Goal: Transaction & Acquisition: Purchase product/service

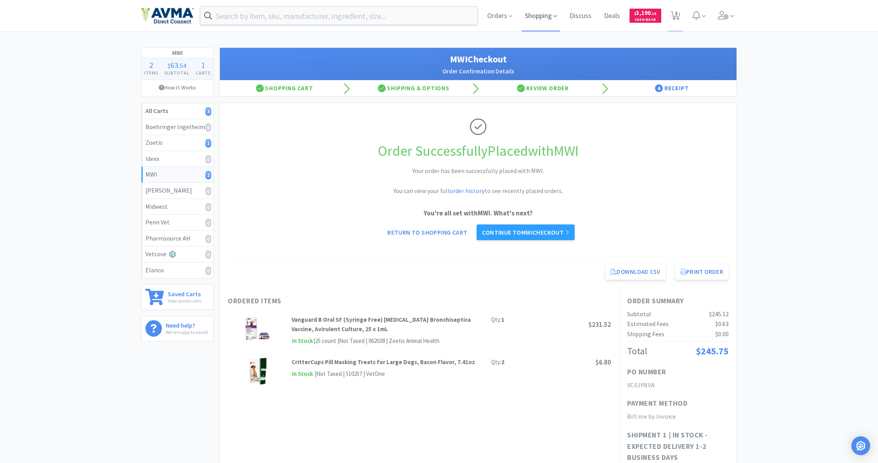
click at [537, 17] on span "Shopping" at bounding box center [541, 15] width 38 height 31
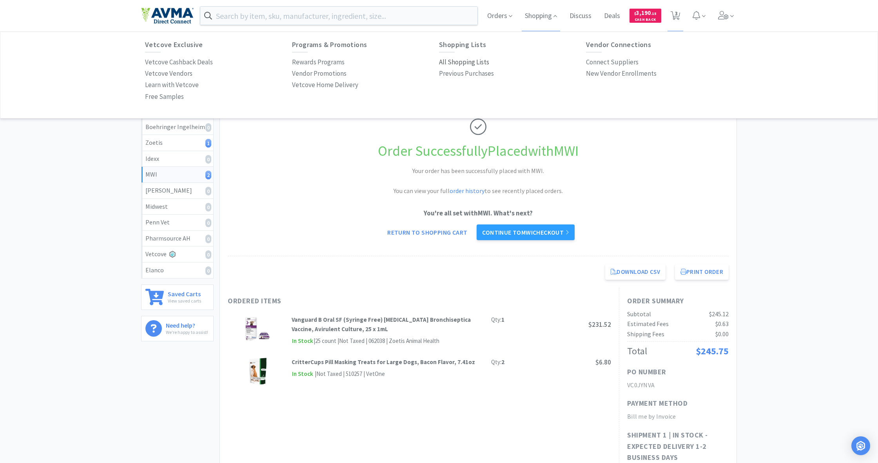
click at [457, 63] on p "All Shopping Lists" at bounding box center [464, 62] width 50 height 11
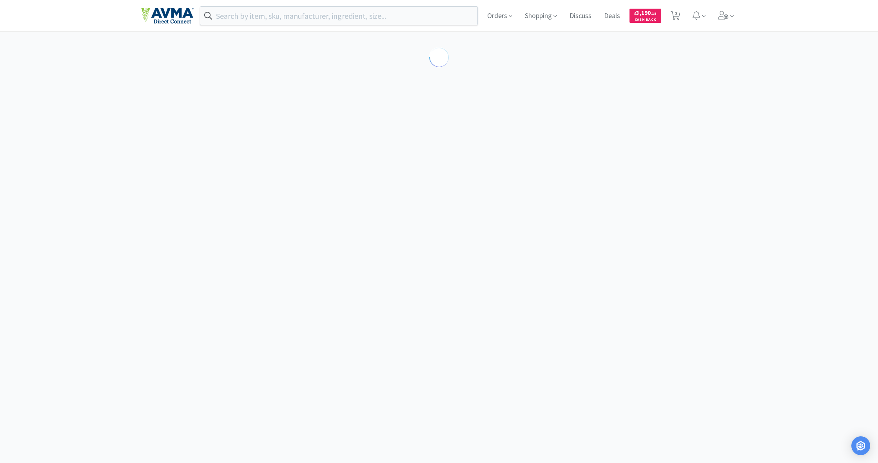
select select "4"
select select "1"
select select "5"
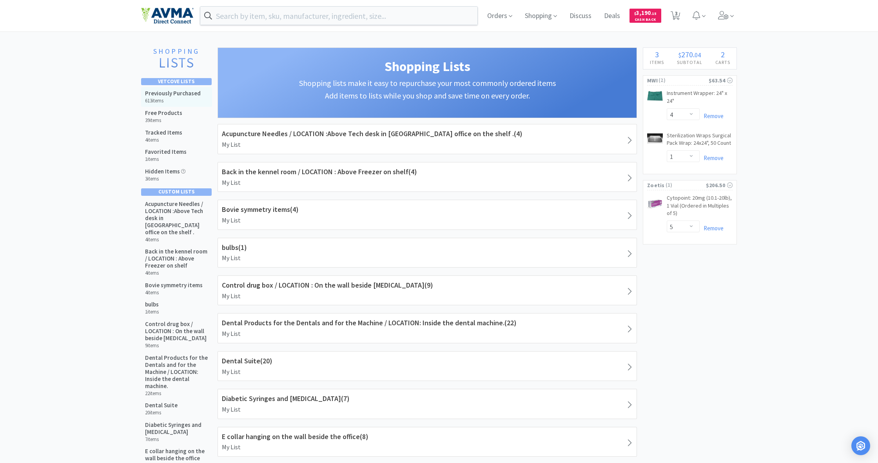
click at [173, 91] on h5 "Previously Purchased" at bounding box center [173, 93] width 56 height 7
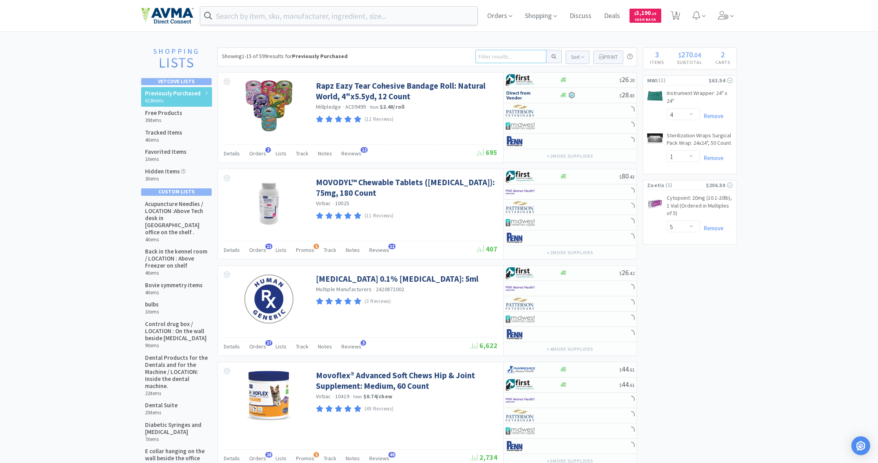
click at [496, 57] on input at bounding box center [511, 56] width 71 height 13
type input "doxy"
click at [553, 56] on button at bounding box center [554, 56] width 15 height 13
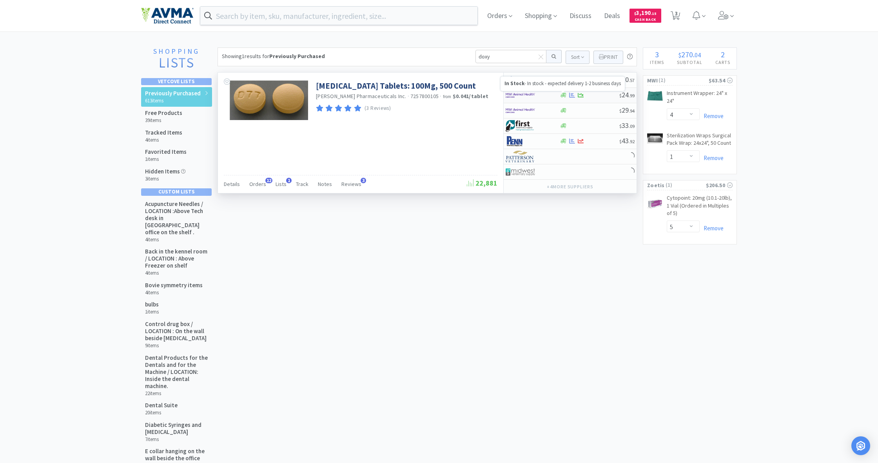
click at [563, 95] on icon at bounding box center [564, 95] width 6 height 5
select select "1"
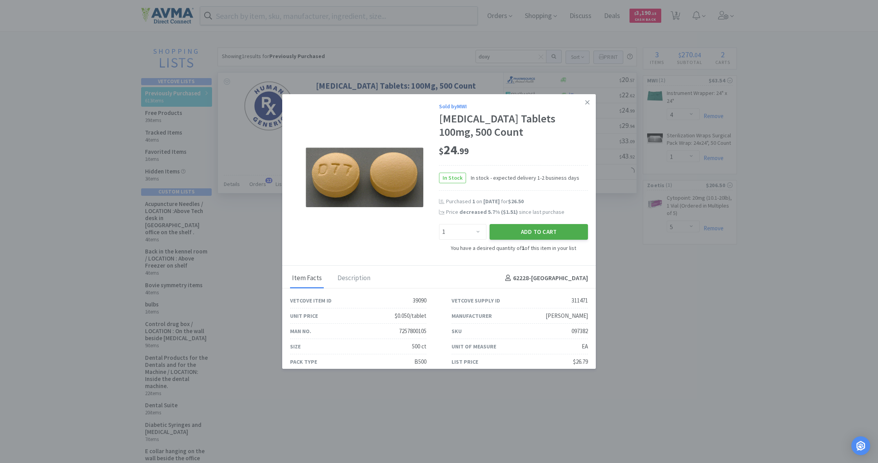
click at [544, 229] on button "Add to Cart" at bounding box center [539, 232] width 98 height 16
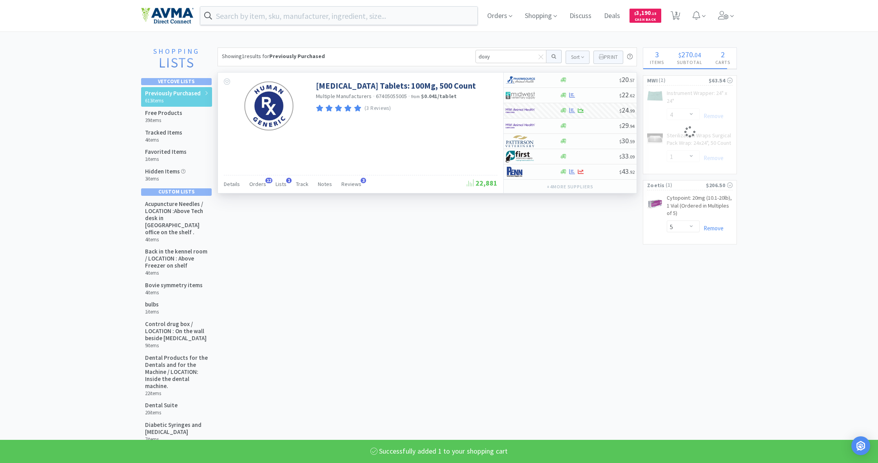
select select "1"
select select "4"
select select "1"
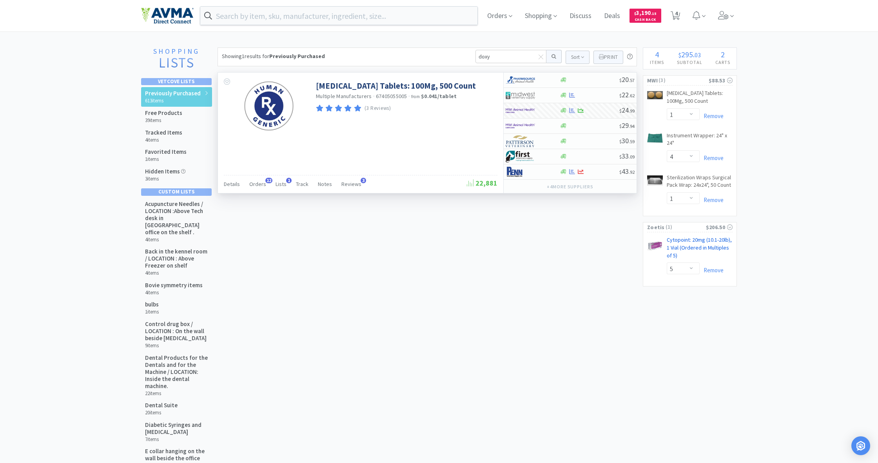
click at [684, 238] on link "Cytopoint: 20mg (10.1-20lb), 1 Vial (Ordered in Multiples of 5) CB" at bounding box center [700, 249] width 66 height 26
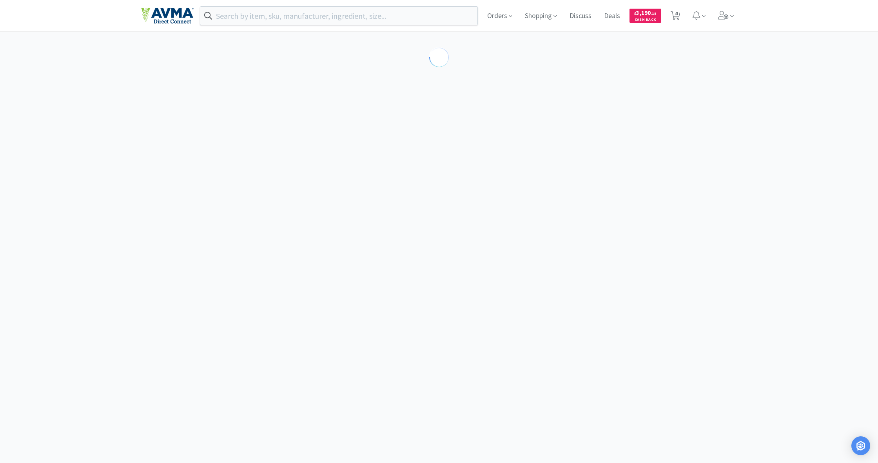
select select "298905"
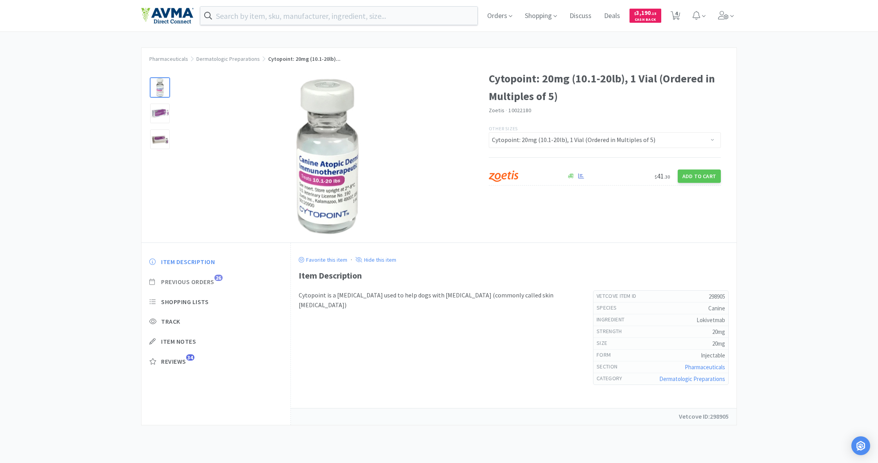
click at [189, 280] on span "Previous Orders" at bounding box center [187, 282] width 53 height 8
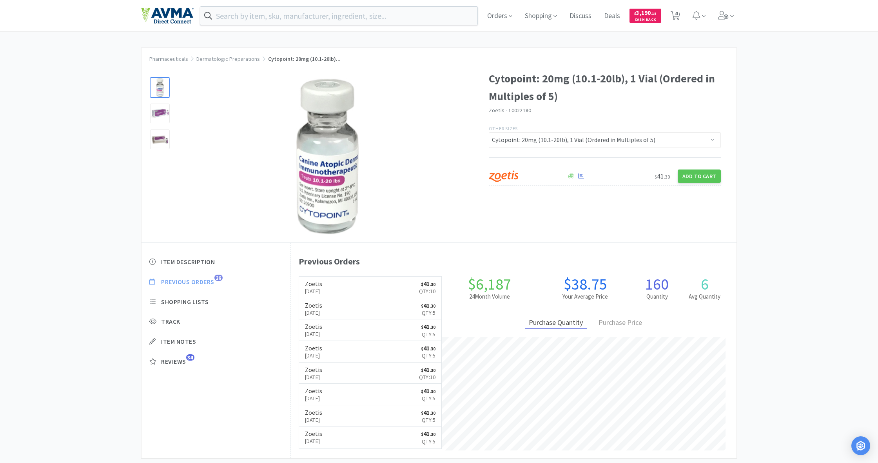
scroll to position [215, 446]
click at [354, 283] on link "Zoetis [DATE] $ 41 . 30 Qty: 10" at bounding box center [370, 287] width 143 height 22
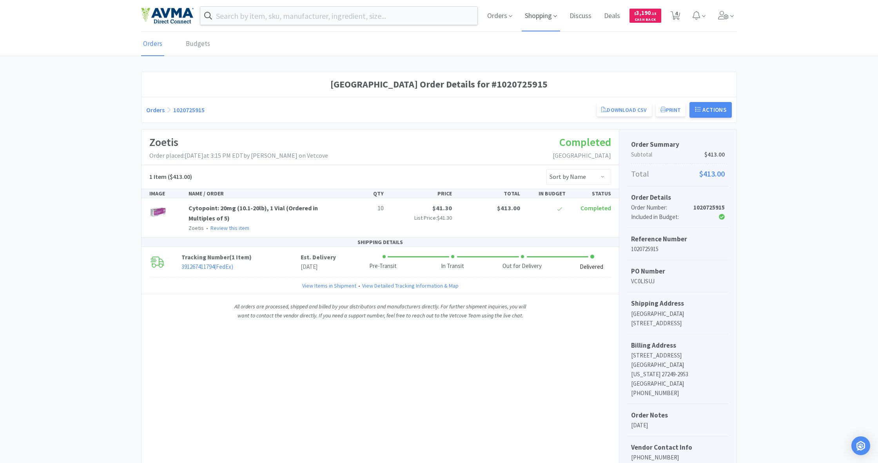
click at [542, 16] on span "Shopping" at bounding box center [541, 15] width 38 height 31
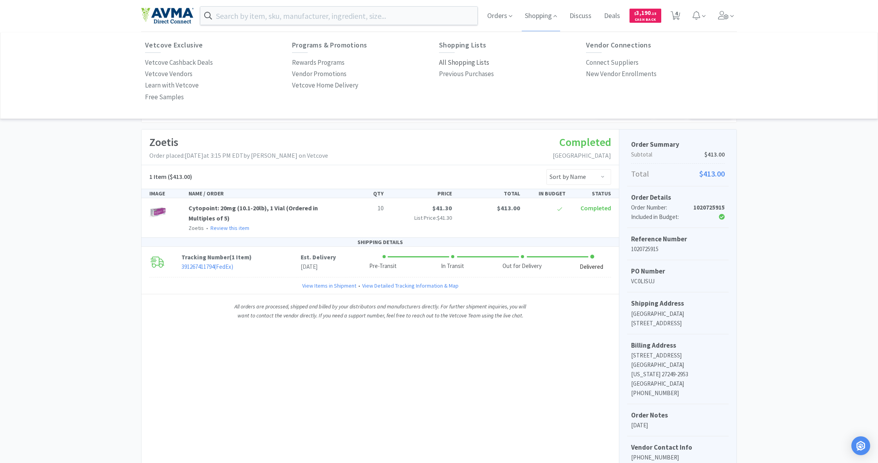
click at [463, 56] on div "Shopping Lists All Shopping Lists Previous Purchases" at bounding box center [512, 60] width 147 height 38
click at [463, 59] on p "All Shopping Lists" at bounding box center [464, 62] width 50 height 11
select select "1"
select select "4"
select select "1"
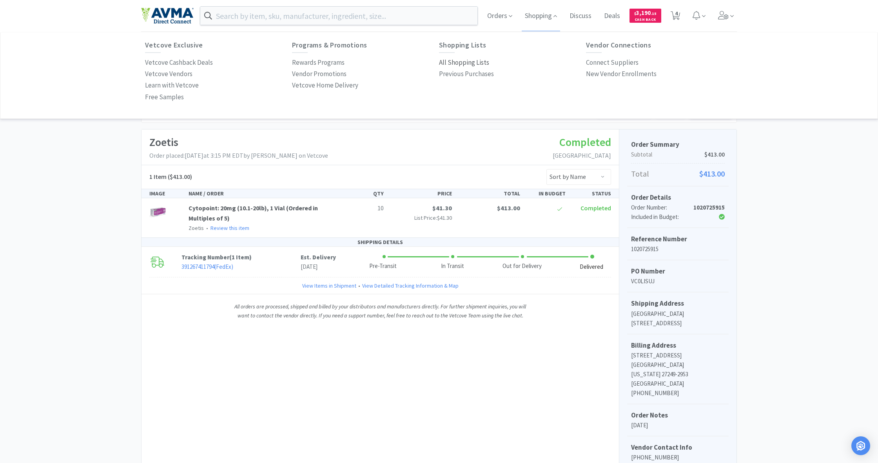
select select "5"
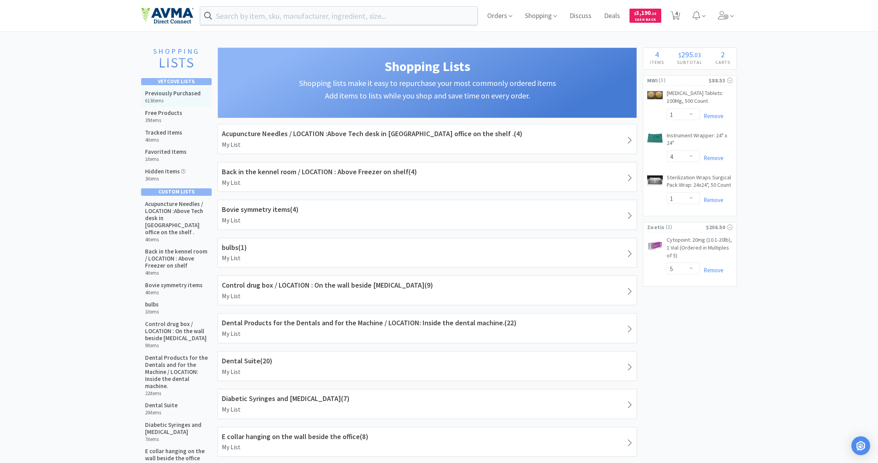
click at [172, 90] on h5 "Previously Purchased" at bounding box center [173, 93] width 56 height 7
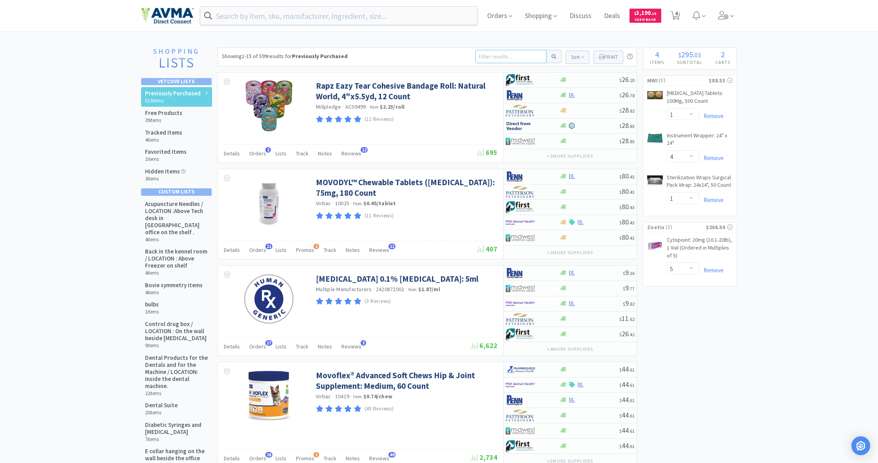
click at [483, 56] on input at bounding box center [511, 56] width 71 height 13
type input "propoflo"
click at [553, 56] on button at bounding box center [554, 56] width 15 height 13
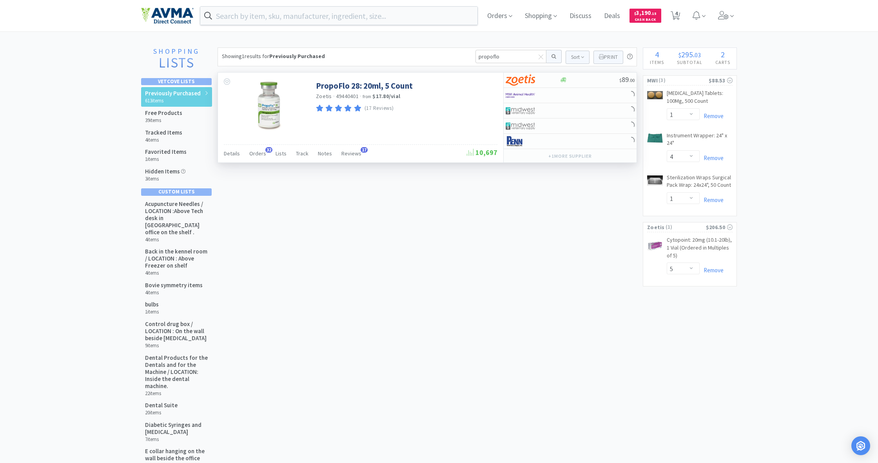
scroll to position [1, 0]
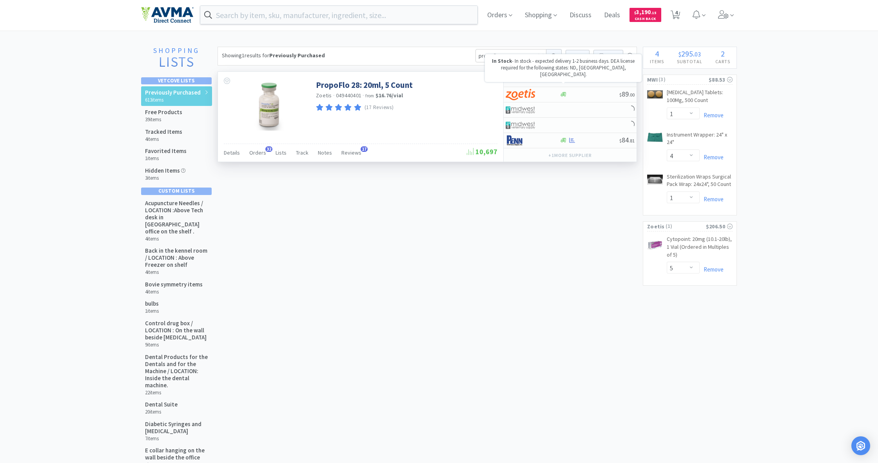
click at [565, 80] on icon at bounding box center [564, 79] width 6 height 6
select select "1"
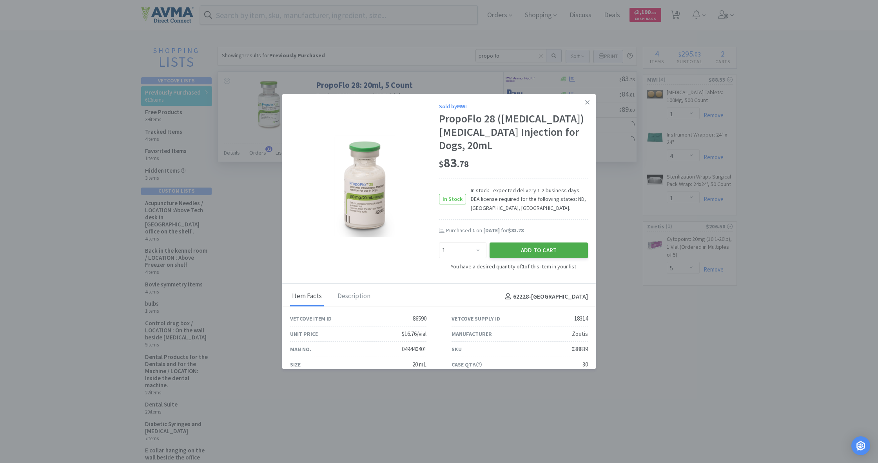
click at [551, 242] on button "Add to Cart" at bounding box center [539, 250] width 98 height 16
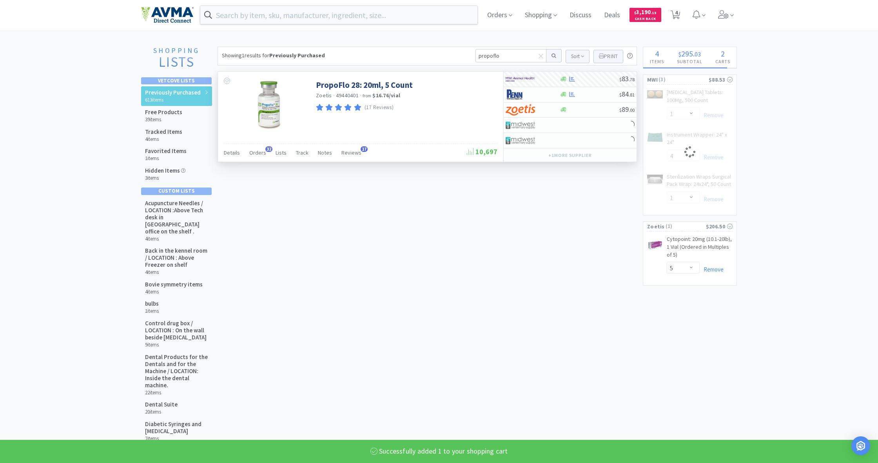
select select "1"
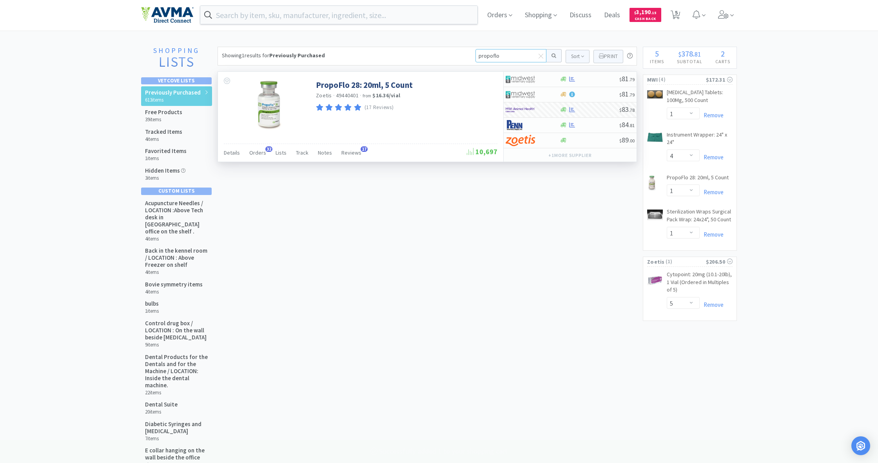
drag, startPoint x: 499, startPoint y: 55, endPoint x: 474, endPoint y: 56, distance: 25.1
click at [474, 56] on div "Showing 1 results for Previously Purchased propoflo Sort Print Previously Purch…" at bounding box center [428, 56] width 420 height 19
type input "senergy"
click at [553, 56] on button at bounding box center [554, 55] width 15 height 13
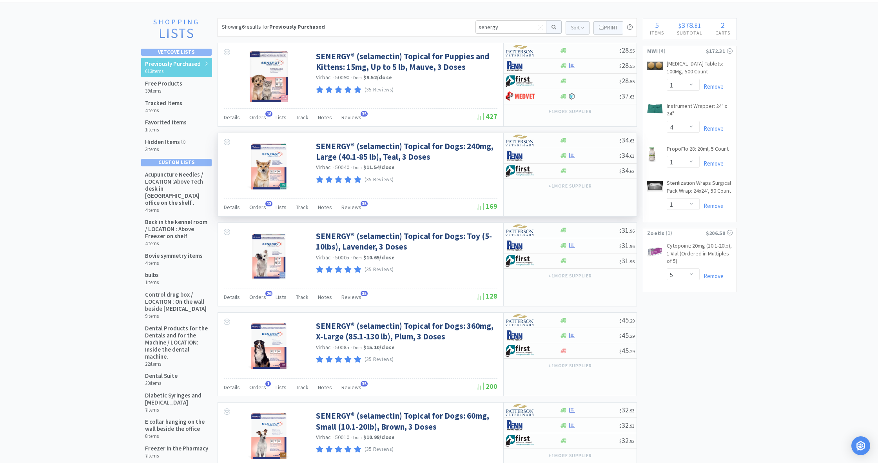
scroll to position [25, 0]
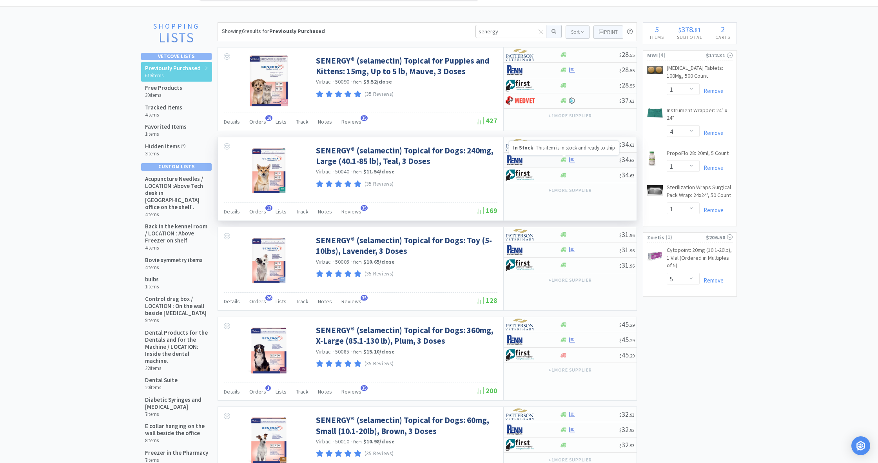
click at [565, 160] on icon at bounding box center [564, 160] width 6 height 5
select select "1"
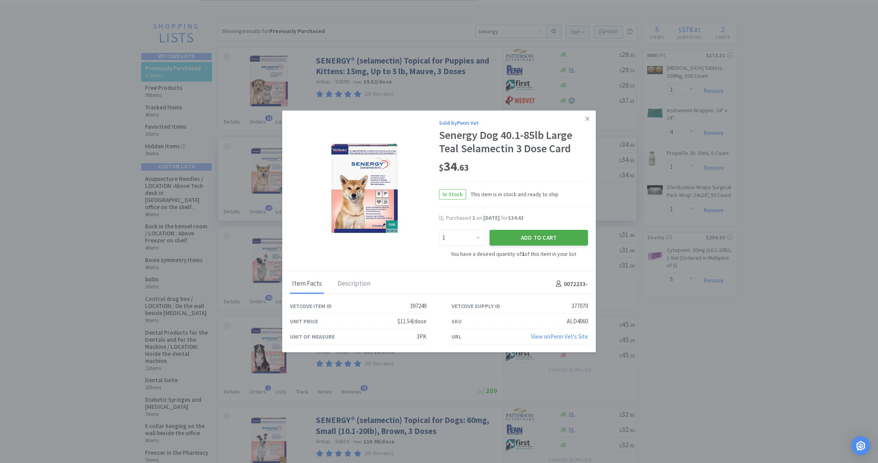
click at [551, 236] on button "Add to Cart" at bounding box center [539, 238] width 98 height 16
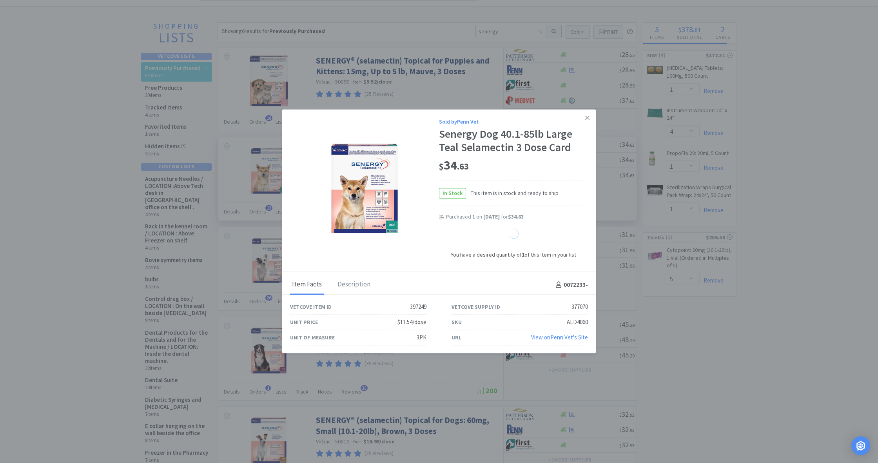
select select "1"
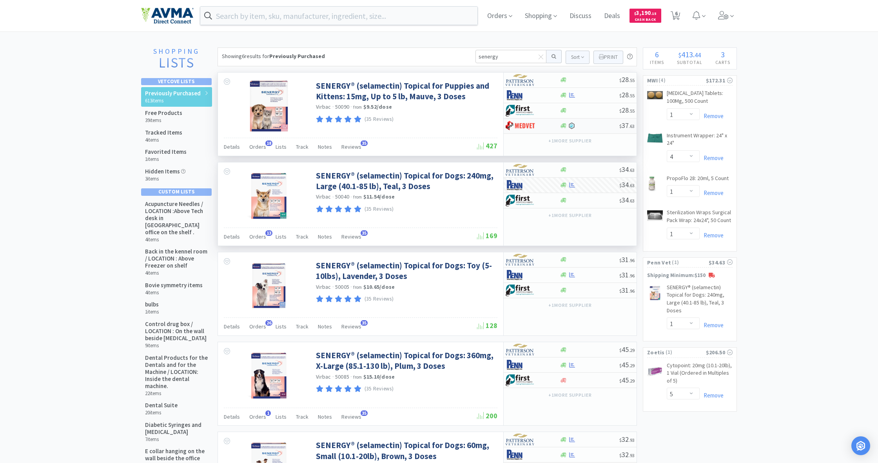
scroll to position [0, 0]
drag, startPoint x: 497, startPoint y: 53, endPoint x: 485, endPoint y: 52, distance: 12.6
click at [485, 52] on input "senergy" at bounding box center [511, 56] width 71 height 13
type input "dox"
click at [553, 56] on button at bounding box center [554, 56] width 15 height 13
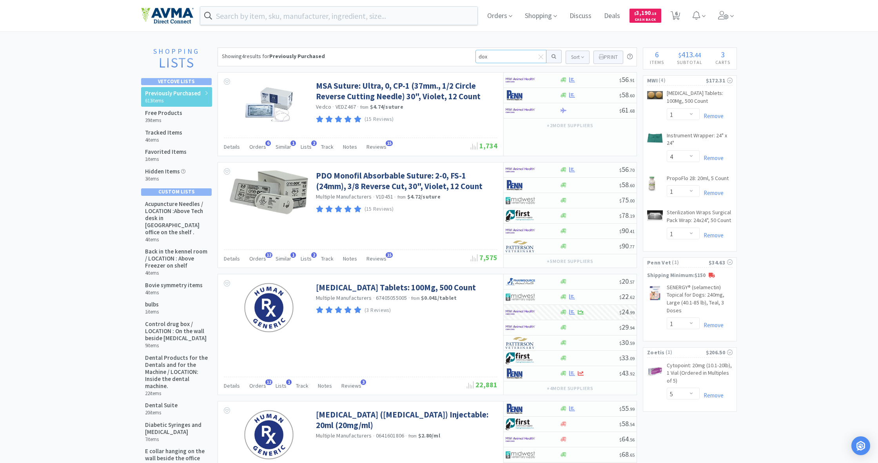
drag, startPoint x: 494, startPoint y: 58, endPoint x: 458, endPoint y: 57, distance: 35.3
click at [458, 57] on div "Showing 4 results for Previously Purchased dox Sort Print Previously Purchased …" at bounding box center [428, 56] width 420 height 19
type input "solen"
click at [553, 56] on button at bounding box center [554, 56] width 15 height 13
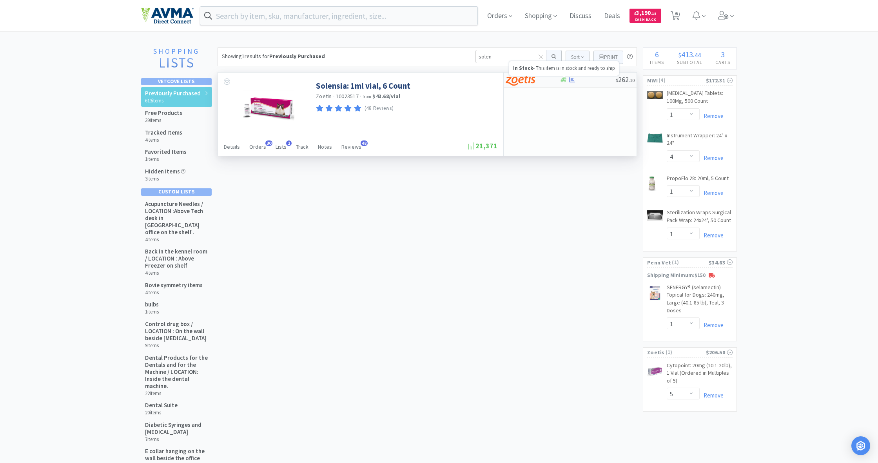
click at [562, 81] on icon at bounding box center [564, 80] width 6 height 5
select select "1"
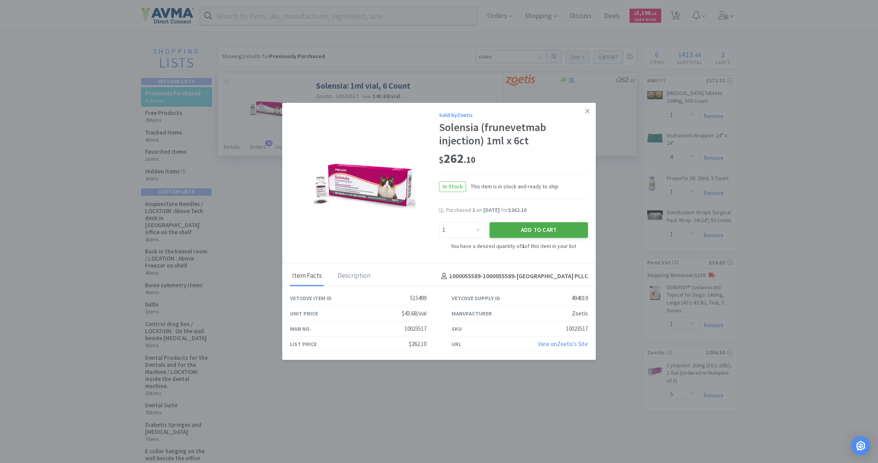
click at [546, 229] on button "Add to Cart" at bounding box center [539, 230] width 98 height 16
select select "1"
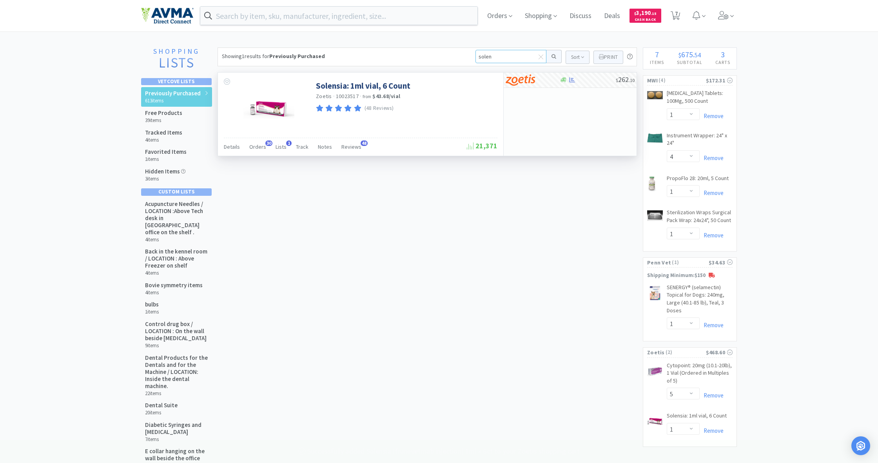
drag, startPoint x: 487, startPoint y: 56, endPoint x: 469, endPoint y: 56, distance: 18.0
click at [469, 56] on div "Showing 1 results for Previously Purchased solen Sort Print Previously Purchase…" at bounding box center [428, 56] width 420 height 19
type input "librela"
click at [553, 56] on button at bounding box center [554, 56] width 15 height 13
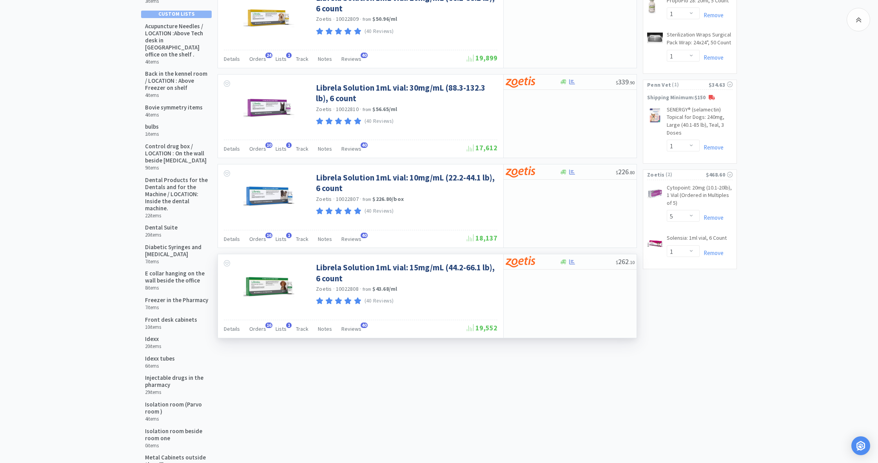
scroll to position [185, 0]
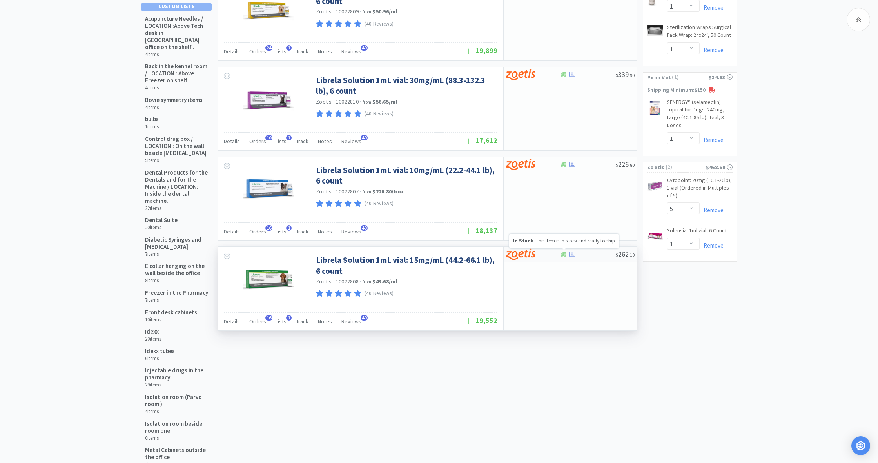
click at [567, 252] on div at bounding box center [588, 254] width 56 height 6
select select "1"
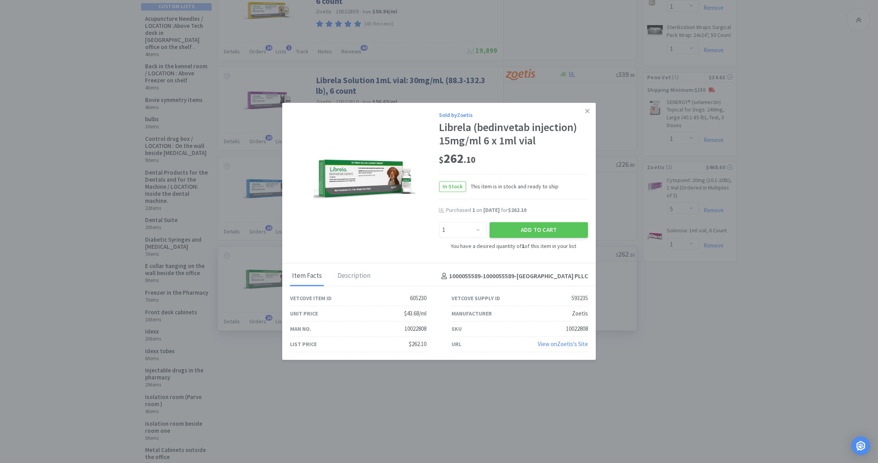
scroll to position [186, 0]
click at [551, 229] on button "Add to Cart" at bounding box center [539, 230] width 98 height 16
select select "1"
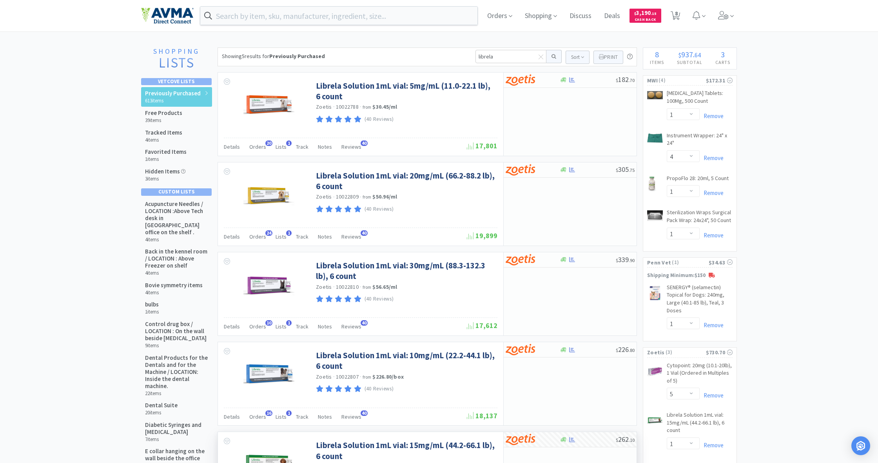
scroll to position [0, 0]
drag, startPoint x: 499, startPoint y: 54, endPoint x: 458, endPoint y: 50, distance: 41.4
click at [458, 50] on div "Showing 5 results for Previously Purchased librela Sort Print Previously Purcha…" at bounding box center [428, 56] width 420 height 19
type input "cyto"
click at [553, 56] on button at bounding box center [554, 56] width 15 height 13
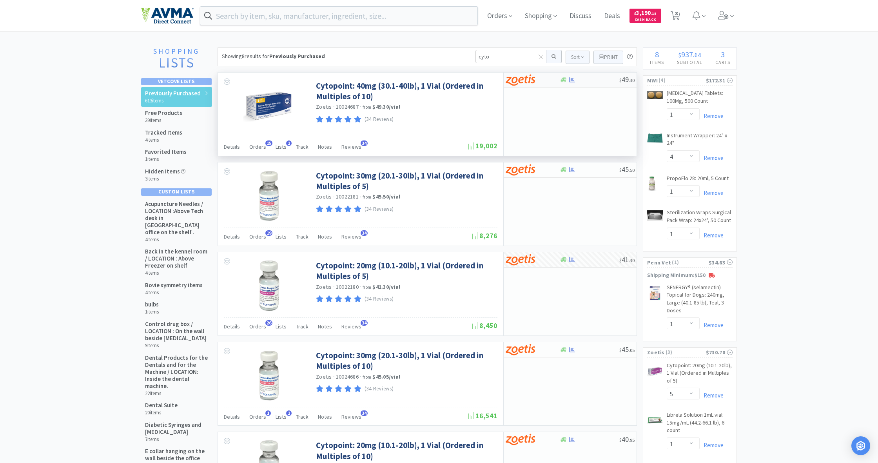
click at [559, 80] on div at bounding box center [533, 79] width 54 height 13
select select "10"
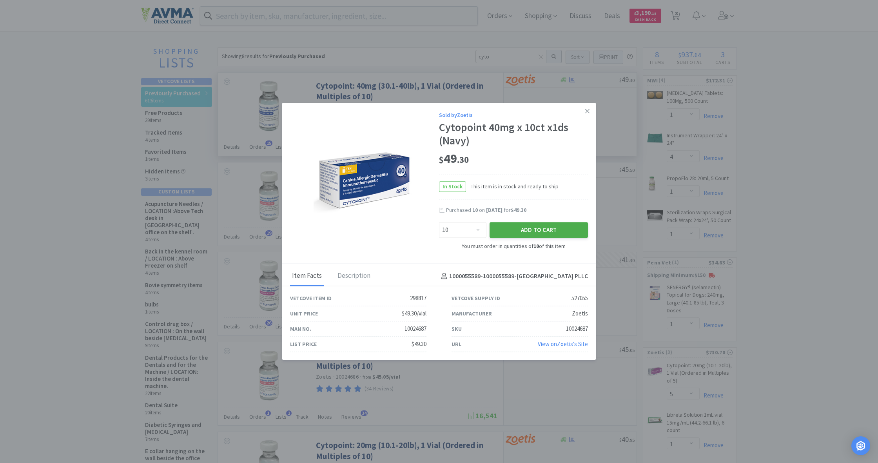
click at [543, 231] on button "Add to Cart" at bounding box center [539, 230] width 98 height 16
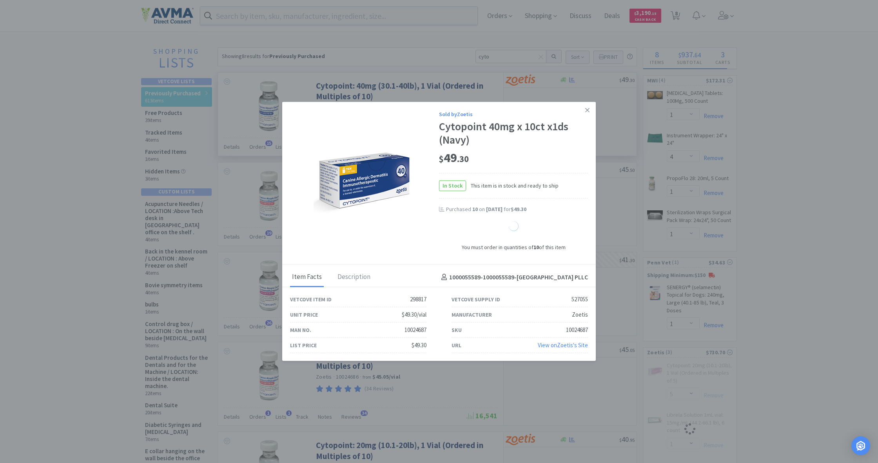
select select "10"
select select "1"
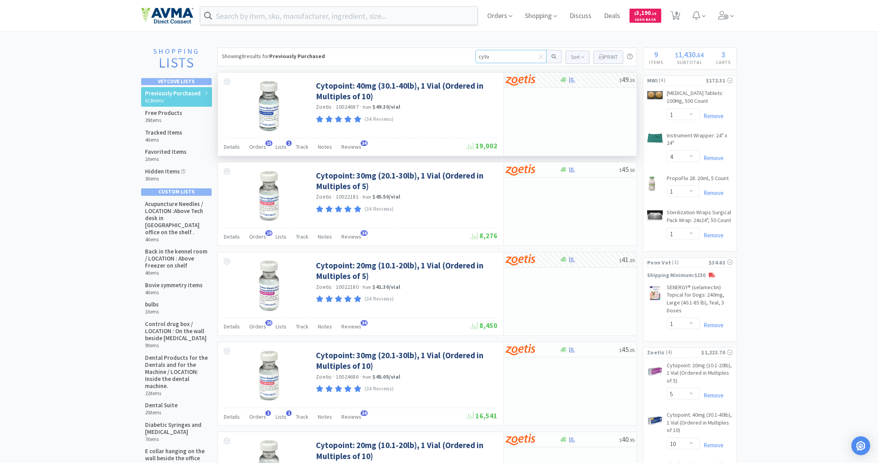
drag, startPoint x: 492, startPoint y: 58, endPoint x: 471, endPoint y: 58, distance: 21.6
click at [471, 58] on div "Showing 8 results for Previously Purchased cyto Sort Print Previously Purchased…" at bounding box center [428, 56] width 420 height 19
type input "ketohex"
click at [553, 56] on button at bounding box center [554, 56] width 15 height 13
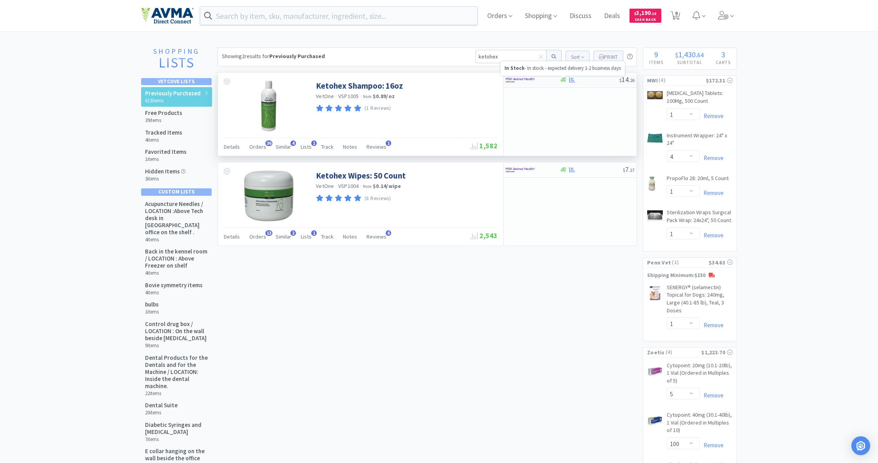
click at [564, 80] on icon at bounding box center [564, 80] width 6 height 5
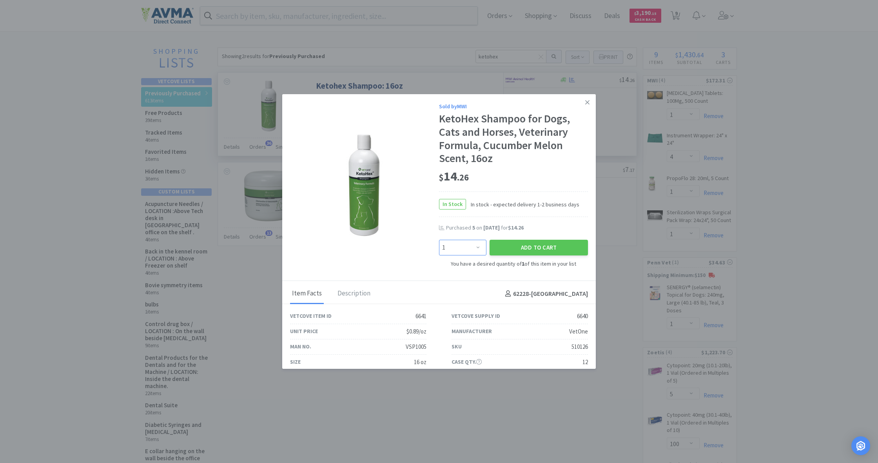
select select "5"
click at [522, 247] on button "Add to Cart" at bounding box center [539, 248] width 98 height 16
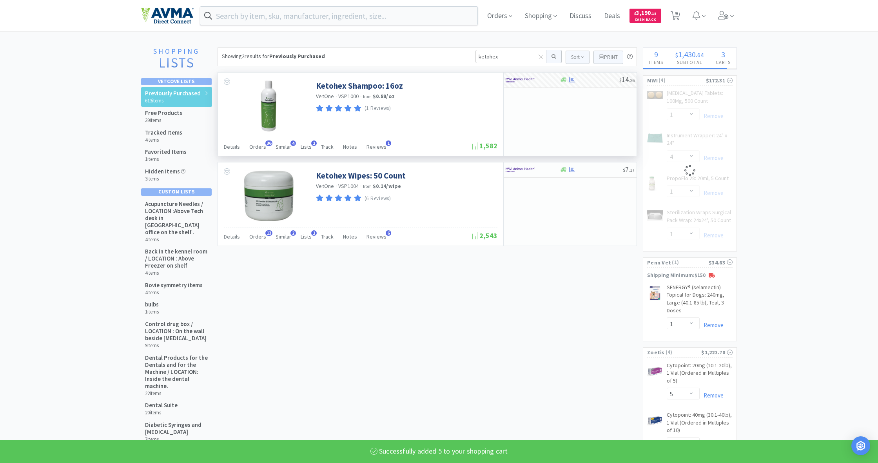
select select "5"
select select "1"
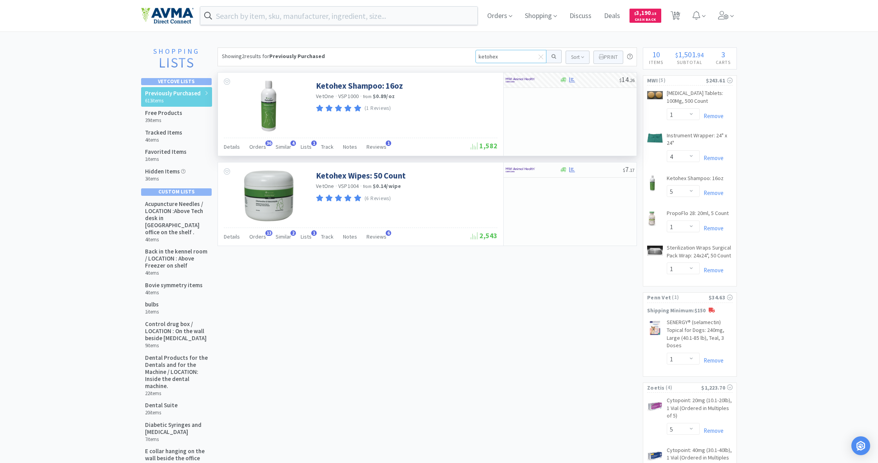
drag, startPoint x: 494, startPoint y: 54, endPoint x: 476, endPoint y: 54, distance: 18.8
click at [476, 54] on input "ketohex" at bounding box center [511, 56] width 71 height 13
type input "trio"
click at [553, 56] on button at bounding box center [554, 56] width 15 height 13
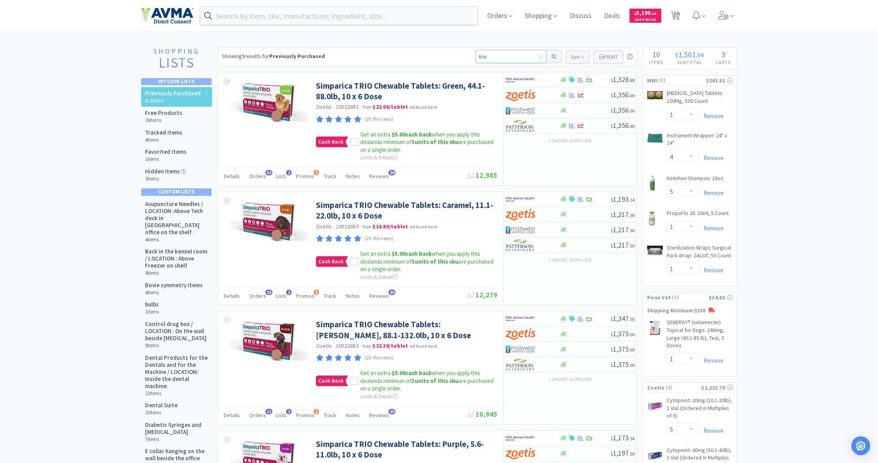
drag, startPoint x: 490, startPoint y: 56, endPoint x: 459, endPoint y: 55, distance: 31.0
click at [459, 55] on div "Showing 5 results for Previously Purchased trio Sort Print Previously Purchased…" at bounding box center [428, 56] width 420 height 19
type input "sen"
click at [553, 56] on button at bounding box center [554, 56] width 15 height 13
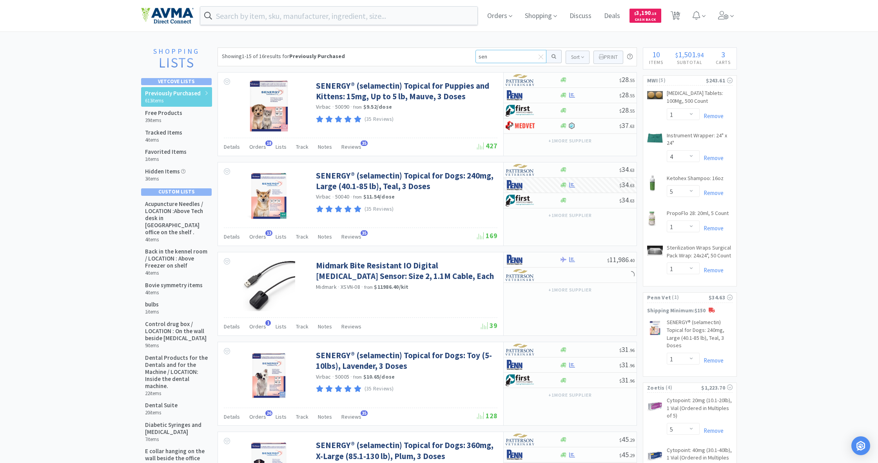
click at [492, 56] on input "sen" at bounding box center [511, 56] width 71 height 13
type input "senergy 40-80"
click at [553, 56] on button at bounding box center [554, 56] width 15 height 13
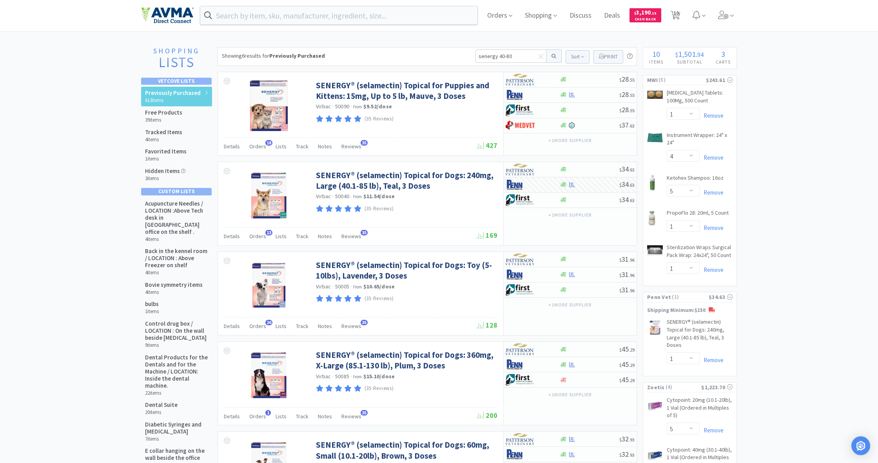
scroll to position [0, 0]
click at [562, 186] on icon at bounding box center [564, 184] width 6 height 5
select select "1"
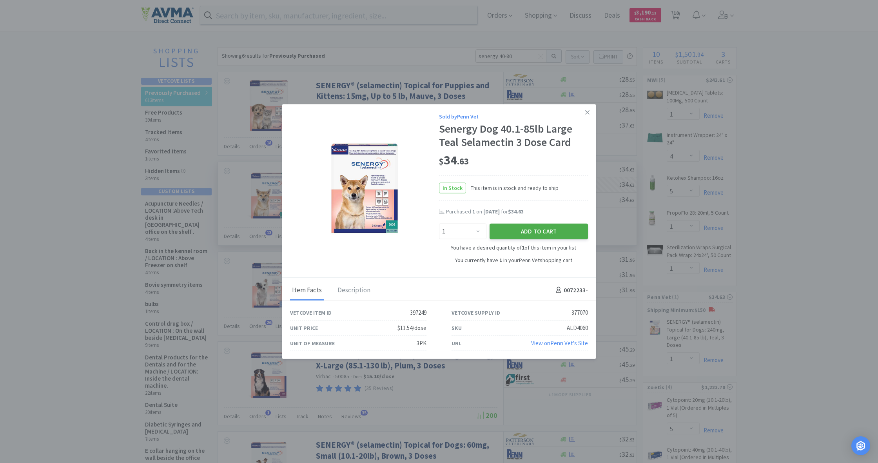
click at [512, 226] on button "Add to Cart" at bounding box center [539, 231] width 98 height 16
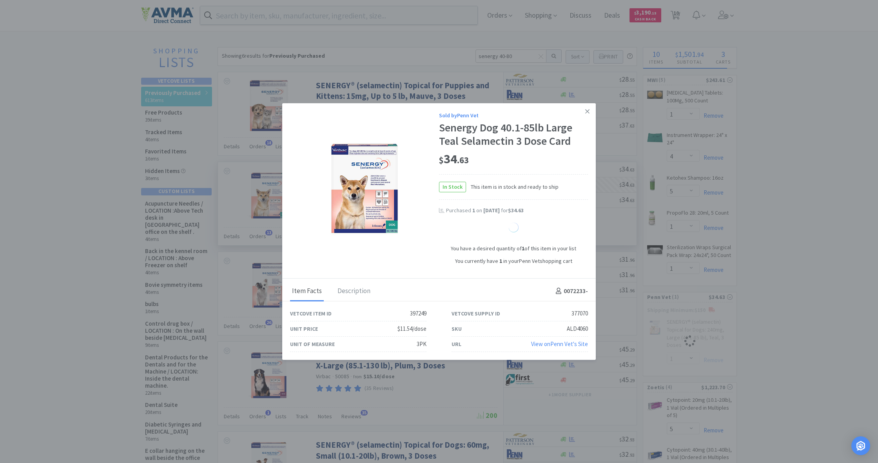
select select "2"
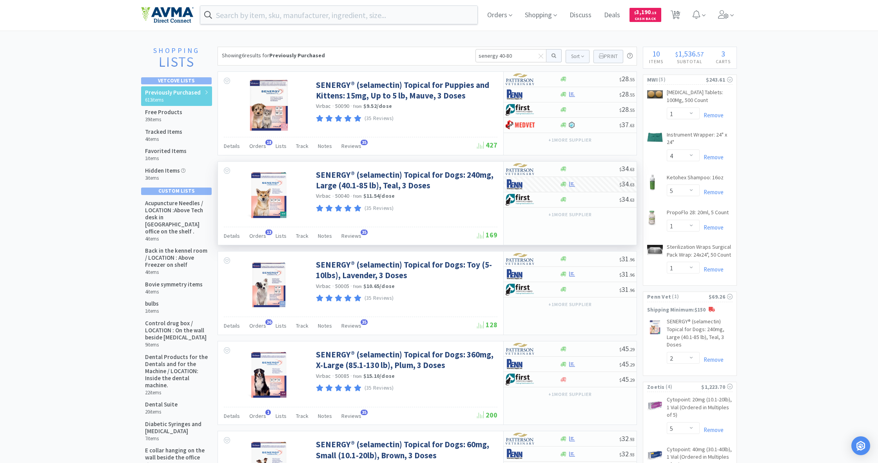
scroll to position [0, 0]
drag, startPoint x: 513, startPoint y: 57, endPoint x: 472, endPoint y: 54, distance: 40.5
click at [472, 53] on div "Showing 6 results for Previously Purchased senergy 40-80 Sort Print Previously …" at bounding box center [428, 56] width 420 height 19
type input "prope"
click at [553, 56] on button at bounding box center [554, 56] width 15 height 13
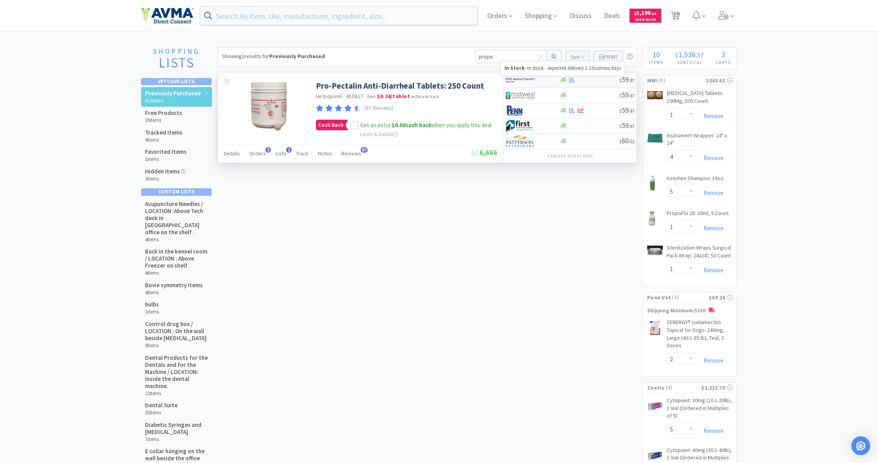
click at [562, 80] on icon at bounding box center [564, 80] width 6 height 5
select select "1"
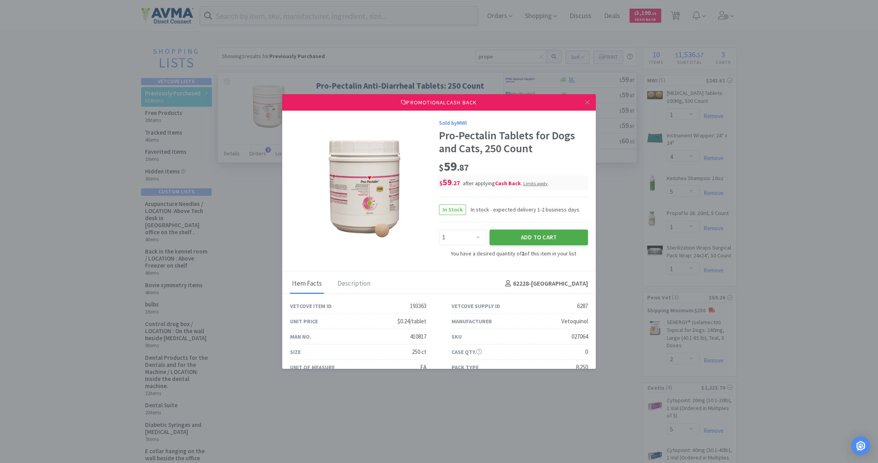
click at [537, 234] on button "Add to Cart" at bounding box center [539, 237] width 98 height 16
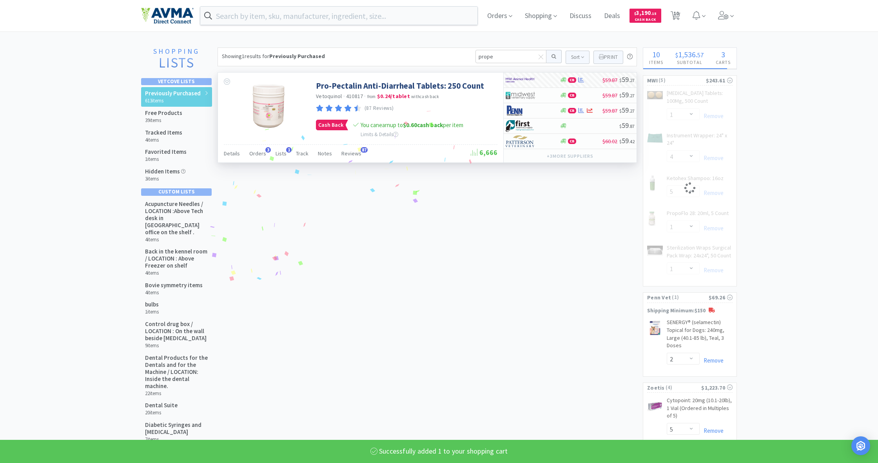
select select "1"
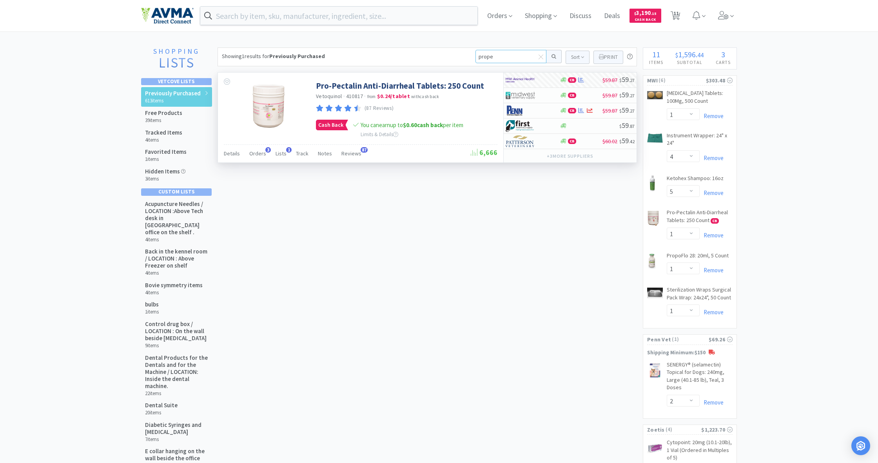
drag, startPoint x: 490, startPoint y: 56, endPoint x: 468, endPoint y: 54, distance: 22.4
click at [468, 54] on div "Showing 1 results for Previously Purchased prope Sort Print Previously Purchase…" at bounding box center [428, 56] width 420 height 19
type input "gab"
click at [553, 56] on button at bounding box center [554, 56] width 15 height 13
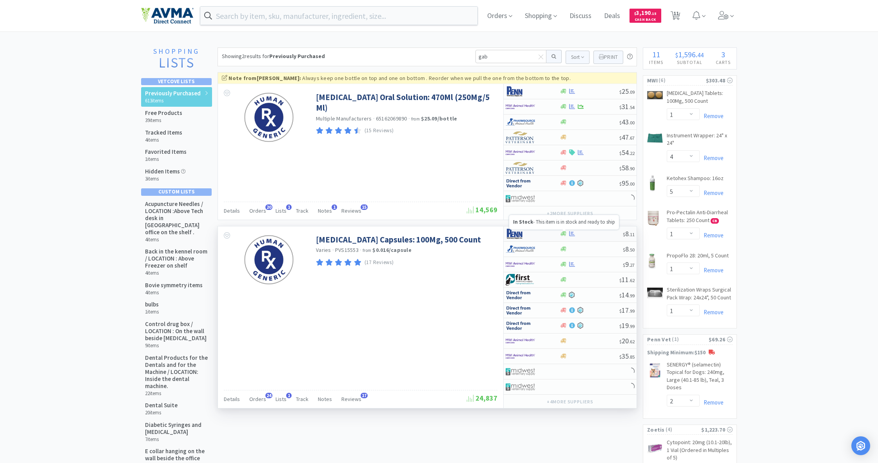
click at [562, 233] on icon at bounding box center [564, 234] width 6 height 6
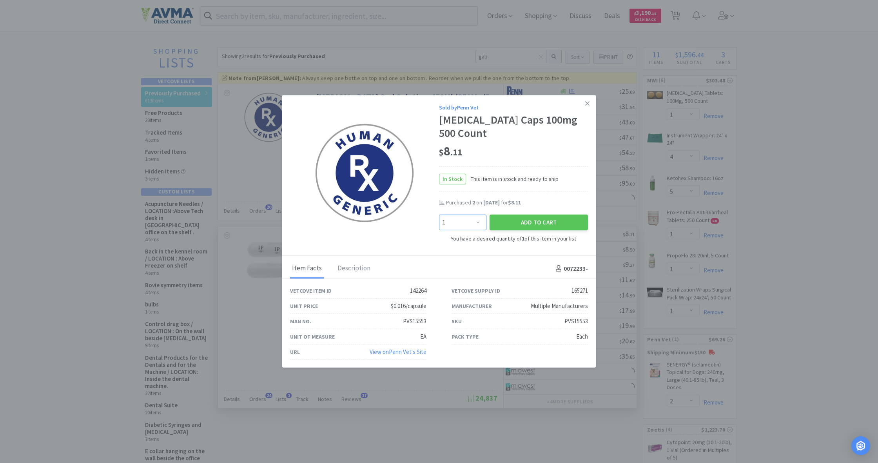
select select "3"
drag, startPoint x: 482, startPoint y: 221, endPoint x: 542, endPoint y: 221, distance: 60.0
click at [542, 221] on div "Enter Quantity 1 2 3 4 5 6 7 8 9 10 11 12 13 14 15 16 17 18 19 20 Enter Quantit…" at bounding box center [514, 222] width 152 height 19
click at [541, 221] on button "Add to Cart" at bounding box center [539, 222] width 98 height 16
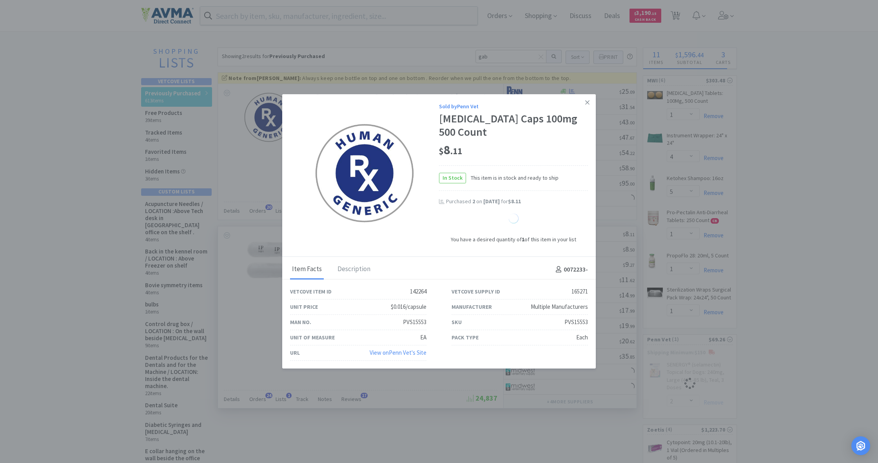
select select "2"
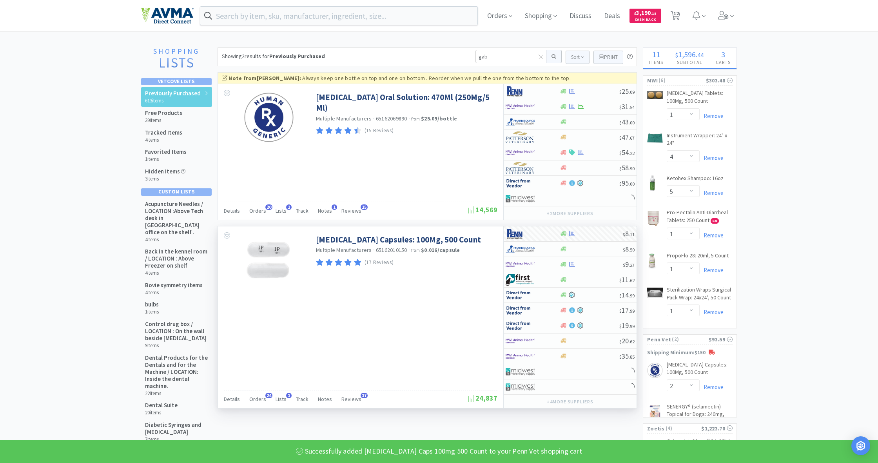
select select "3"
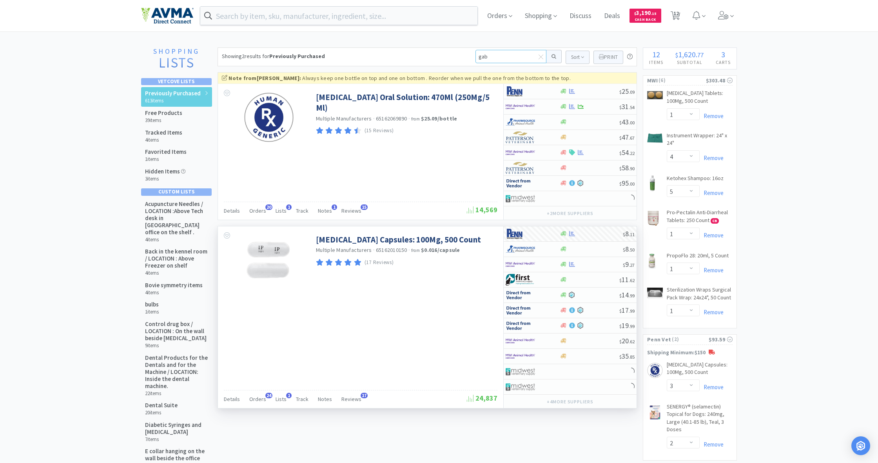
drag, startPoint x: 489, startPoint y: 56, endPoint x: 472, endPoint y: 55, distance: 16.9
click at [472, 55] on div "Showing 2 results for Previously Purchased gab Sort Print Previously Purchased …" at bounding box center [428, 56] width 420 height 19
type input "25g"
click at [553, 56] on button at bounding box center [554, 56] width 15 height 13
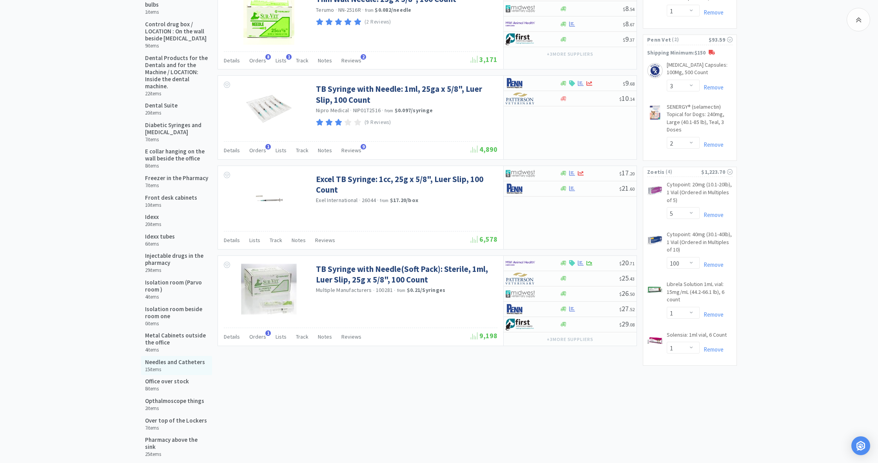
click at [167, 358] on div "Needles and Catheters 15 items" at bounding box center [175, 365] width 60 height 14
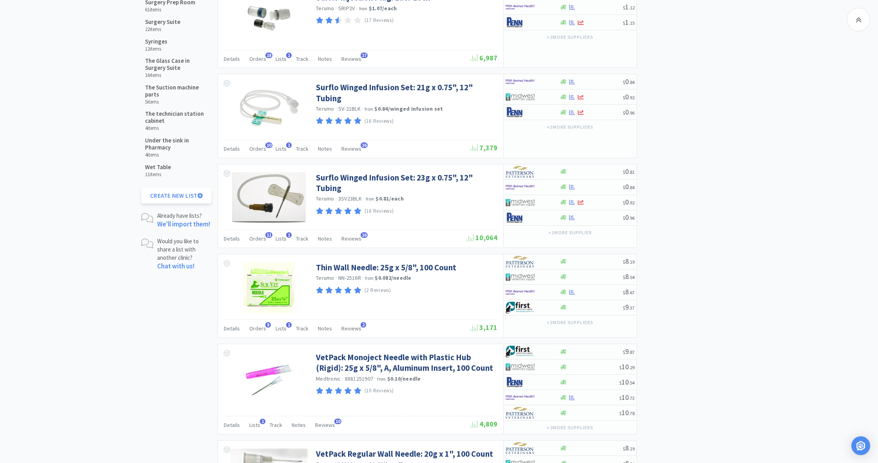
scroll to position [983, 0]
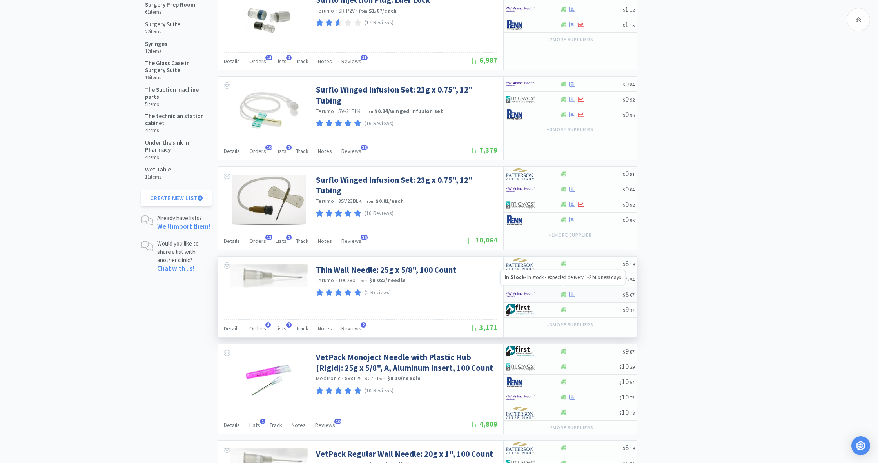
click at [562, 291] on div at bounding box center [564, 294] width 8 height 6
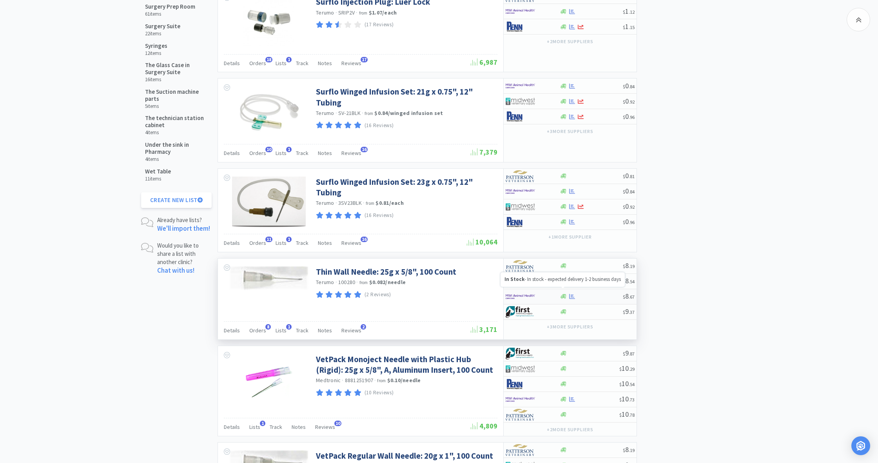
select select "1"
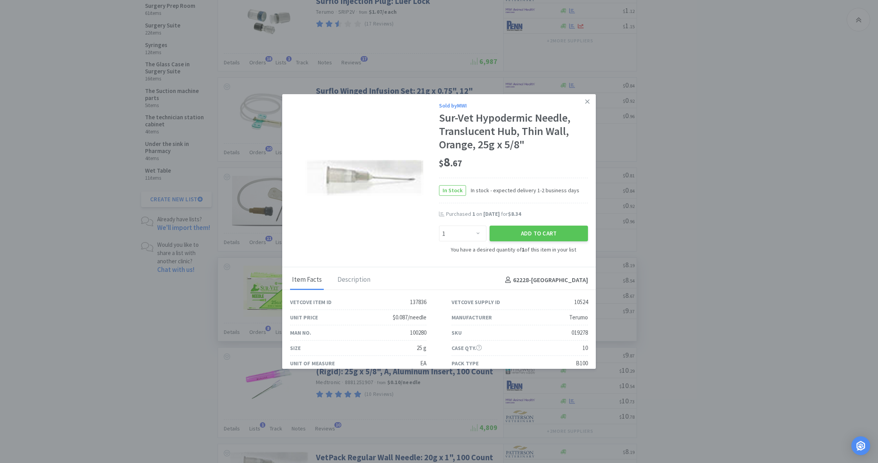
scroll to position [3, 0]
click at [540, 233] on button "Add to Cart" at bounding box center [539, 231] width 98 height 16
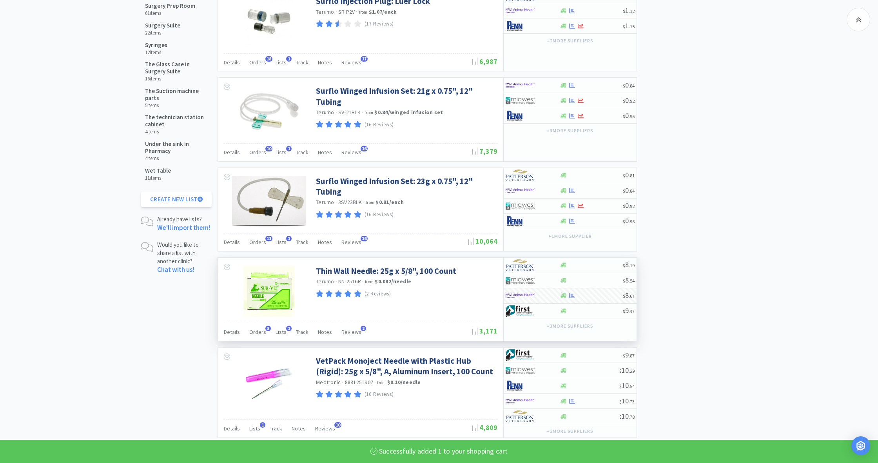
select select "1"
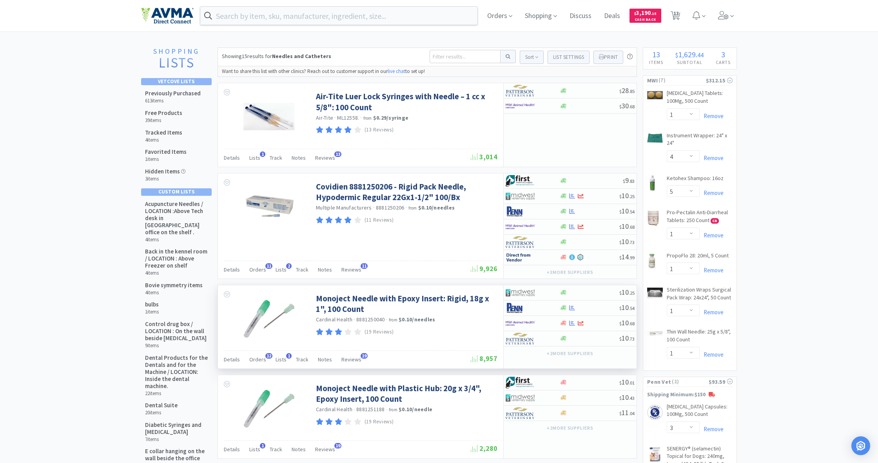
scroll to position [0, 0]
click at [441, 56] on input at bounding box center [465, 56] width 71 height 13
type input "1cc"
click at [505, 56] on button at bounding box center [508, 56] width 15 height 13
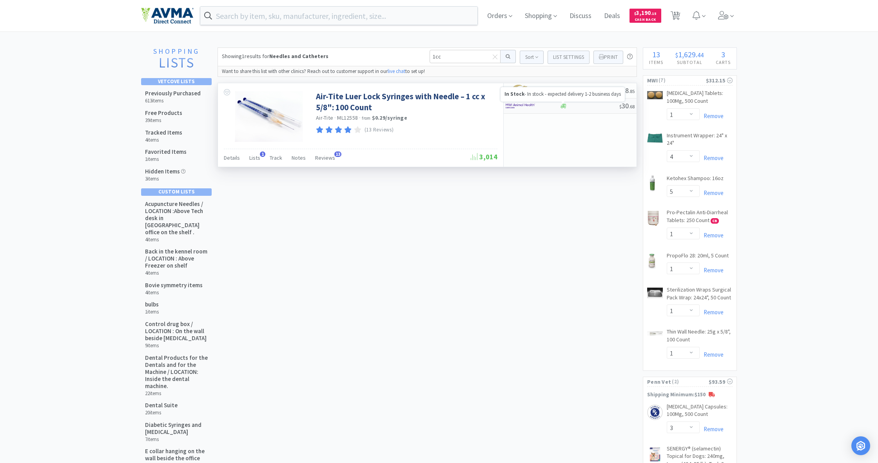
click at [564, 105] on icon at bounding box center [564, 106] width 6 height 5
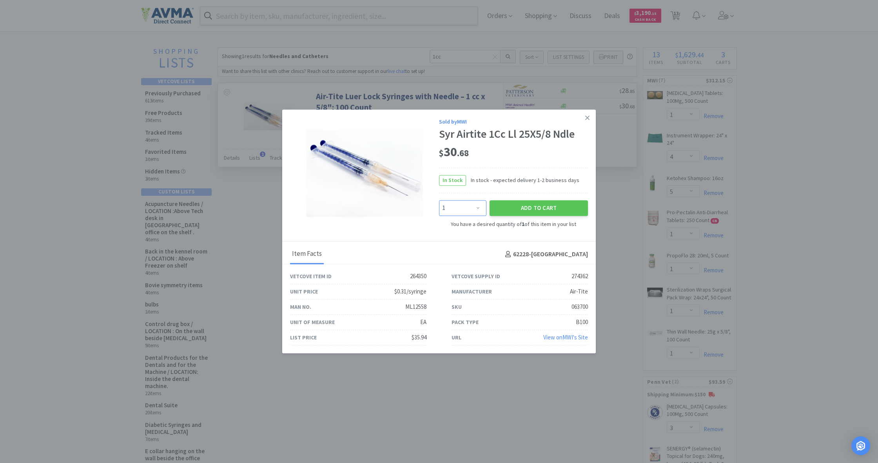
select select "3"
click at [538, 209] on button "Add to Cart" at bounding box center [539, 208] width 98 height 16
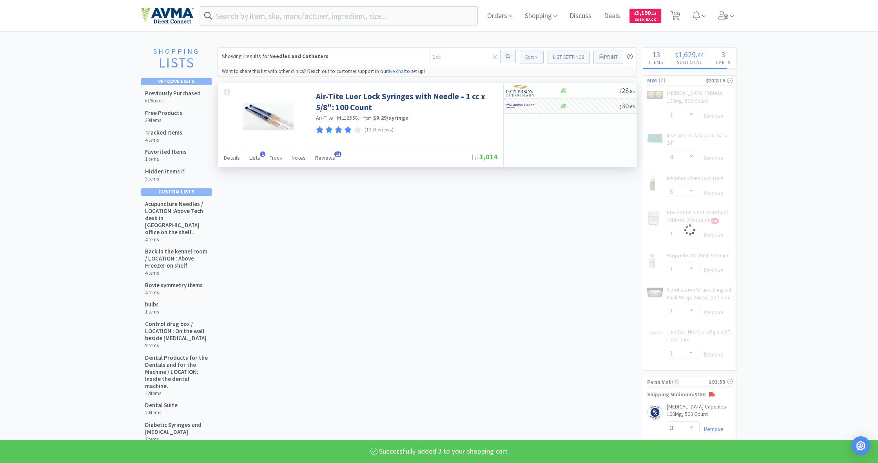
select select "3"
select select "1"
select select "4"
select select "5"
select select "1"
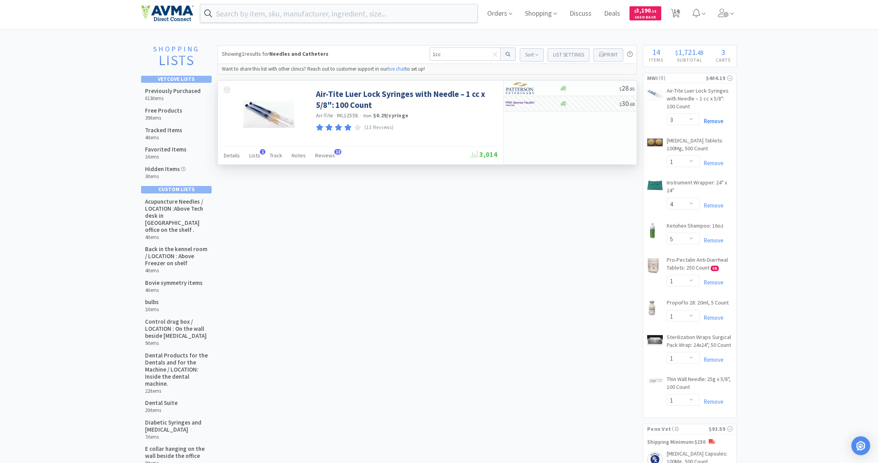
scroll to position [2, 0]
click at [712, 119] on link "Remove" at bounding box center [712, 121] width 24 height 7
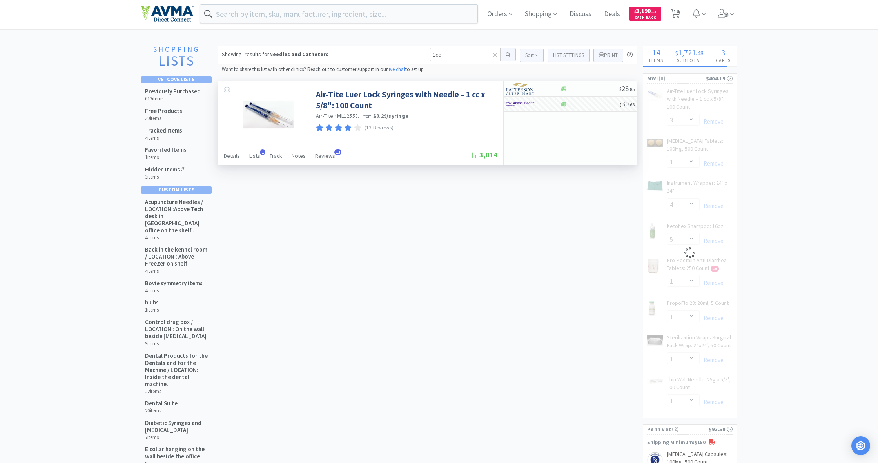
select select "1"
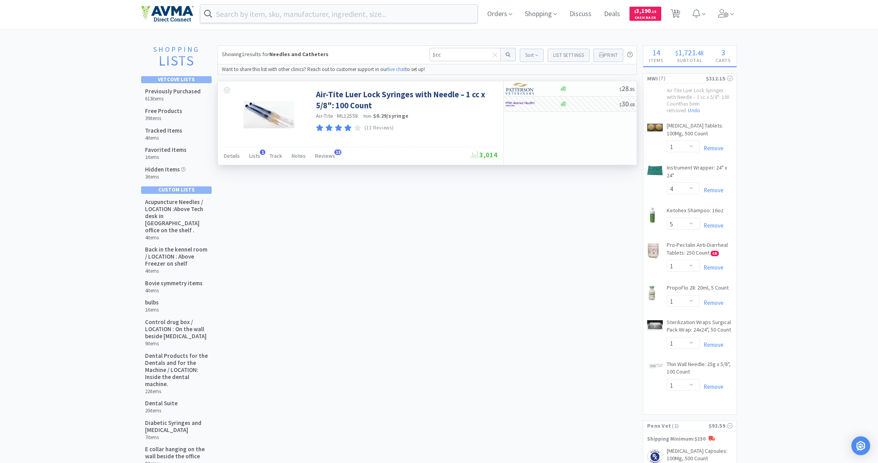
select select "4"
select select "5"
select select "1"
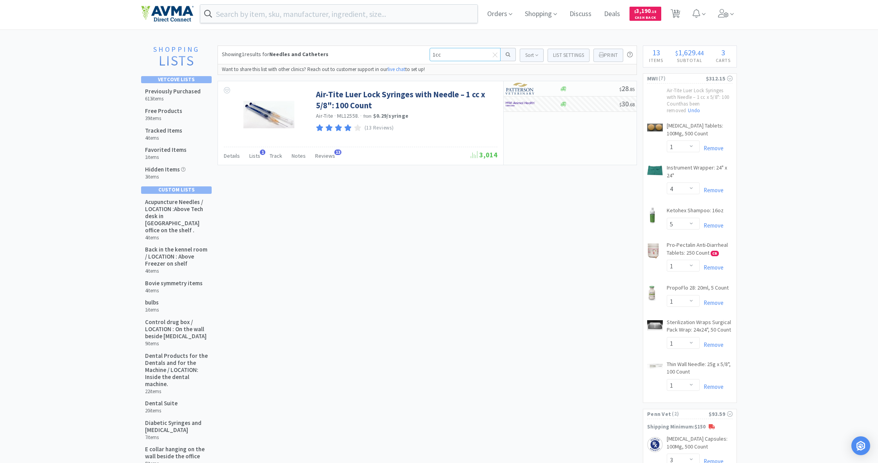
drag, startPoint x: 446, startPoint y: 55, endPoint x: 422, endPoint y: 56, distance: 23.9
click at [422, 53] on div "Showing 1 results for Needles and Catheters 1cc Sort List Settings Print Needle…" at bounding box center [428, 54] width 420 height 19
click at [505, 55] on button at bounding box center [508, 54] width 15 height 13
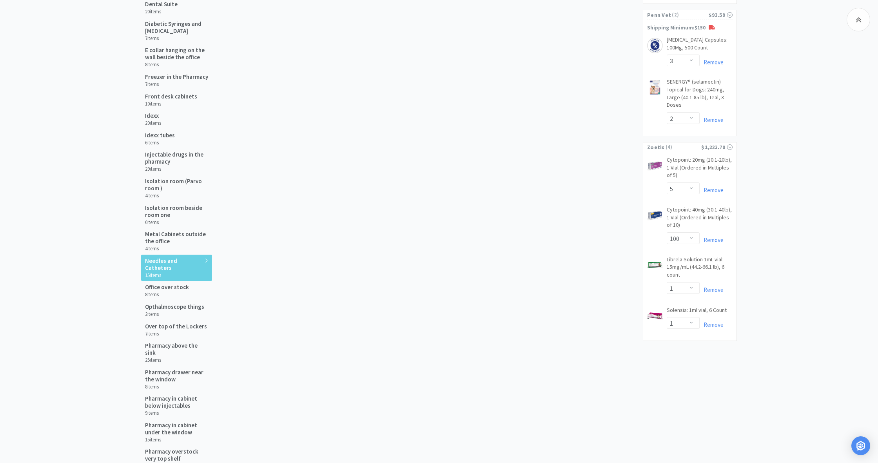
scroll to position [402, 0]
click at [184, 264] on div "Needles and Catheters 15 items" at bounding box center [176, 267] width 71 height 27
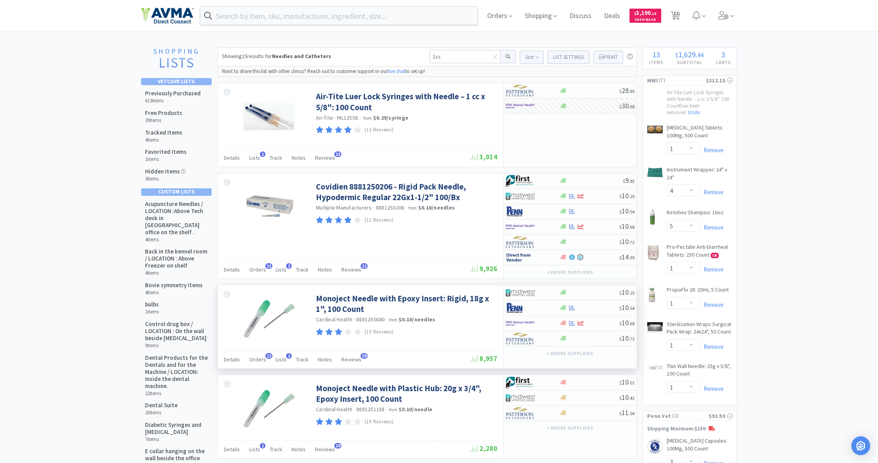
click at [427, 286] on div "Monoject Needle with Epoxy Insert: Rigid, 18g x 1", 100 Count Cardinal Health ·…" at bounding box center [409, 311] width 187 height 52
drag, startPoint x: 439, startPoint y: 55, endPoint x: 422, endPoint y: 56, distance: 17.3
click at [422, 56] on div "Showing 15 results for Needles and Catheters 1cc Sort List Settings Print Needl…" at bounding box center [428, 56] width 420 height 19
type input "3cc"
click at [505, 56] on button at bounding box center [508, 56] width 15 height 13
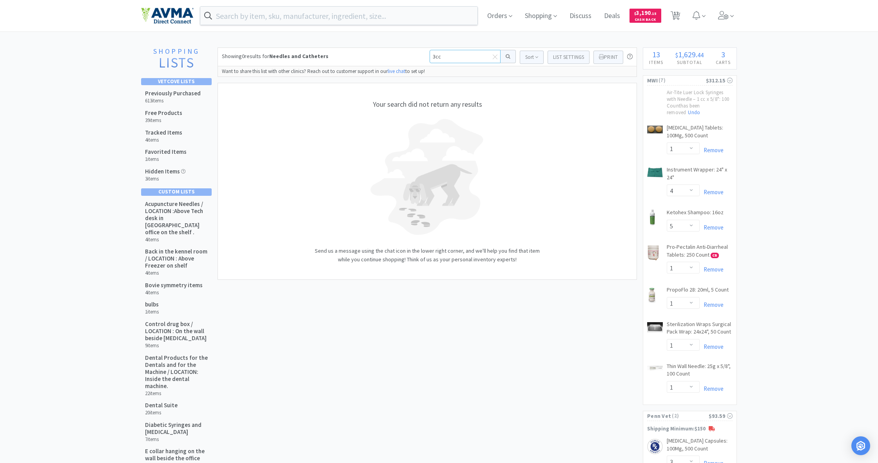
drag, startPoint x: 441, startPoint y: 56, endPoint x: 424, endPoint y: 56, distance: 17.3
click at [424, 56] on div "Showing 0 results for Needles and Catheters 3cc Sort List Settings Print Needle…" at bounding box center [428, 56] width 420 height 19
type input "3cc needles"
click at [505, 56] on button at bounding box center [508, 55] width 15 height 13
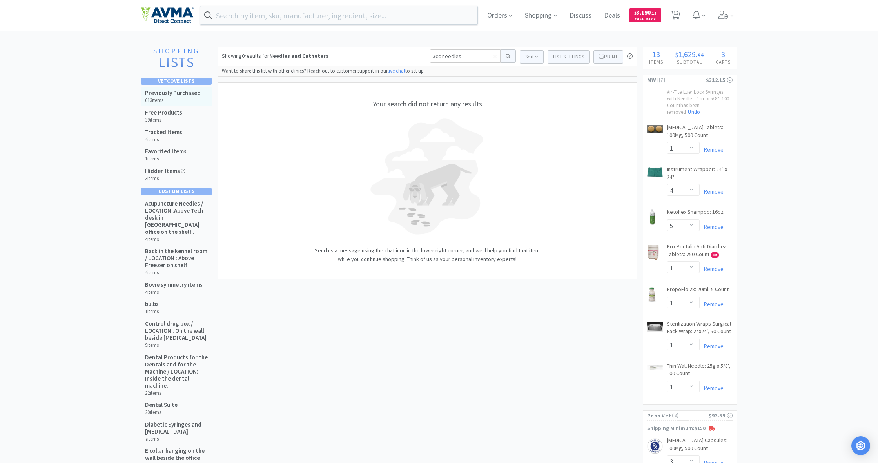
click at [164, 94] on h5 "Previously Purchased" at bounding box center [173, 92] width 56 height 7
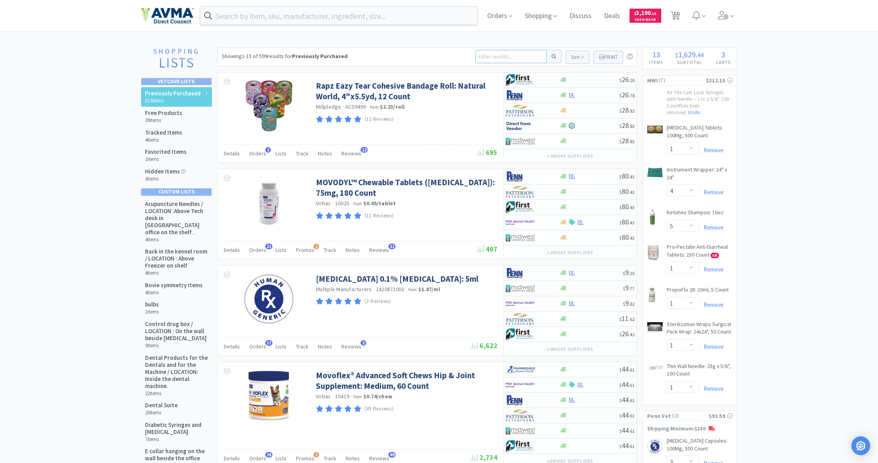
click at [483, 56] on input at bounding box center [511, 56] width 71 height 13
type input "3cc needles"
click at [553, 56] on button at bounding box center [554, 56] width 15 height 13
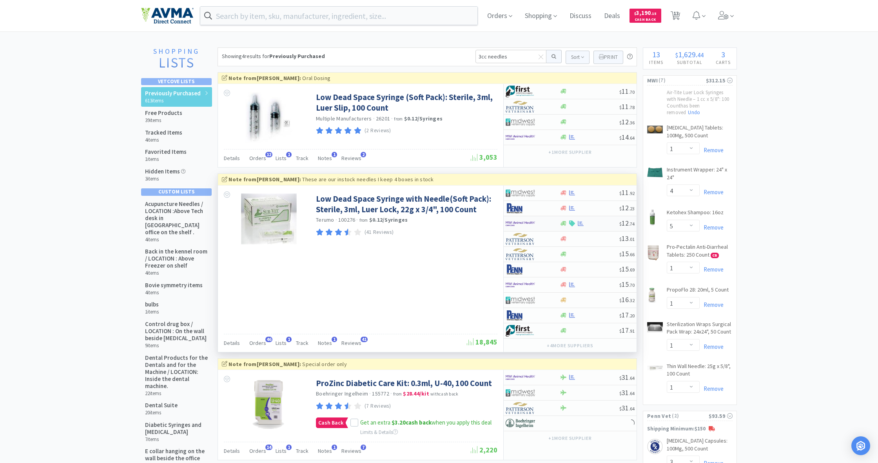
click at [560, 222] on div at bounding box center [564, 223] width 8 height 6
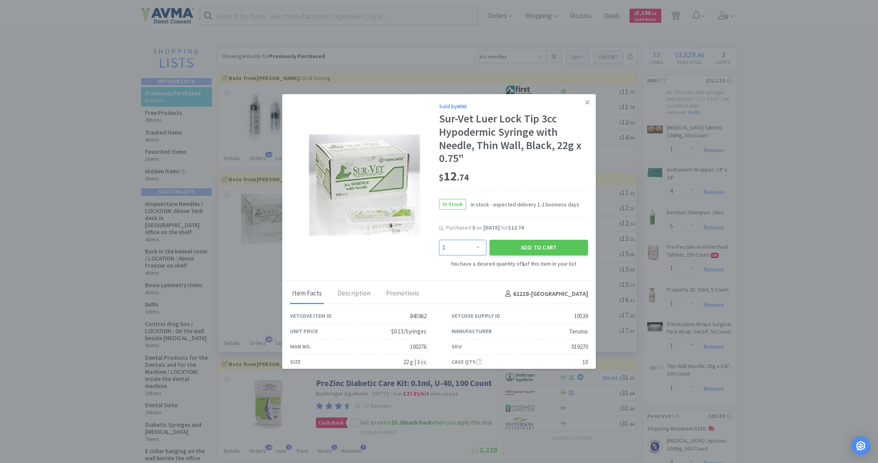
select select "3"
click at [548, 245] on button "Add to Cart" at bounding box center [539, 248] width 98 height 16
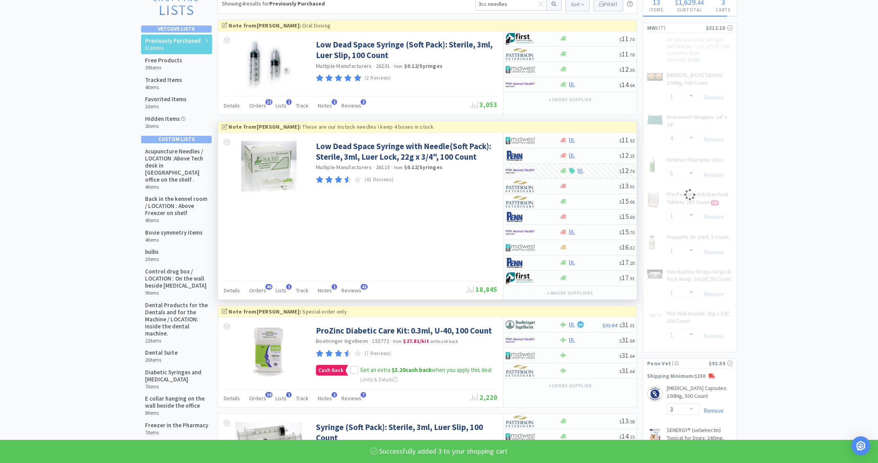
select select "1"
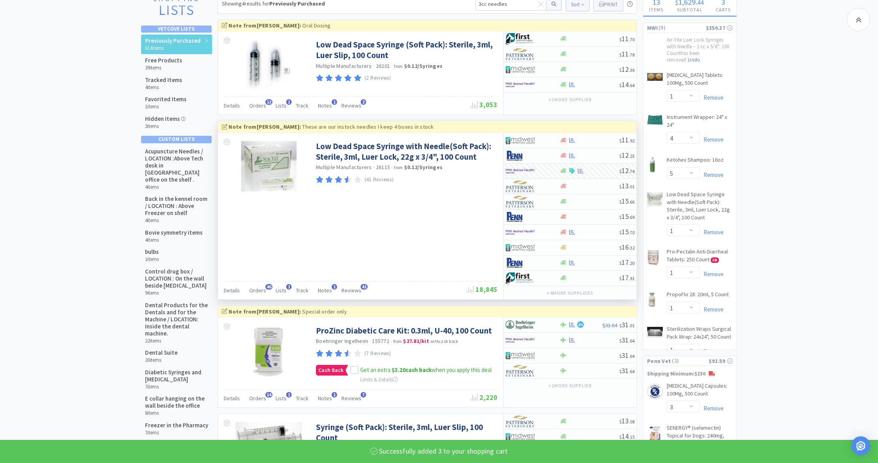
select select "3"
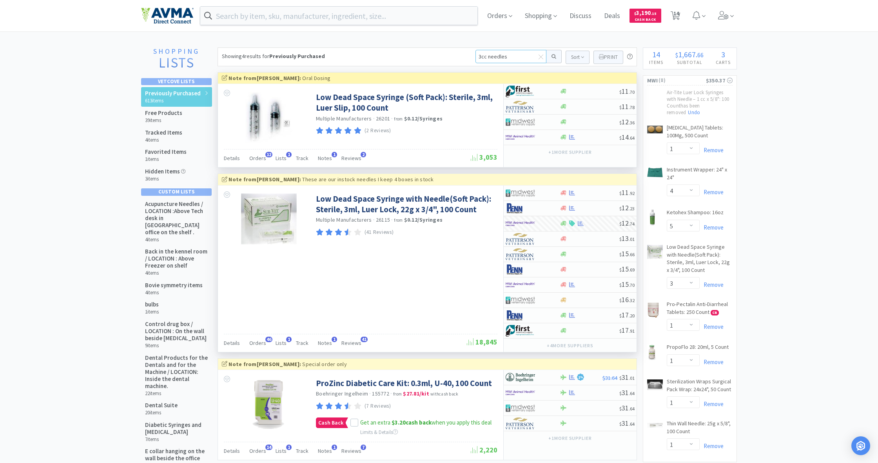
drag, startPoint x: 478, startPoint y: 55, endPoint x: 481, endPoint y: 81, distance: 26.1
click at [478, 55] on input "3cc needles" at bounding box center [511, 56] width 71 height 13
type input "1cc needles"
click at [553, 56] on button at bounding box center [554, 56] width 15 height 13
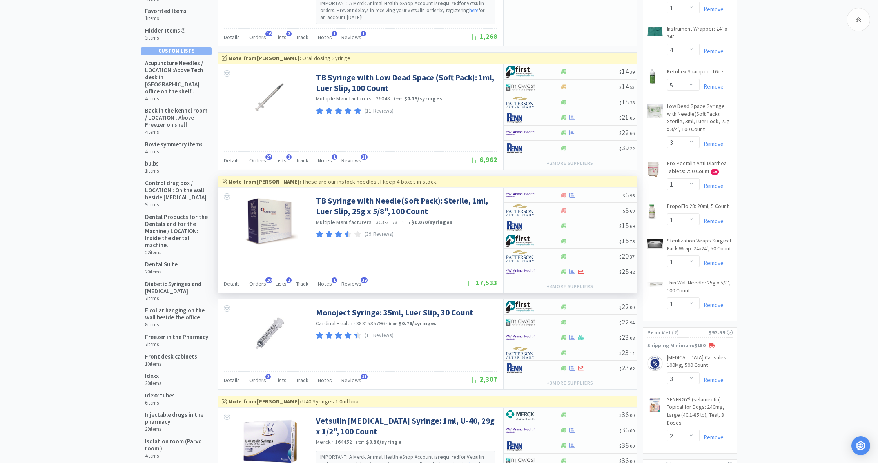
scroll to position [144, 0]
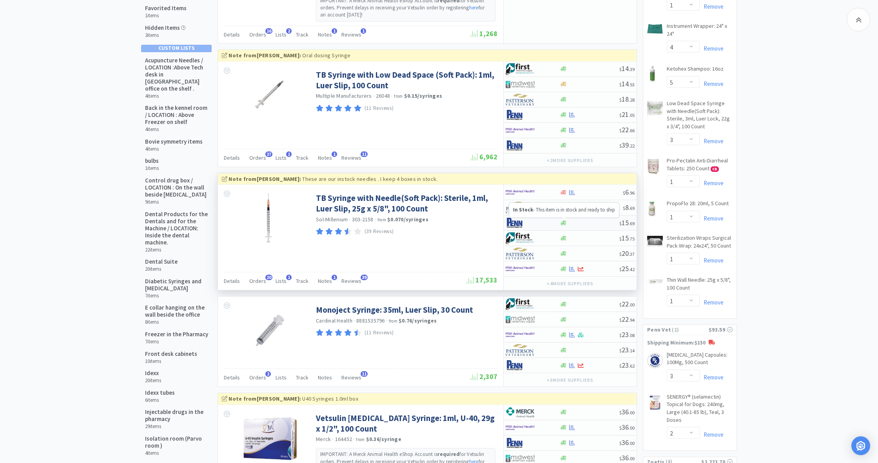
click at [560, 220] on div at bounding box center [564, 223] width 8 height 6
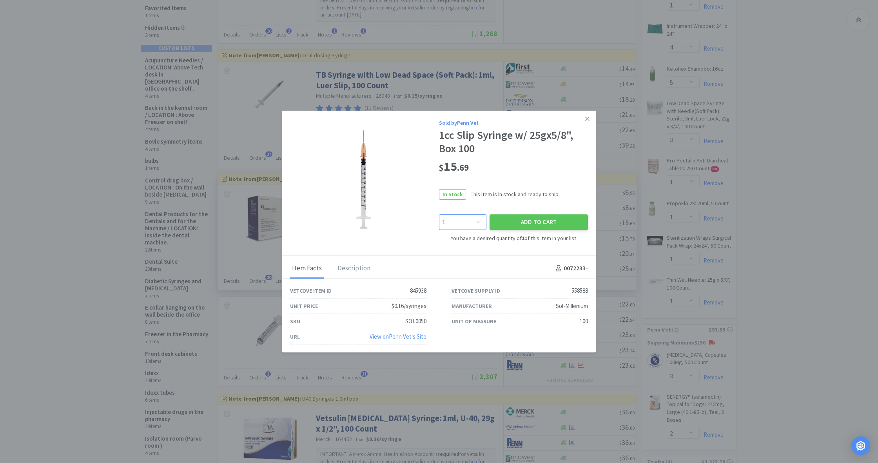
select select "3"
click at [537, 222] on button "Add to Cart" at bounding box center [539, 222] width 98 height 16
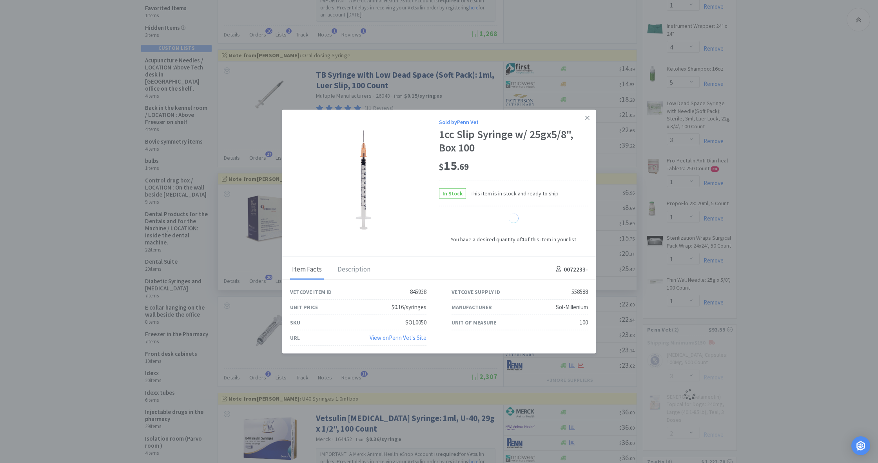
select select "3"
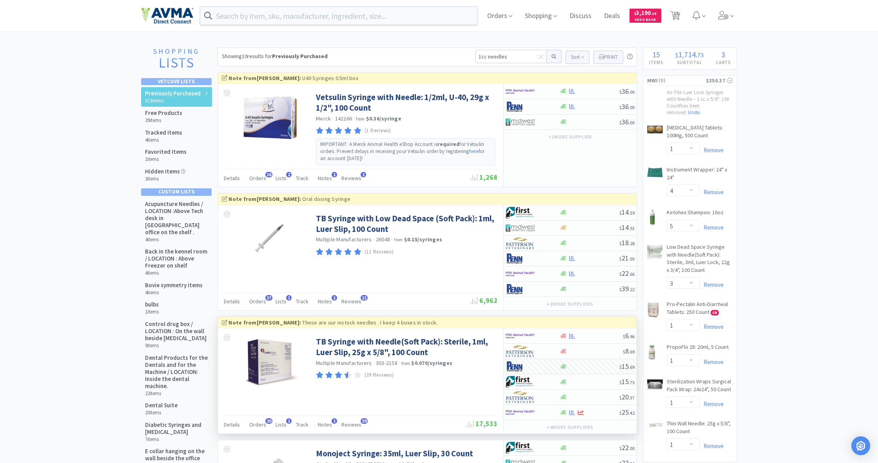
scroll to position [0, 0]
drag, startPoint x: 477, startPoint y: 56, endPoint x: 538, endPoint y: 63, distance: 61.9
click at [538, 63] on input "1cc needles" at bounding box center [511, 56] width 71 height 13
type input "ace 25mg"
click at [553, 56] on button at bounding box center [554, 56] width 15 height 13
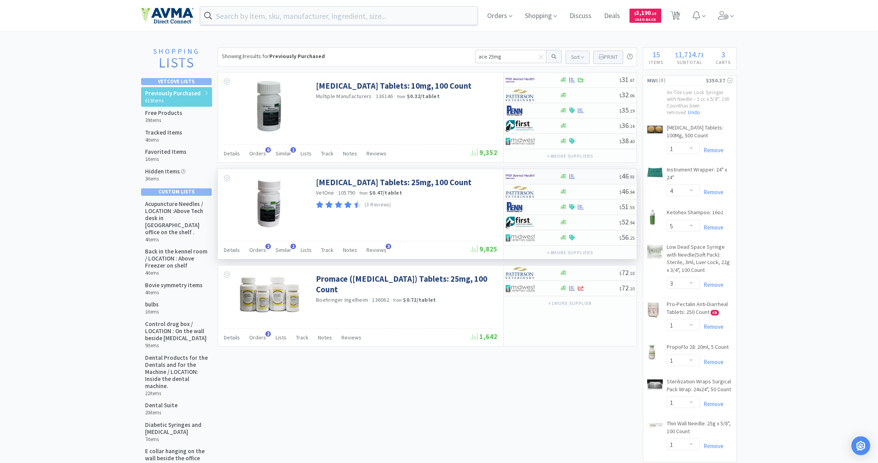
click at [564, 180] on div "$ 46 . 93" at bounding box center [570, 176] width 133 height 15
select select "1"
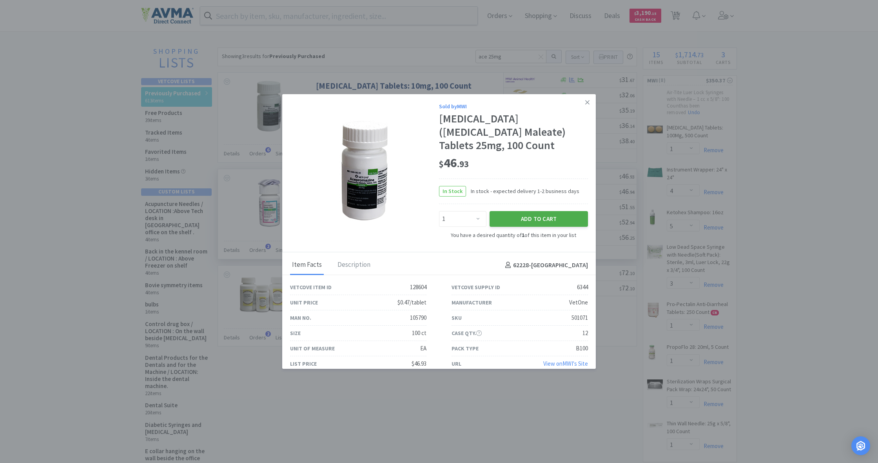
click at [546, 213] on button "Add to Cart" at bounding box center [539, 219] width 98 height 16
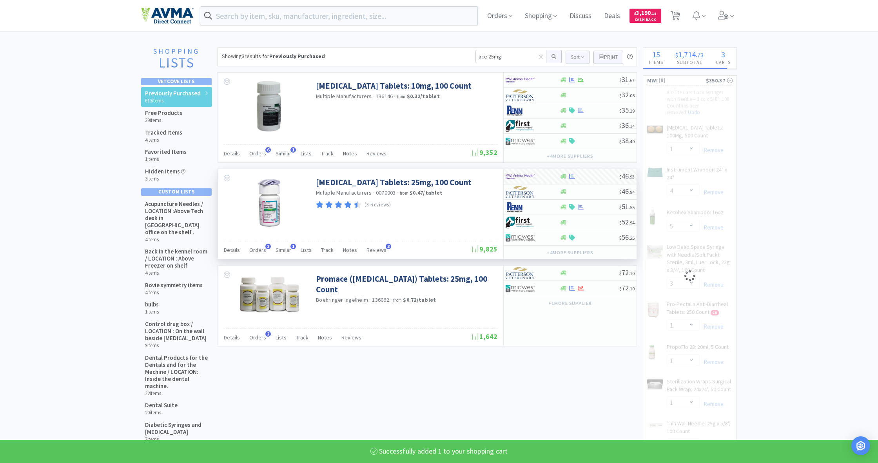
select select "1"
select select "4"
select select "5"
select select "3"
select select "1"
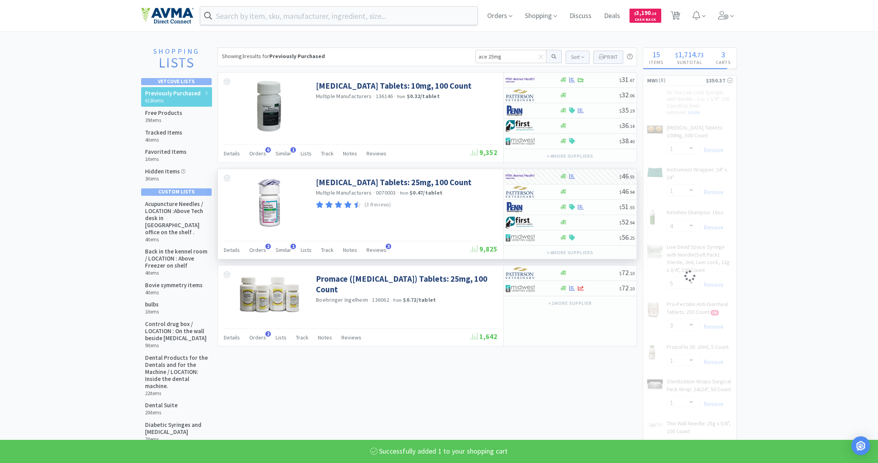
select select "1"
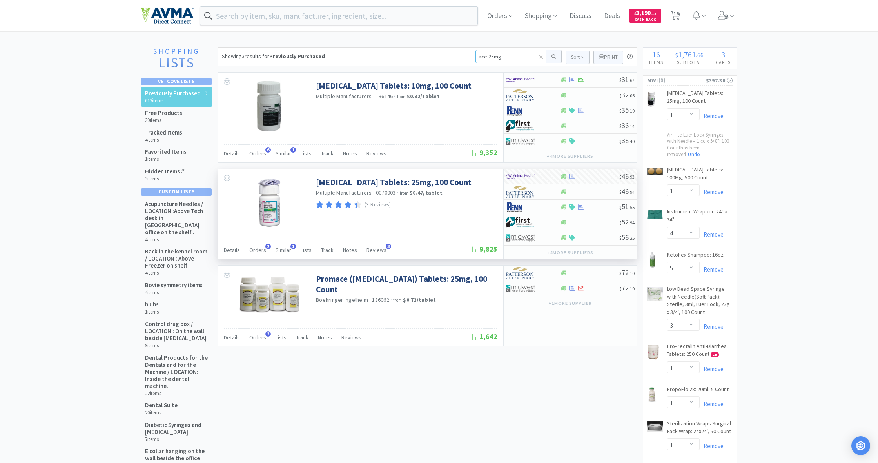
drag, startPoint x: 494, startPoint y: 56, endPoint x: 454, endPoint y: 58, distance: 39.3
click at [454, 57] on div "Showing 3 results for Previously Purchased ace 25mg Sort Print Previously Purch…" at bounding box center [428, 56] width 420 height 19
type input "apoquel"
click at [553, 56] on button at bounding box center [554, 56] width 15 height 13
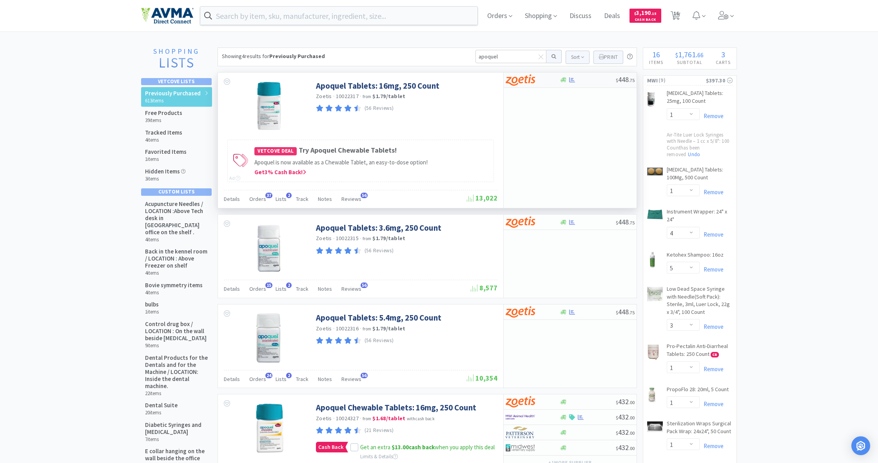
click at [568, 82] on div at bounding box center [588, 80] width 56 height 6
select select "1"
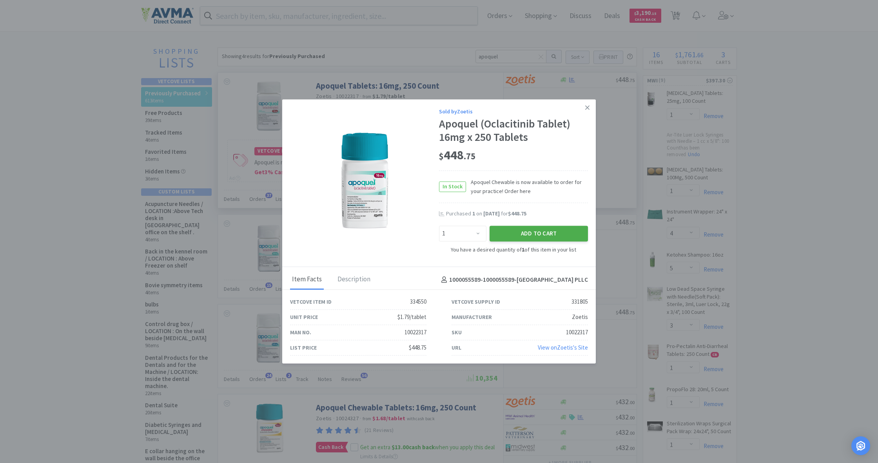
click at [543, 231] on button "Add to Cart" at bounding box center [539, 233] width 98 height 16
select select "10"
select select "1"
select select "5"
select select "1"
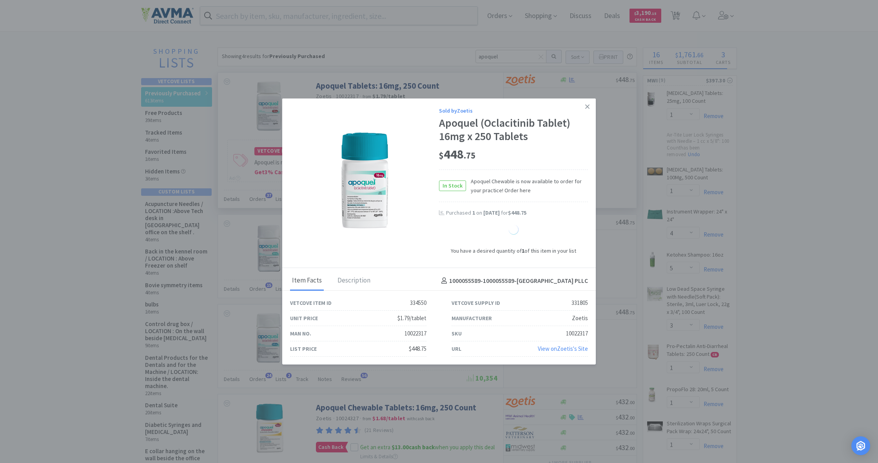
select select "1"
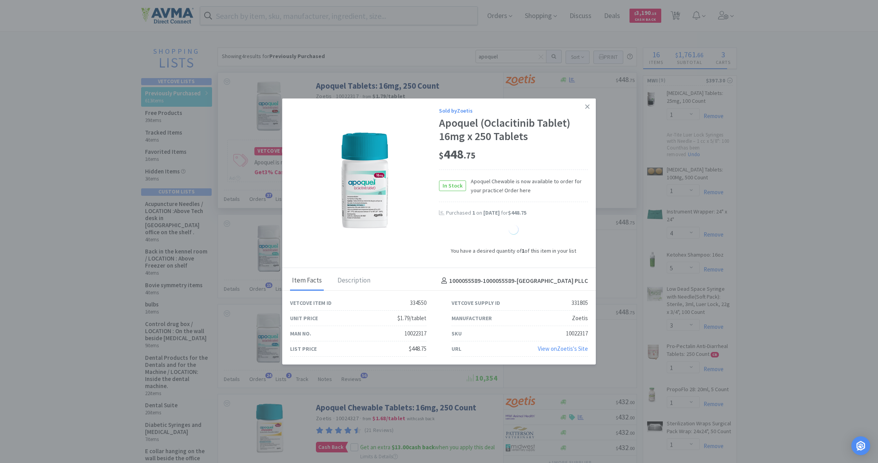
select select "1"
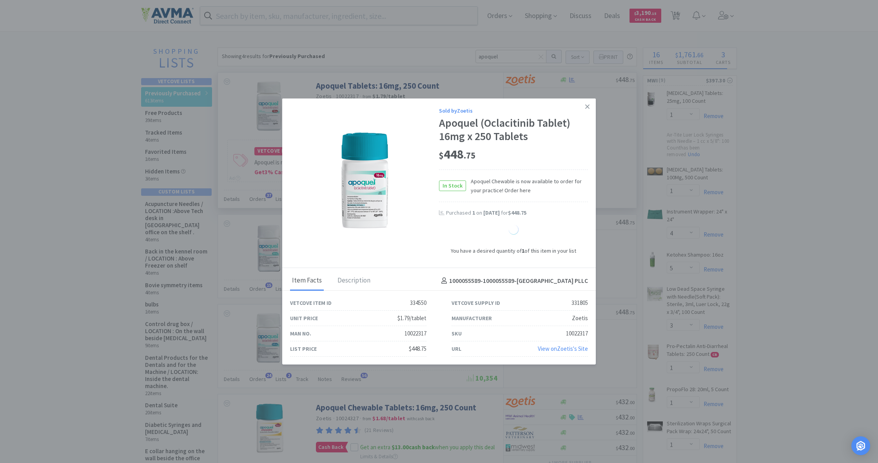
select select "1"
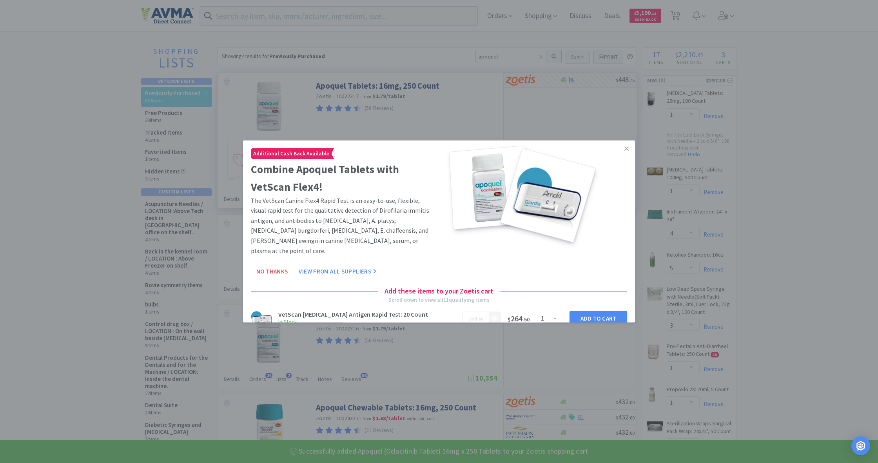
click at [627, 149] on icon at bounding box center [627, 148] width 4 height 7
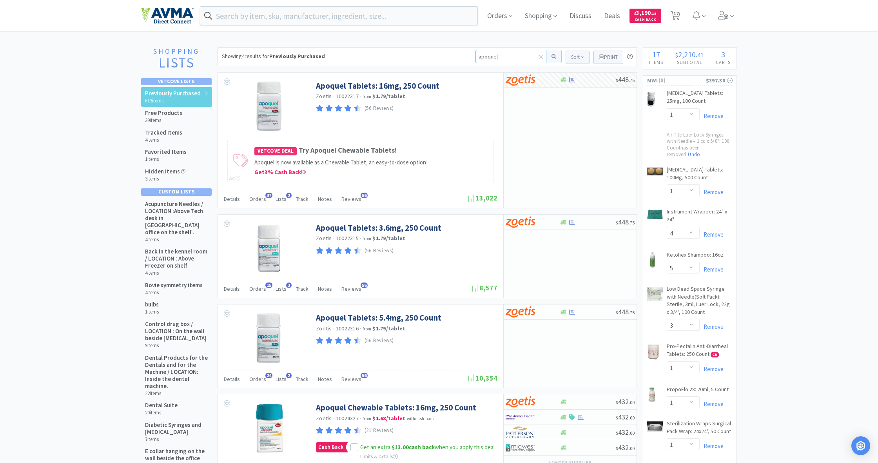
drag, startPoint x: 477, startPoint y: 55, endPoint x: 506, endPoint y: 55, distance: 29.4
click at [506, 55] on input "apoquel" at bounding box center [511, 56] width 71 height 13
type input "10cm"
click at [553, 56] on button at bounding box center [554, 56] width 15 height 13
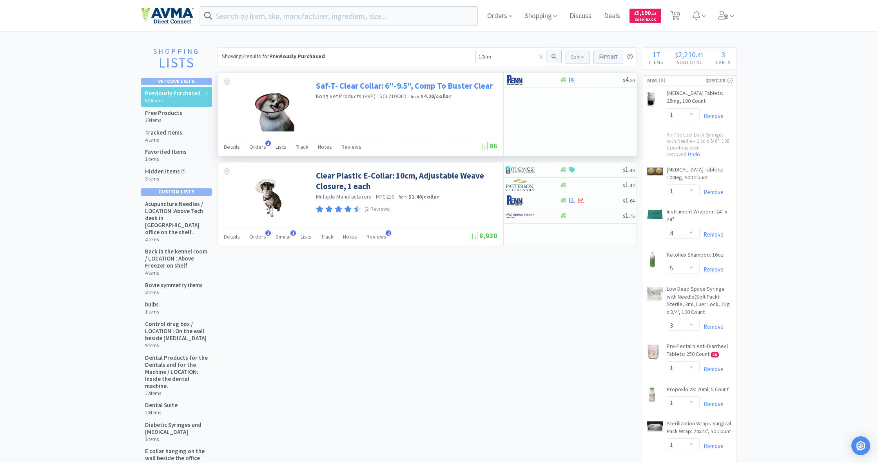
click at [389, 87] on link "Saf-T- Clear Collar: 6"-9.5", Comp To Buster Clear" at bounding box center [404, 85] width 177 height 11
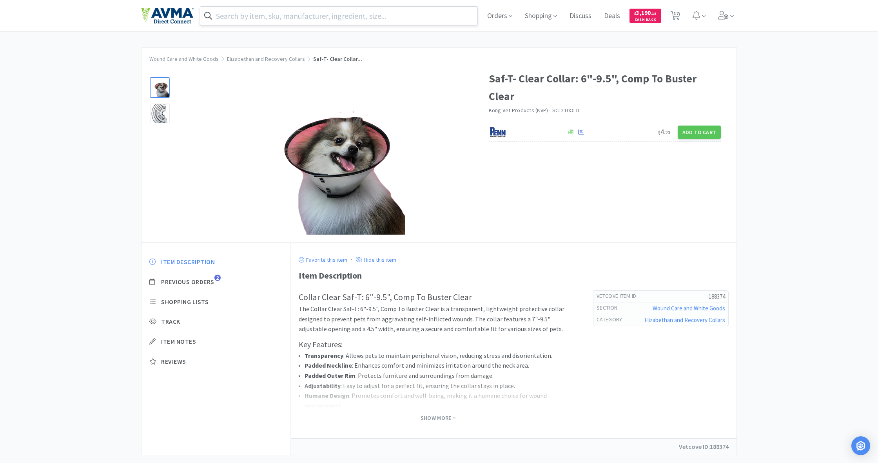
click at [234, 21] on input "text" at bounding box center [338, 16] width 277 height 18
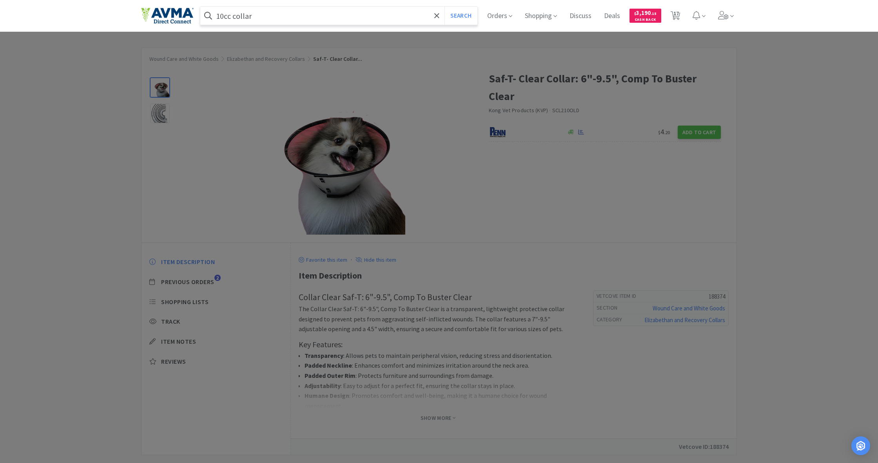
type input "10cc collar"
click at [460, 16] on button "Search" at bounding box center [461, 16] width 33 height 18
select select "1"
select select "4"
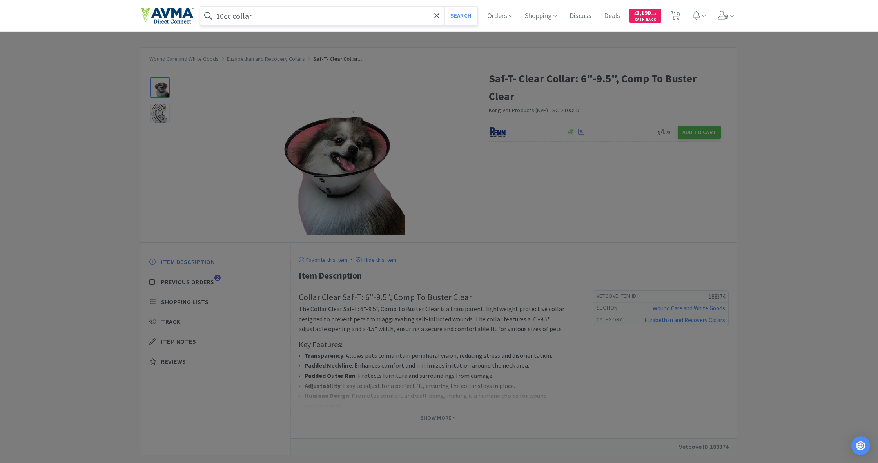
select select "5"
select select "3"
select select "1"
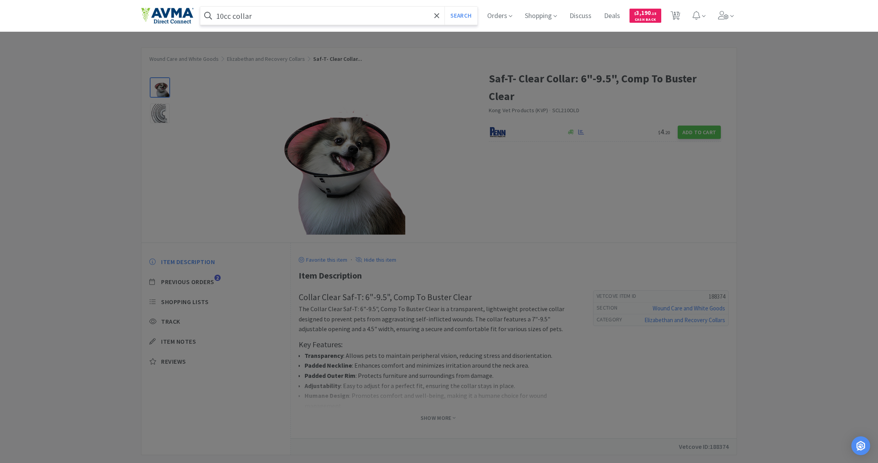
select select "1"
select select "3"
select select "2"
select select "3"
select select "1"
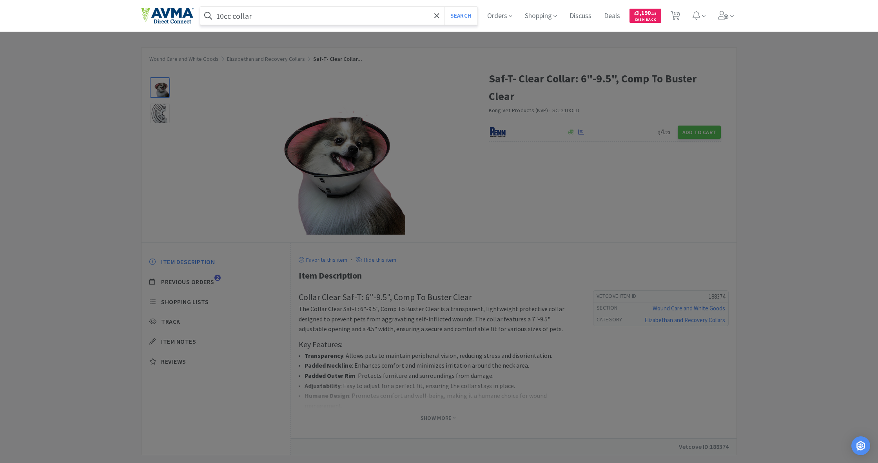
select select "5"
select select "10"
select select "1"
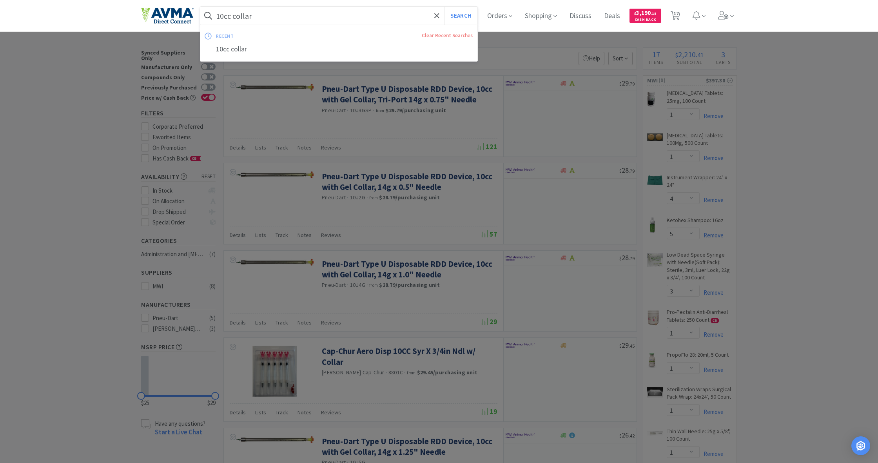
drag, startPoint x: 231, startPoint y: 16, endPoint x: 239, endPoint y: 35, distance: 21.1
click at [231, 16] on input "10cc collar" at bounding box center [338, 16] width 277 height 18
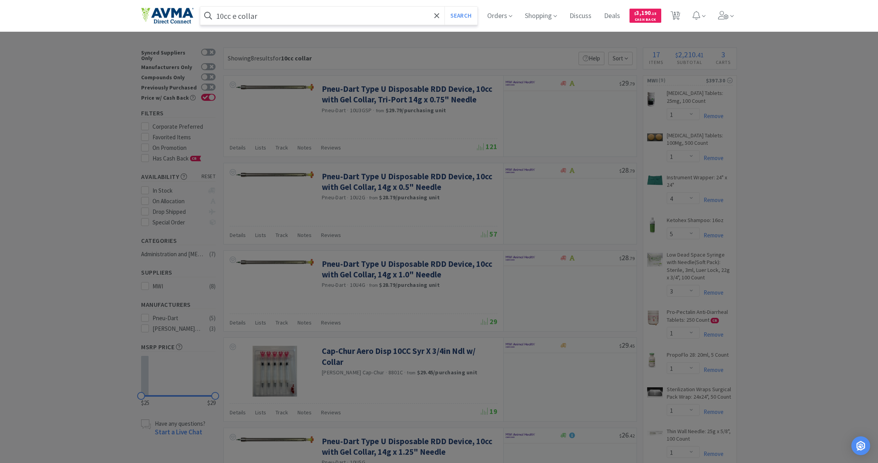
type input "10cc e collar"
click at [460, 16] on button "Search" at bounding box center [461, 16] width 33 height 18
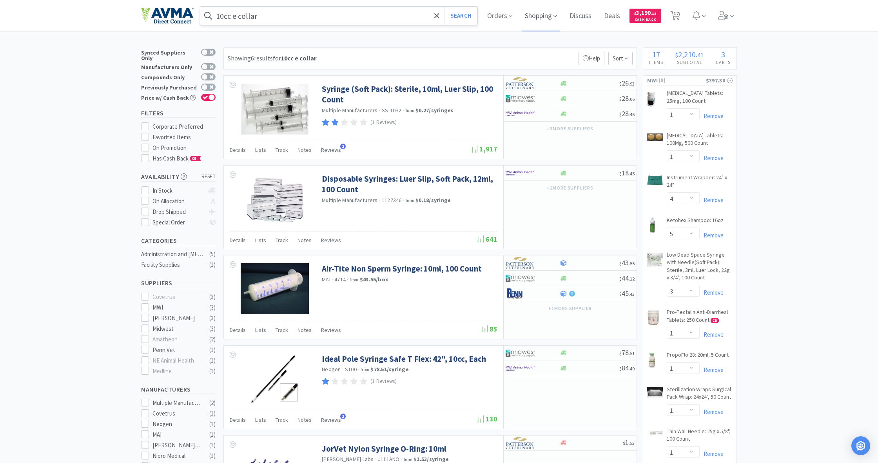
click at [538, 16] on span "Shopping" at bounding box center [541, 15] width 38 height 31
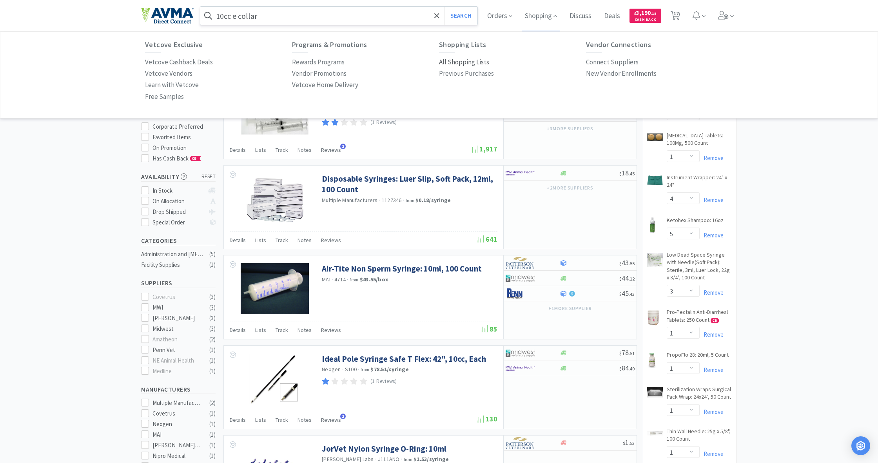
click at [472, 60] on p "All Shopping Lists" at bounding box center [464, 62] width 50 height 11
select select "1"
select select "4"
select select "5"
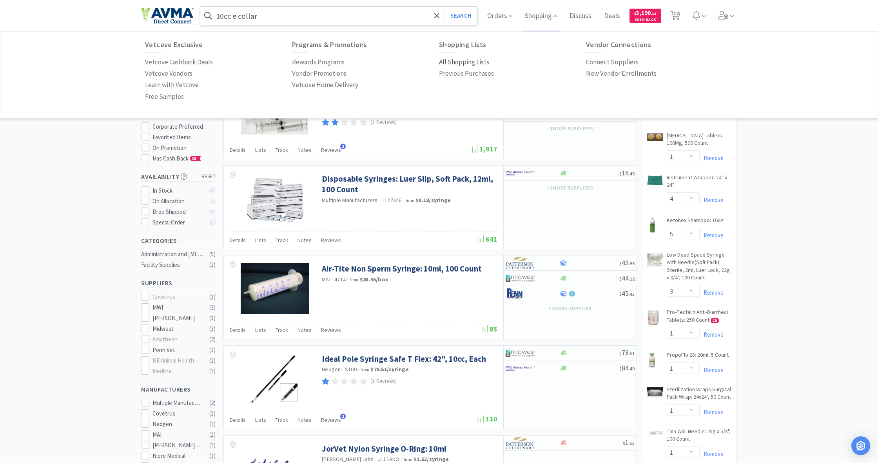
select select "3"
select select "1"
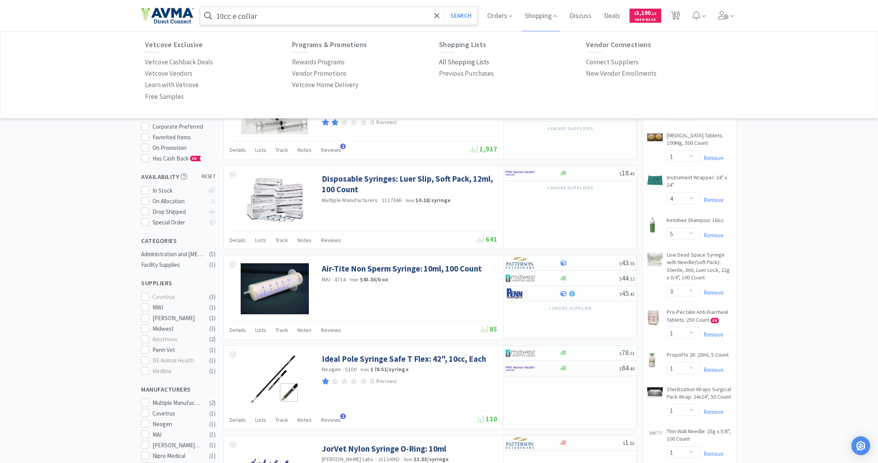
select select "3"
select select "2"
select select "3"
select select "1"
select select "5"
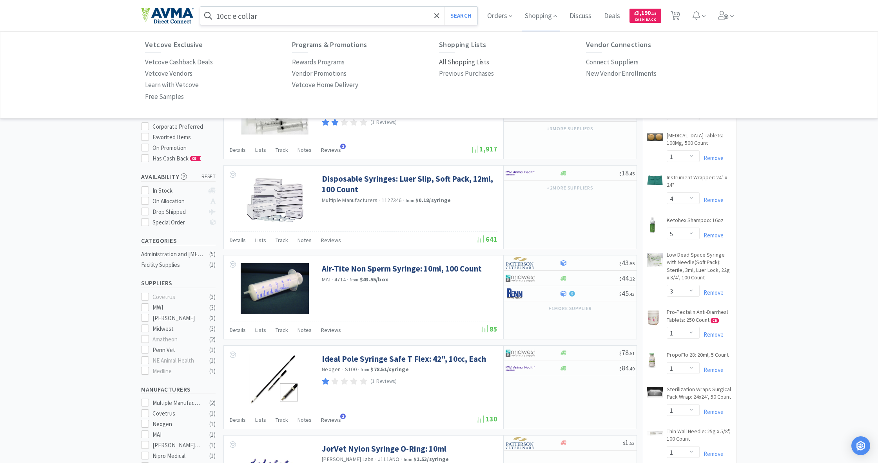
select select "10"
select select "1"
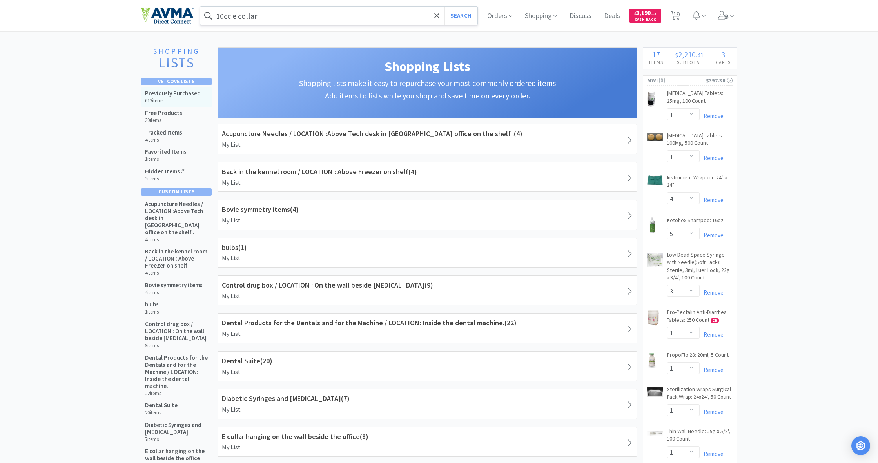
click at [180, 90] on h5 "Previously Purchased" at bounding box center [173, 93] width 56 height 7
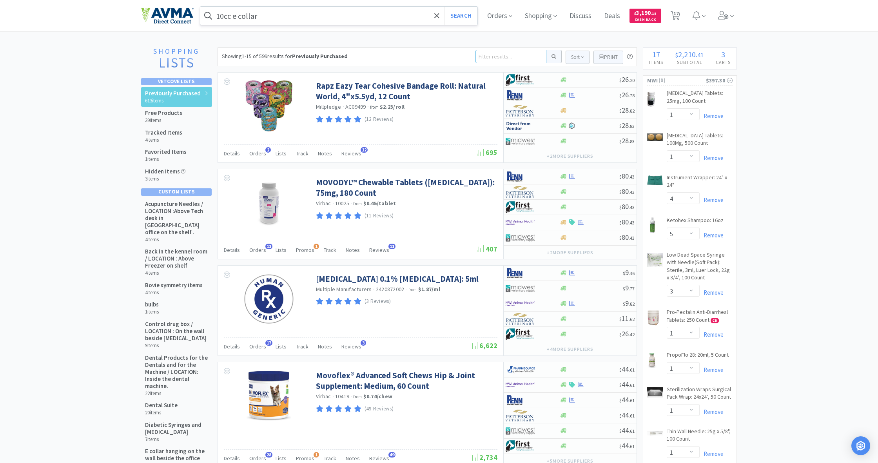
click at [484, 56] on input at bounding box center [511, 56] width 71 height 13
type input "10cm ecollar"
click at [553, 56] on button at bounding box center [554, 56] width 15 height 13
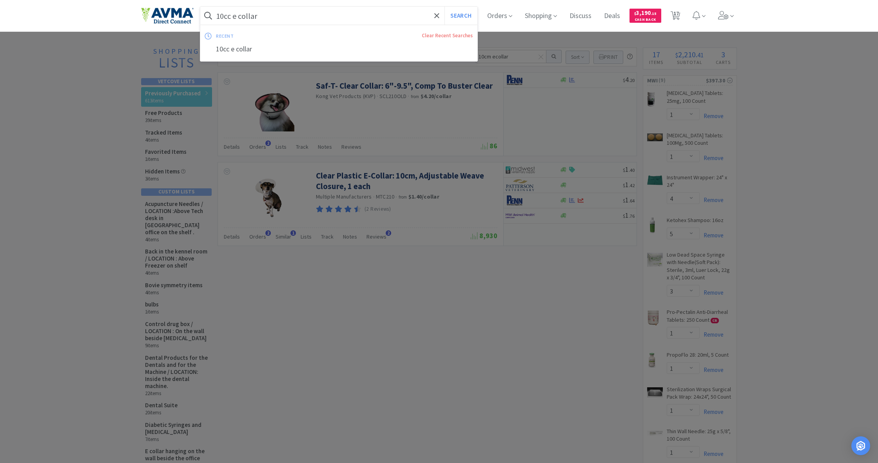
drag, startPoint x: 233, startPoint y: 15, endPoint x: 292, endPoint y: 18, distance: 59.3
click at [291, 16] on input "10cc e collar" at bounding box center [338, 16] width 277 height 18
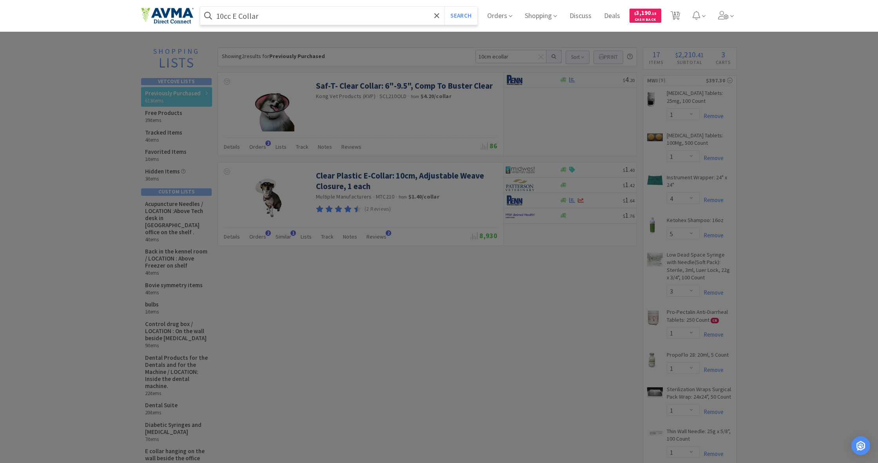
type input "10cc E Collar"
click at [460, 16] on button "Search" at bounding box center [461, 16] width 33 height 18
select select "1"
select select "4"
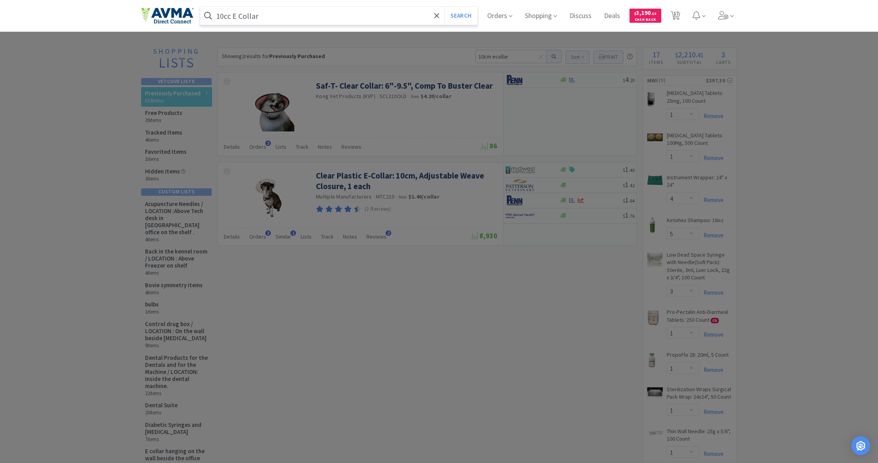
select select "5"
select select "3"
select select "1"
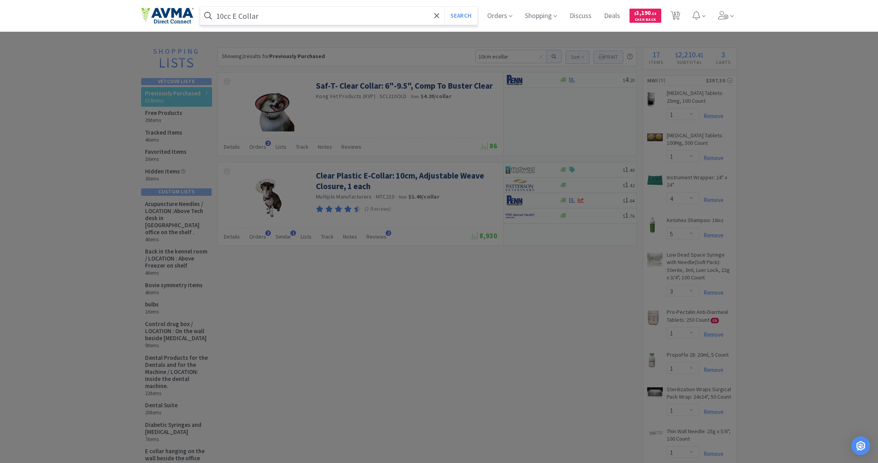
select select "1"
select select "3"
select select "2"
select select "3"
select select "1"
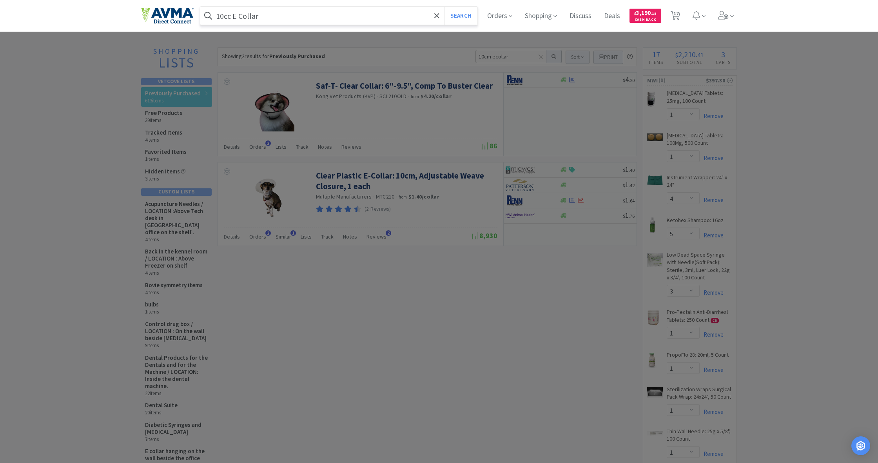
select select "5"
select select "10"
select select "1"
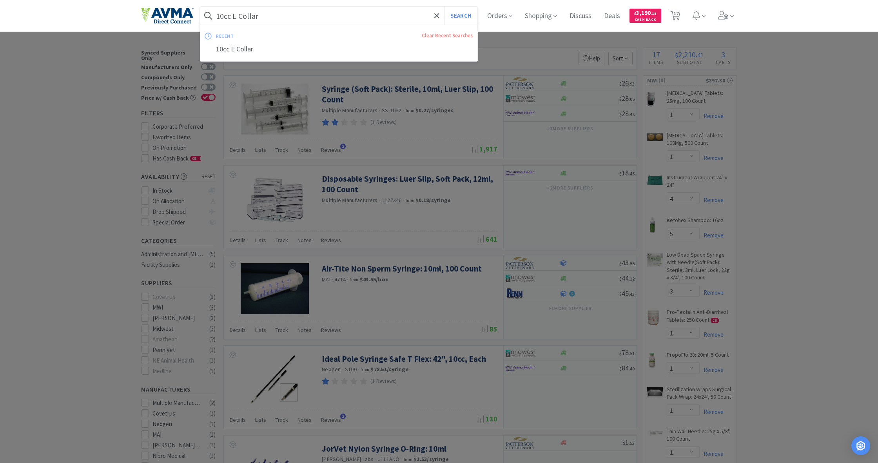
drag, startPoint x: 216, startPoint y: 14, endPoint x: 275, endPoint y: 26, distance: 60.4
click at [275, 25] on div "10cc E Collar Search recent Clear Recent Searches 10cc E Collar" at bounding box center [338, 16] width 277 height 18
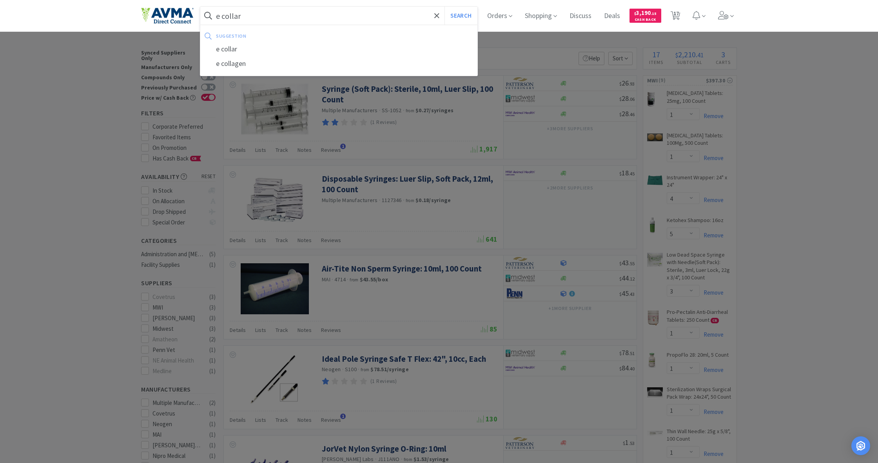
type input "e collar"
click at [460, 16] on button "Search" at bounding box center [461, 16] width 33 height 18
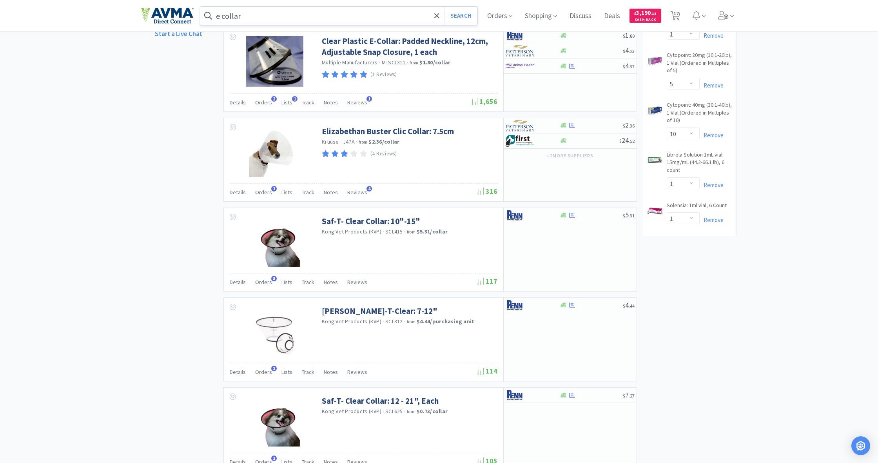
scroll to position [665, 0]
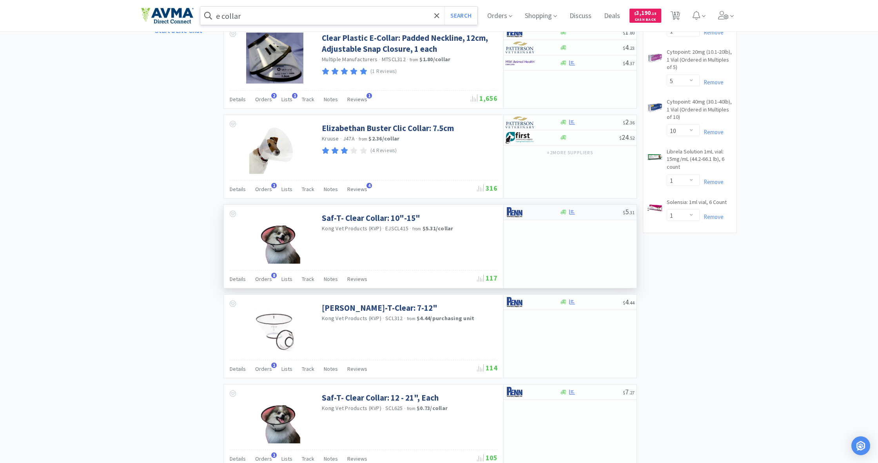
click at [560, 209] on div at bounding box center [564, 212] width 8 height 6
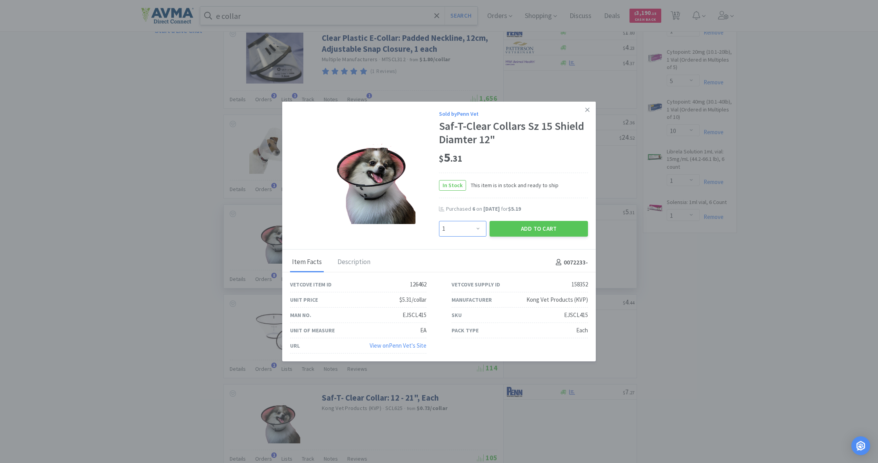
select select "5"
click at [516, 227] on button "Add to Cart" at bounding box center [539, 229] width 98 height 16
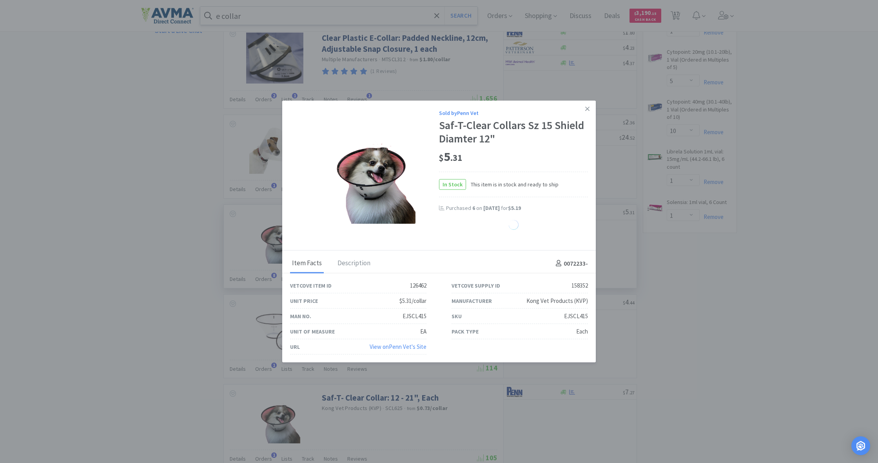
select select "5"
select select "3"
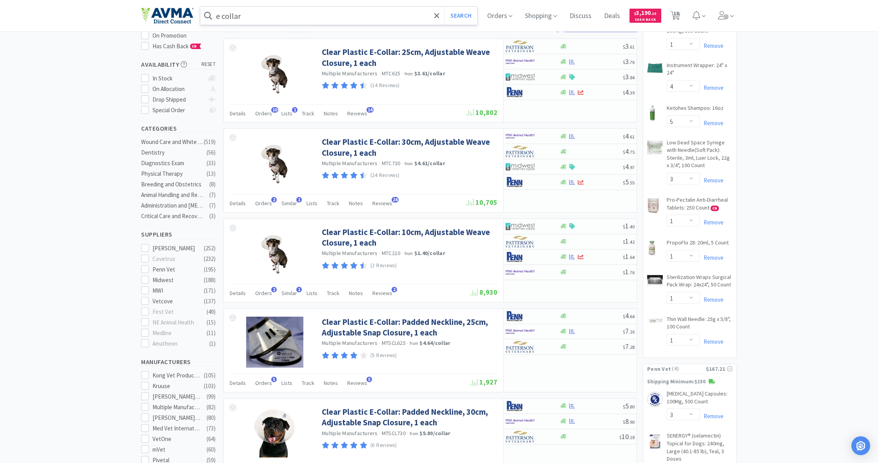
scroll to position [111, 0]
click at [715, 254] on link "Remove" at bounding box center [712, 257] width 24 height 7
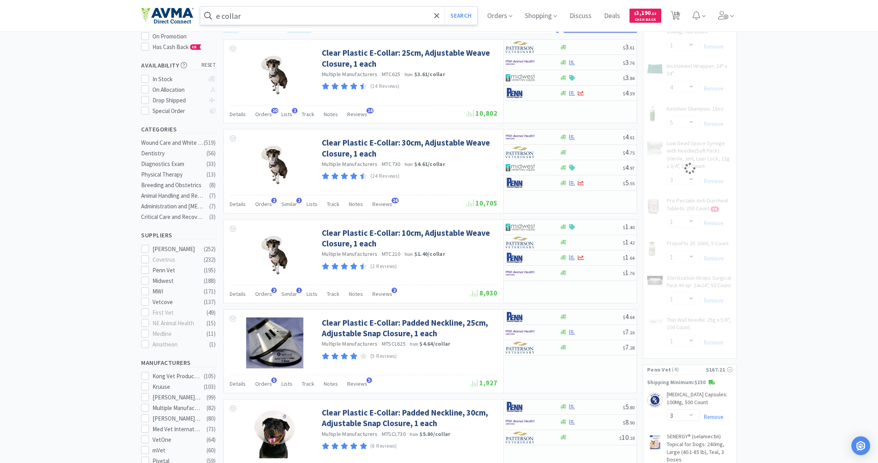
select select "1"
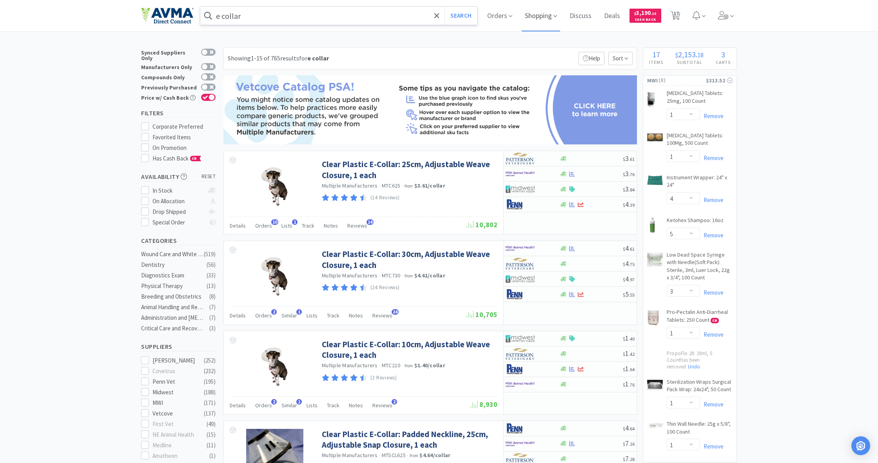
scroll to position [0, 0]
click at [533, 16] on span "Shopping" at bounding box center [541, 15] width 38 height 31
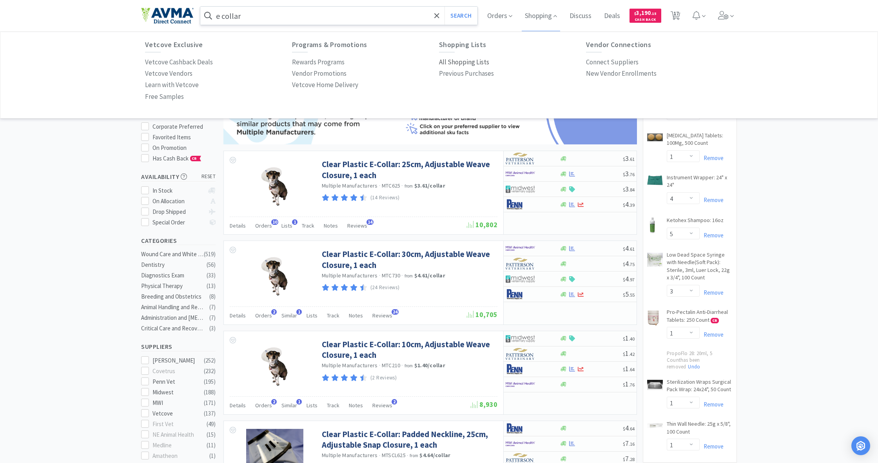
drag, startPoint x: 459, startPoint y: 61, endPoint x: 447, endPoint y: 62, distance: 12.2
click at [459, 61] on p "All Shopping Lists" at bounding box center [464, 62] width 50 height 11
select select "1"
select select "4"
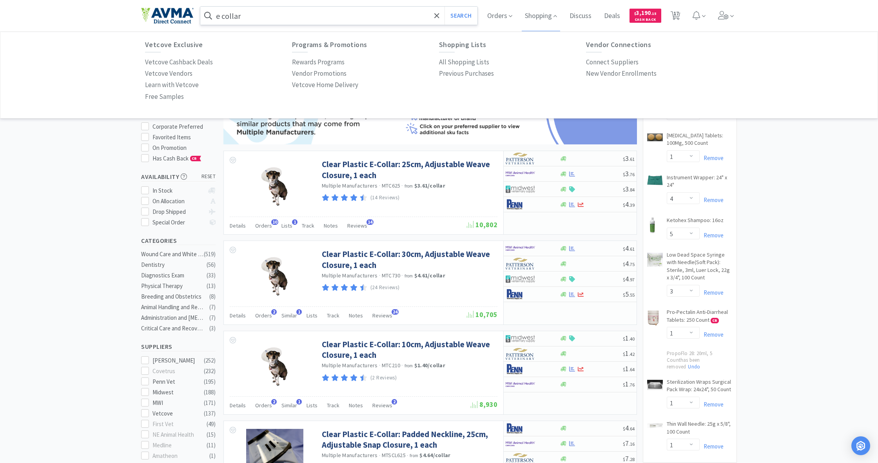
select select "5"
select select "3"
select select "1"
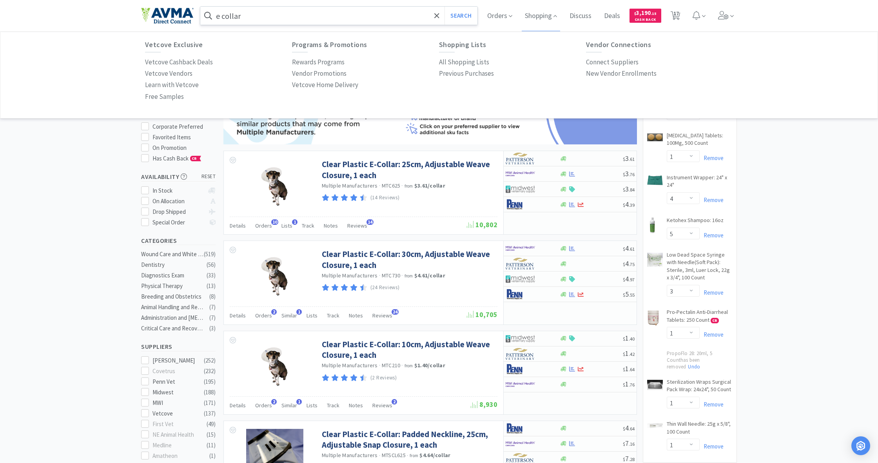
select select "3"
select select "2"
select select "5"
select select "3"
select select "1"
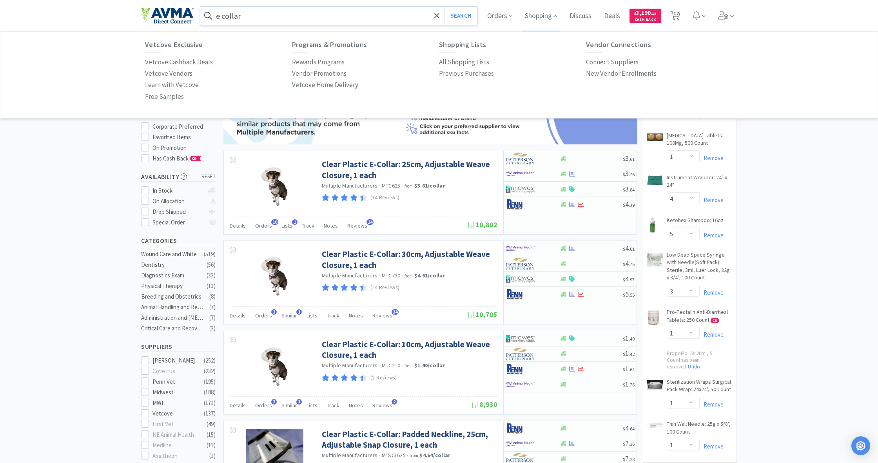
select select "5"
select select "10"
select select "1"
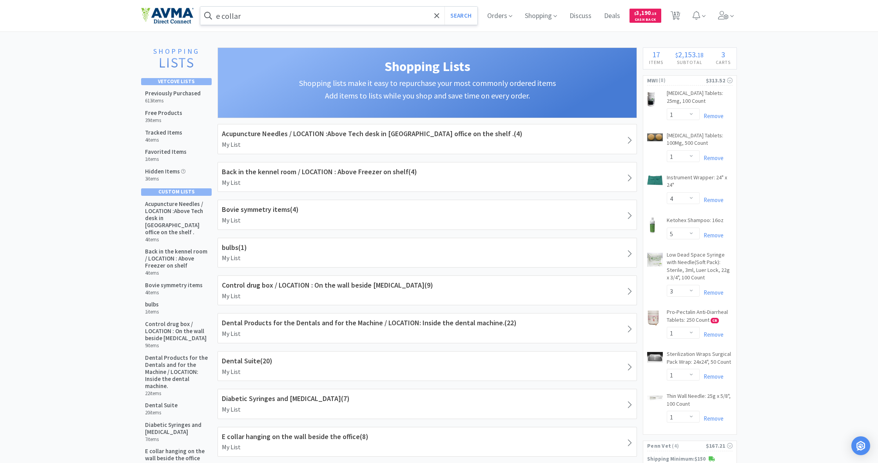
drag, startPoint x: 186, startPoint y: 96, endPoint x: 213, endPoint y: 97, distance: 26.7
click at [186, 96] on div "Previously Purchased 613 items" at bounding box center [173, 97] width 56 height 14
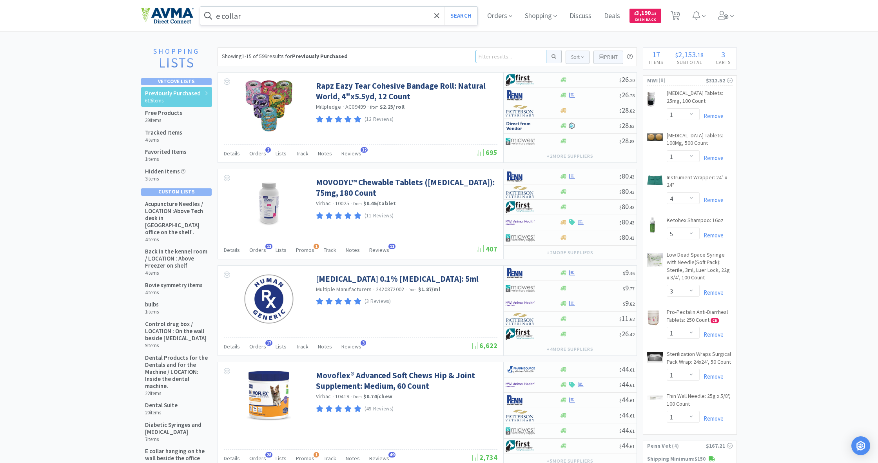
click at [509, 56] on input at bounding box center [511, 56] width 71 height 13
type input "pro"
click at [553, 56] on button at bounding box center [554, 56] width 15 height 13
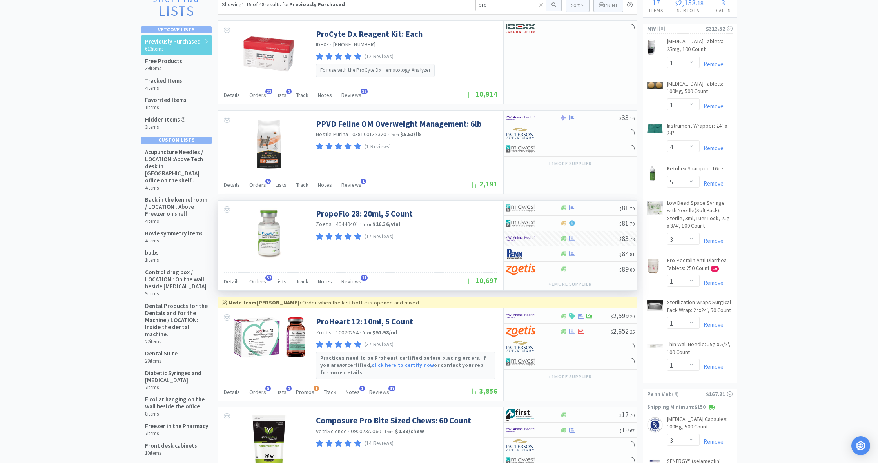
scroll to position [54, 0]
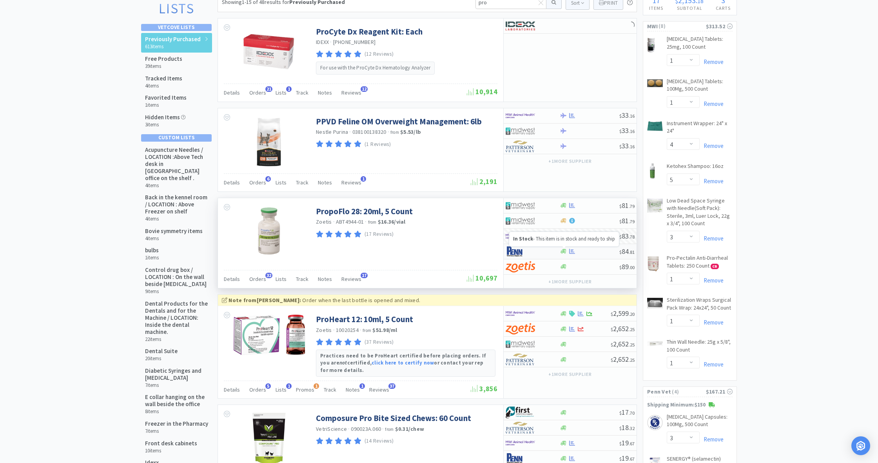
click at [563, 249] on icon at bounding box center [564, 251] width 6 height 5
select select "1"
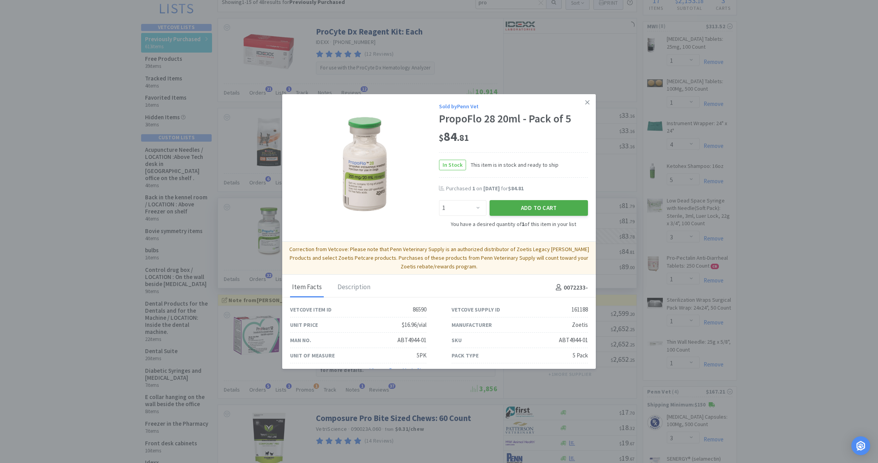
click at [545, 209] on button "Add to Cart" at bounding box center [539, 208] width 98 height 16
select select "1"
select select "2"
select select "5"
select select "3"
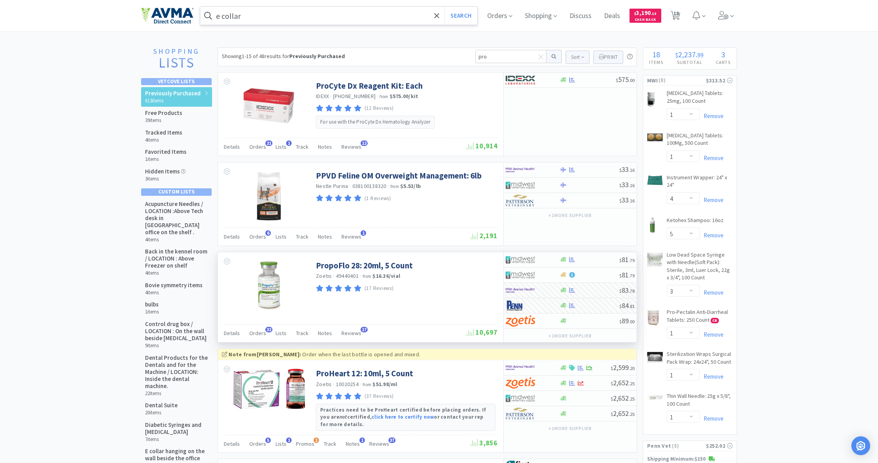
scroll to position [0, 0]
click at [678, 16] on span "18" at bounding box center [676, 13] width 5 height 31
select select "1"
select select "5"
select select "10"
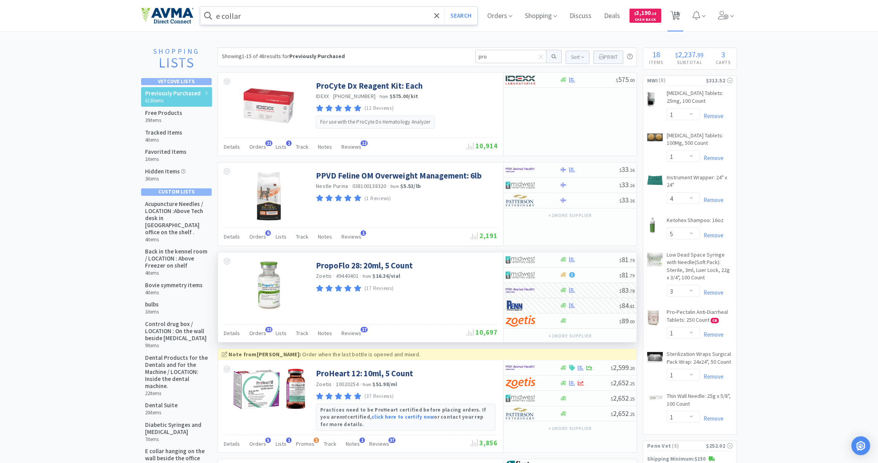
select select "1"
select select "4"
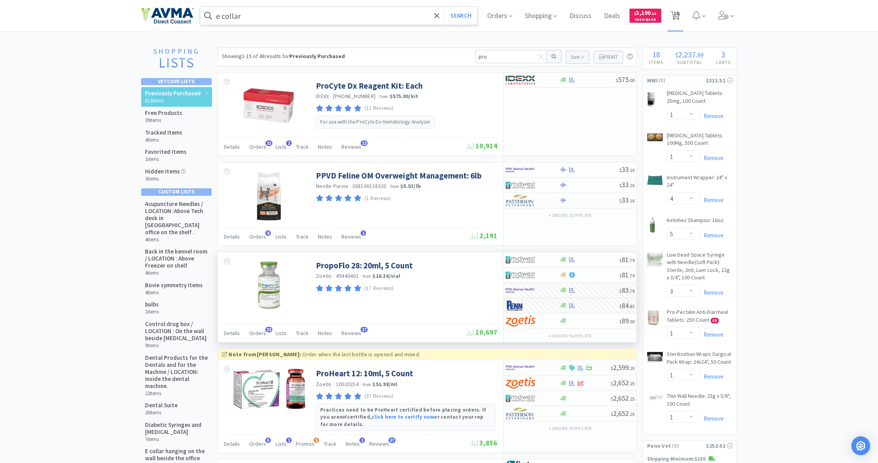
select select "5"
select select "3"
select select "1"
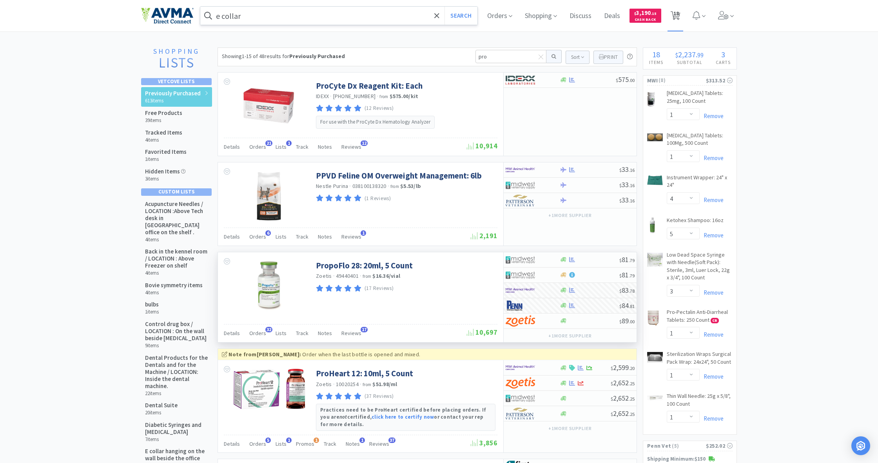
select select "3"
select select "1"
select select "2"
select select "5"
select select "3"
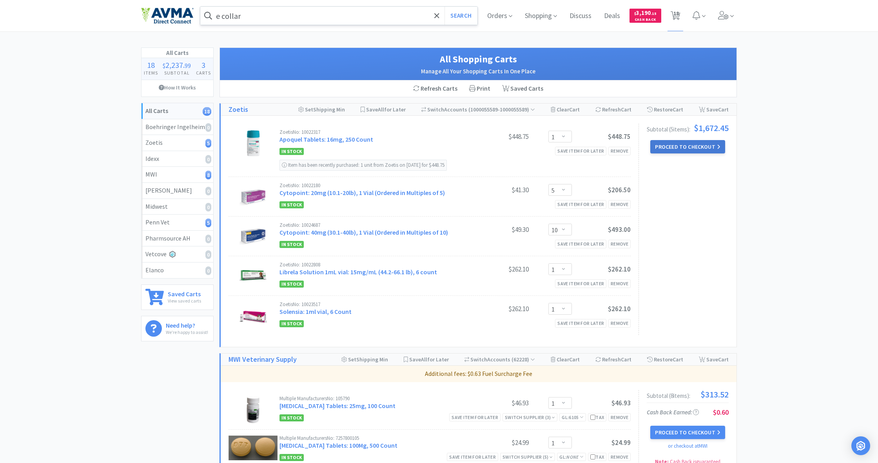
click at [689, 150] on button "Proceed to Checkout" at bounding box center [688, 146] width 75 height 13
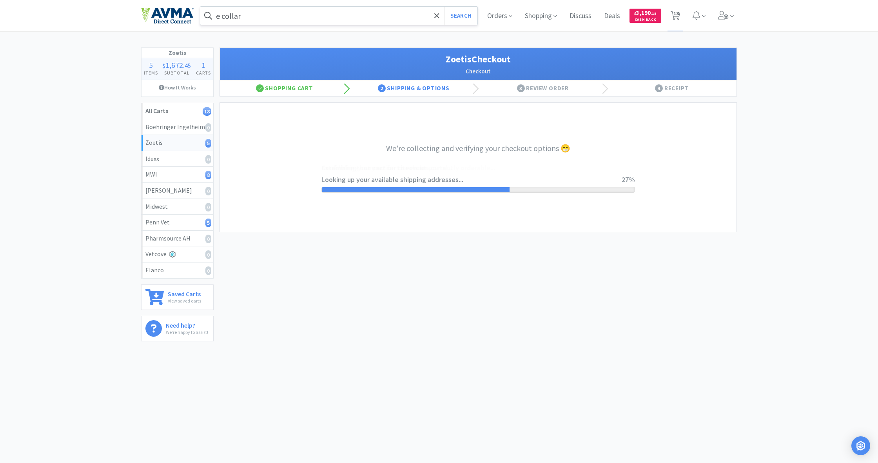
select select "invoice"
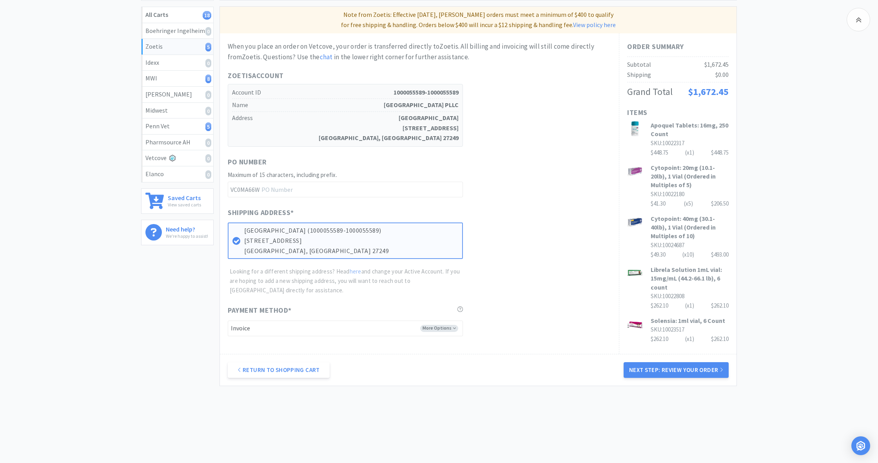
scroll to position [96, 0]
click at [688, 367] on button "Next Step: Review Your Order" at bounding box center [676, 370] width 105 height 16
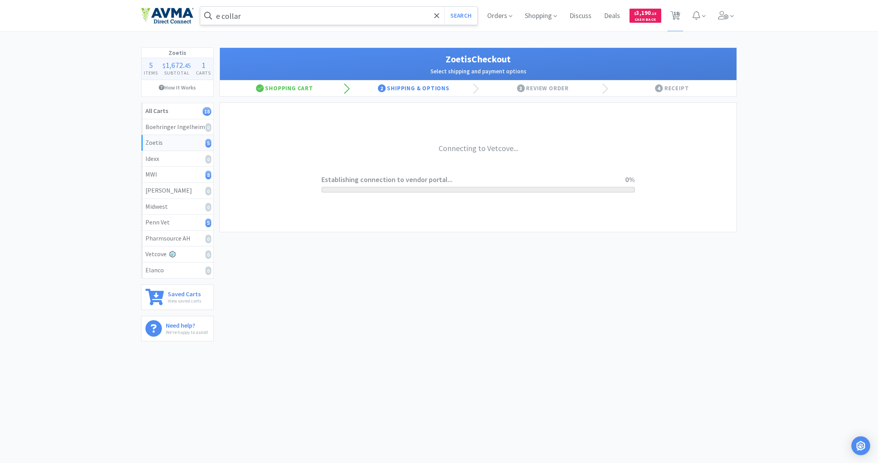
scroll to position [0, 0]
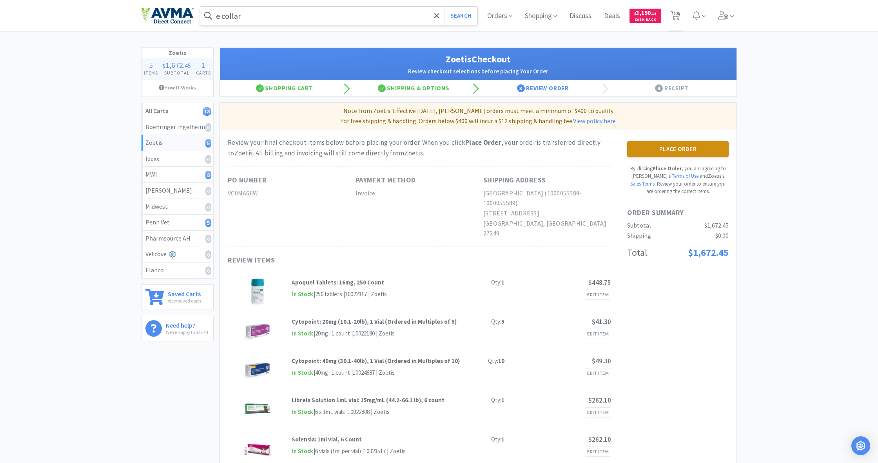
click at [672, 153] on button "Place Order" at bounding box center [678, 149] width 102 height 16
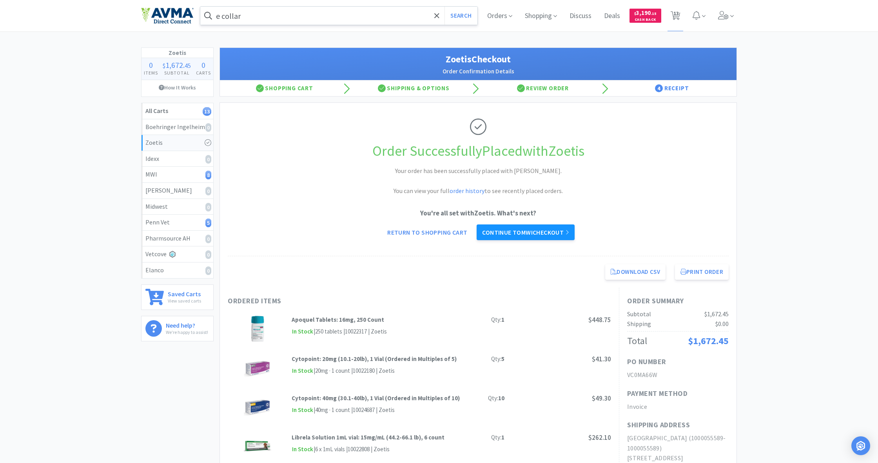
click at [522, 229] on link "Continue to MWI checkout" at bounding box center [526, 232] width 98 height 16
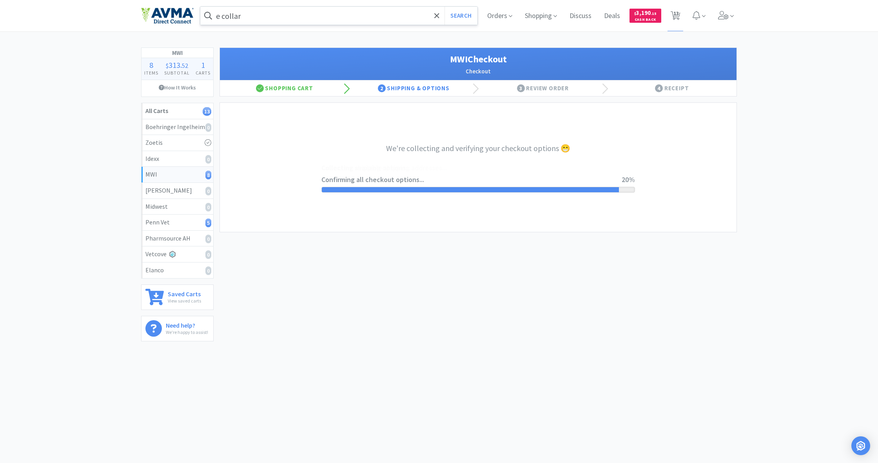
select select "STD_"
select select "FX9"
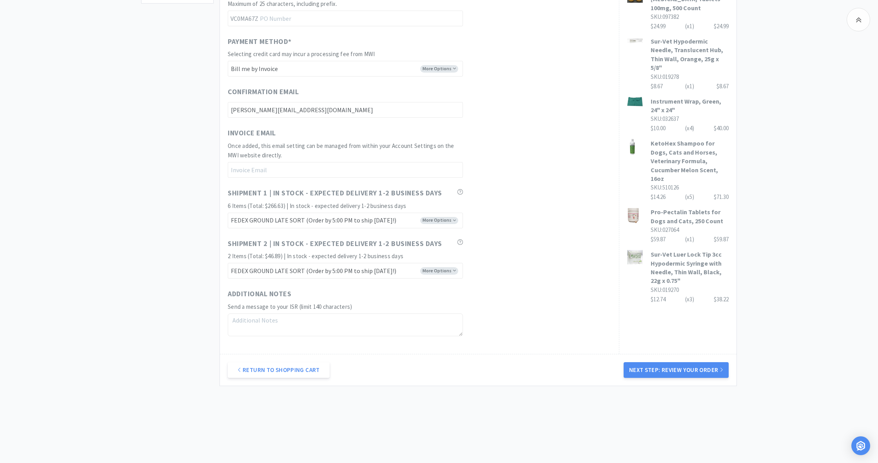
scroll to position [336, 0]
click at [680, 371] on button "Next Step: Review Your Order" at bounding box center [676, 371] width 105 height 16
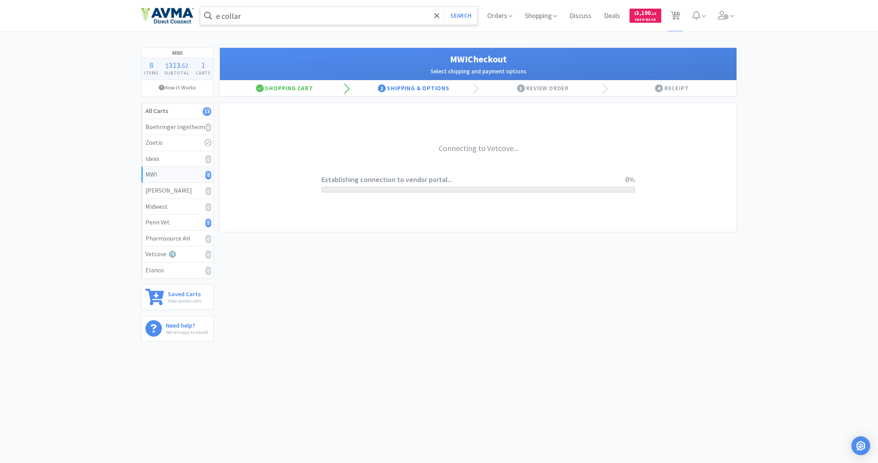
scroll to position [0, 0]
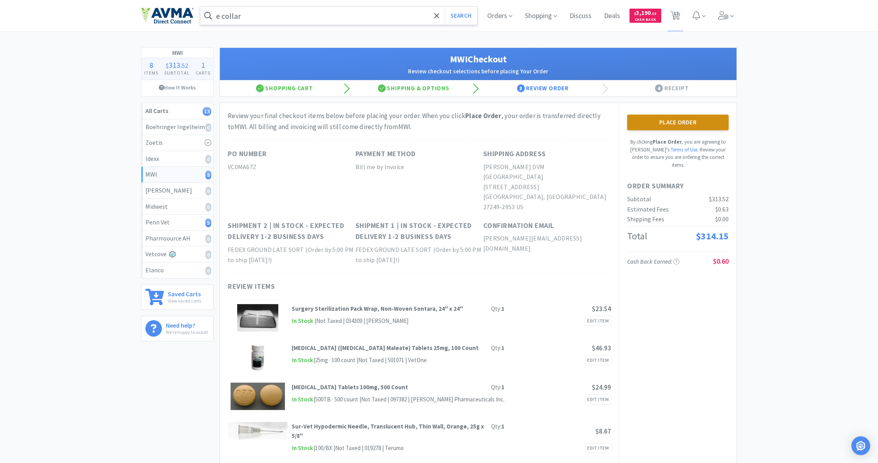
click at [682, 125] on button "Place Order" at bounding box center [678, 122] width 102 height 16
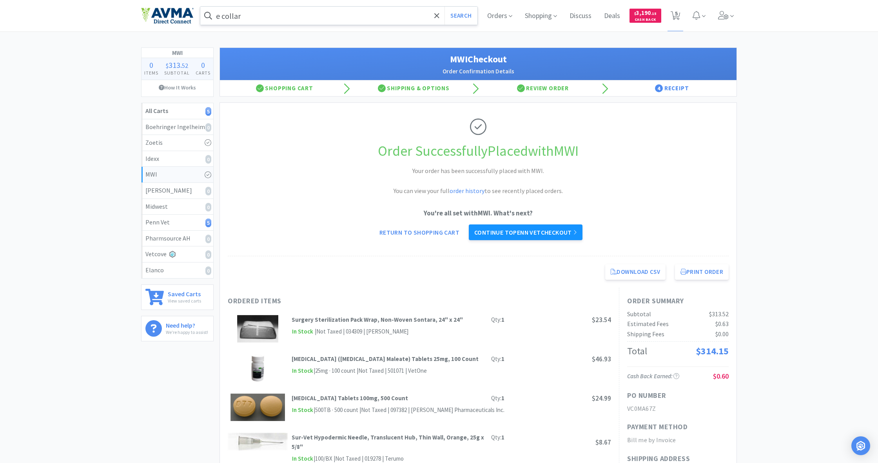
click at [539, 231] on link "Continue to Penn Vet checkout" at bounding box center [526, 232] width 114 height 16
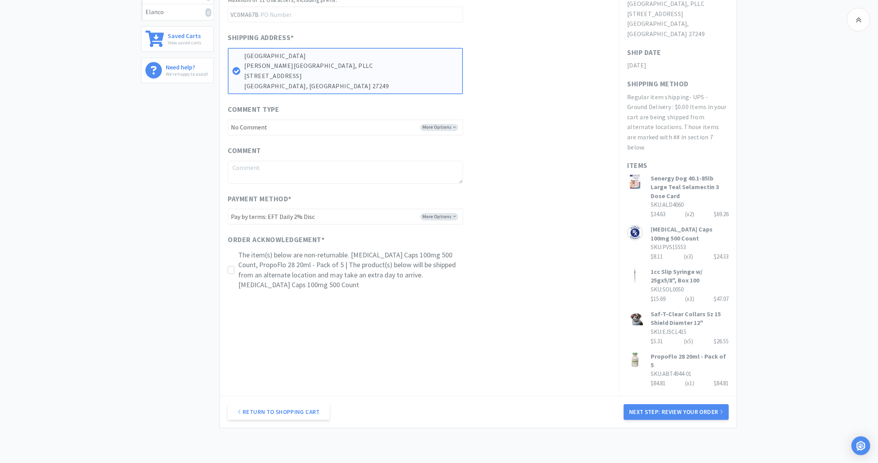
scroll to position [258, 0]
drag, startPoint x: 230, startPoint y: 263, endPoint x: 261, endPoint y: 292, distance: 42.5
click at [230, 267] on icon at bounding box center [231, 270] width 6 height 6
click at [667, 404] on button "Next Step: Review Your Order" at bounding box center [676, 412] width 105 height 16
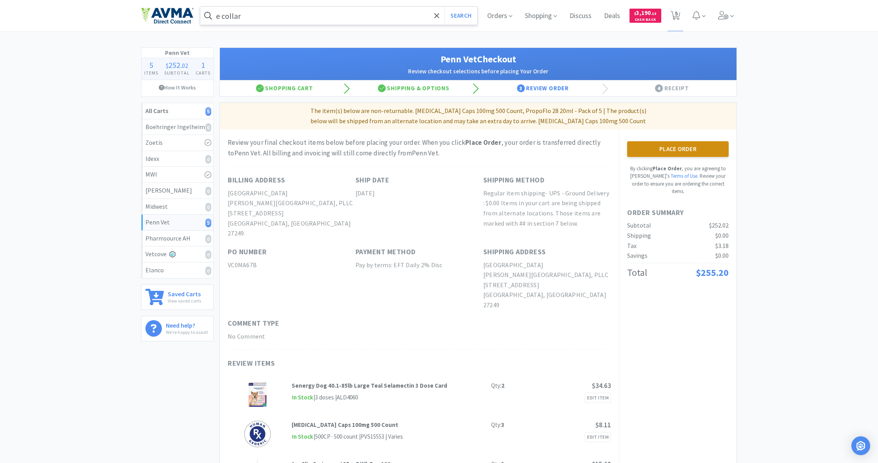
scroll to position [0, 0]
click at [671, 147] on button "Place Order" at bounding box center [678, 149] width 102 height 16
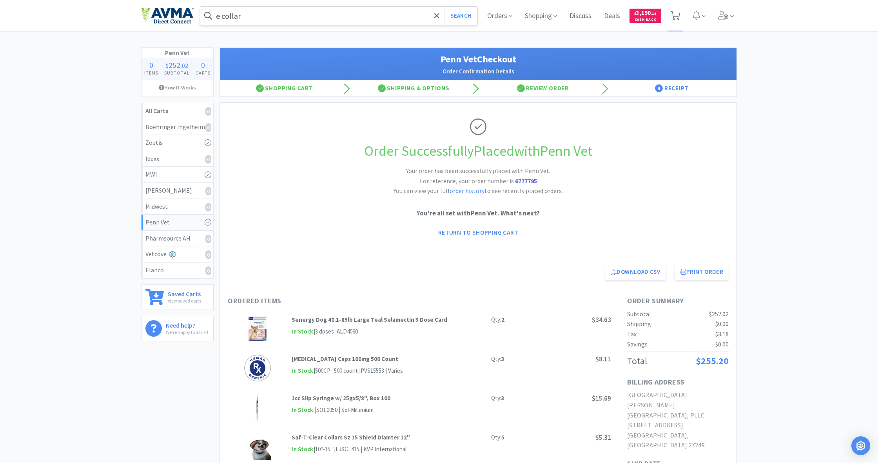
click at [679, 17] on icon at bounding box center [676, 15] width 10 height 9
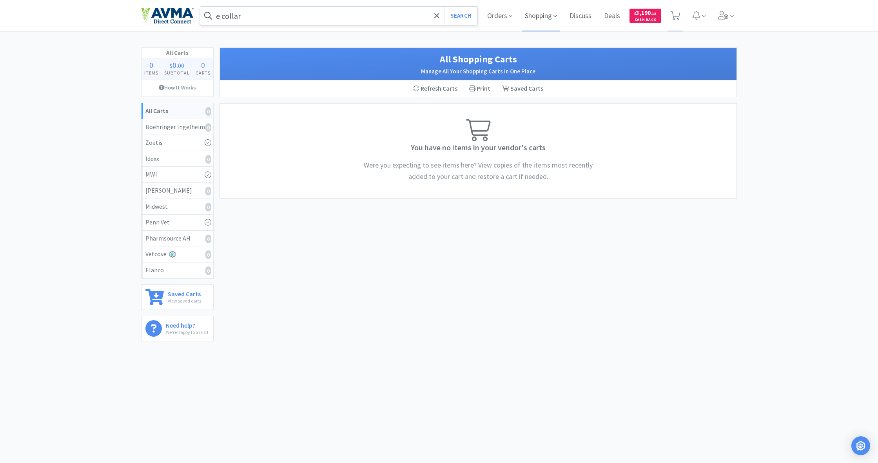
click at [534, 19] on span "Shopping" at bounding box center [541, 15] width 38 height 31
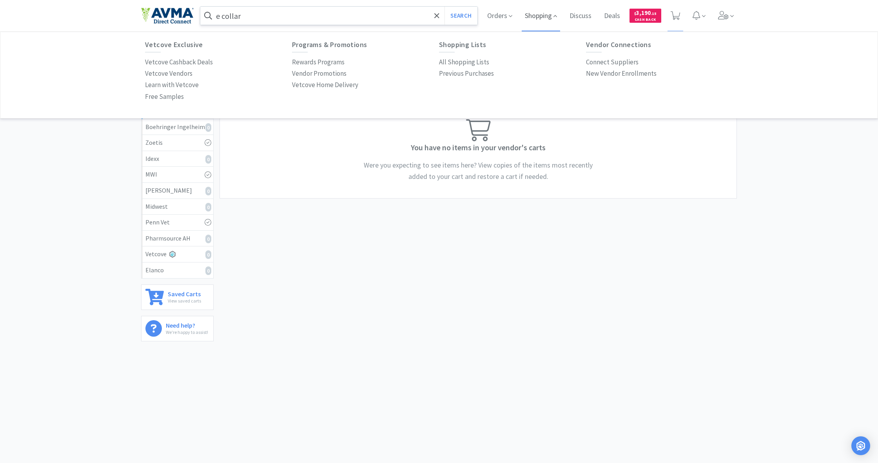
drag, startPoint x: 542, startPoint y: 15, endPoint x: 526, endPoint y: 16, distance: 15.4
click at [542, 15] on span "Shopping" at bounding box center [541, 15] width 38 height 31
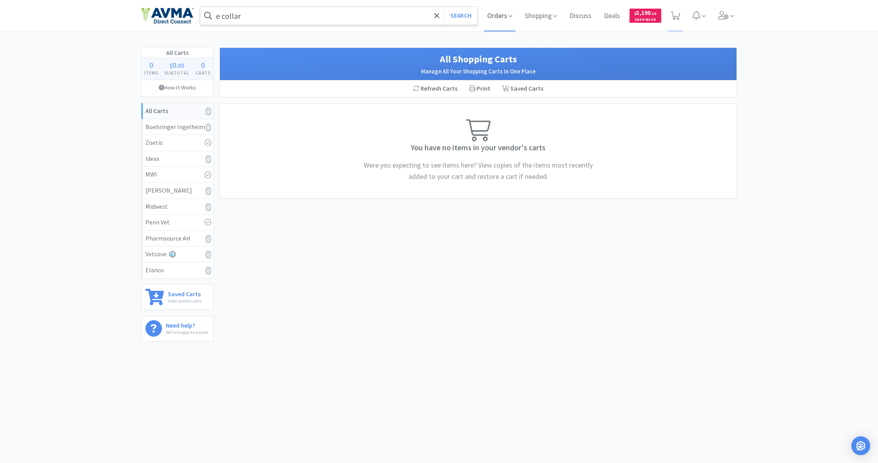
click at [492, 15] on span "Orders" at bounding box center [499, 15] width 31 height 31
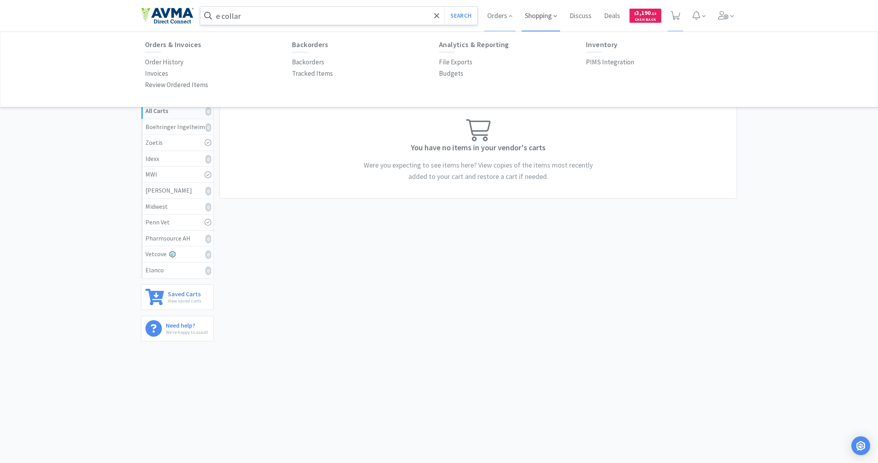
click at [534, 14] on span "Shopping" at bounding box center [541, 15] width 38 height 31
